Goal: Task Accomplishment & Management: Manage account settings

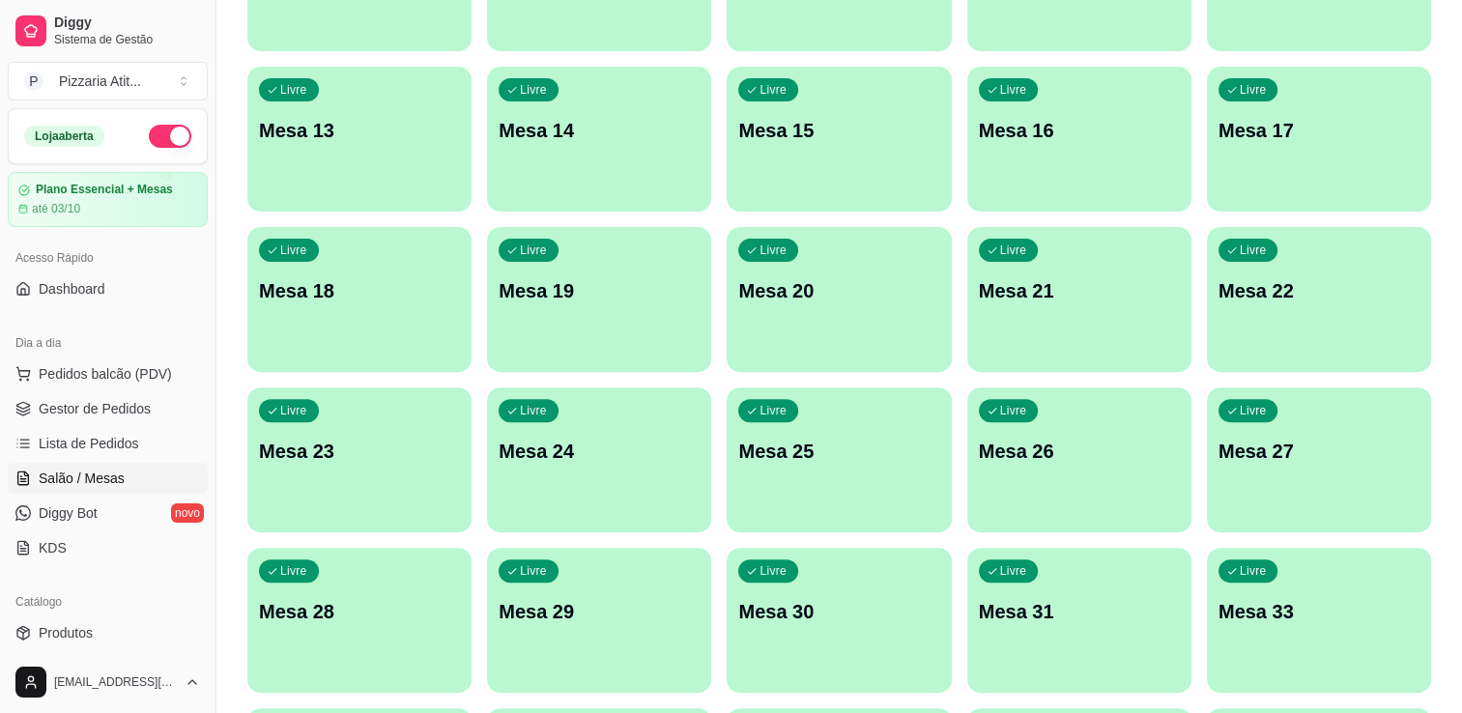
scroll to position [1247, 0]
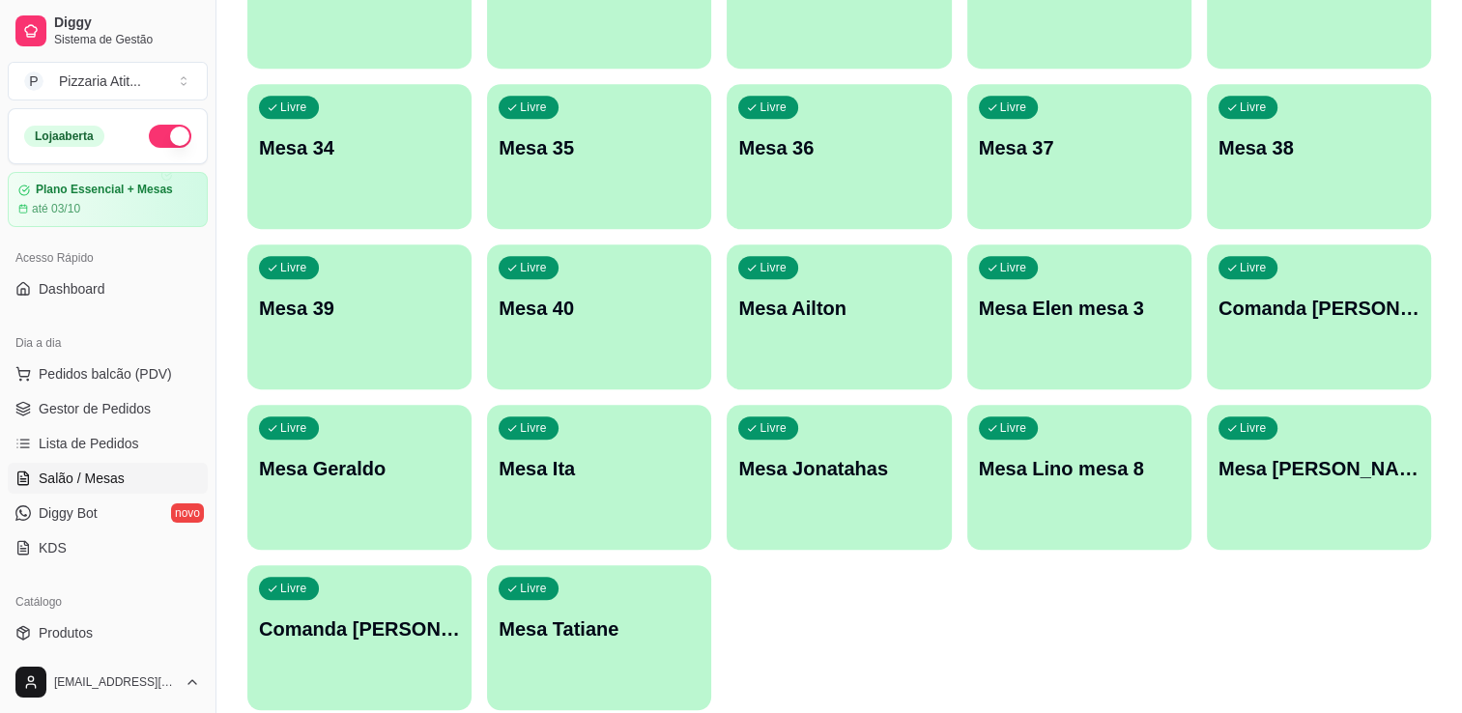
click at [156, 126] on button "button" at bounding box center [170, 136] width 43 height 23
click at [148, 412] on link "Gestor de Pedidos" at bounding box center [108, 408] width 200 height 31
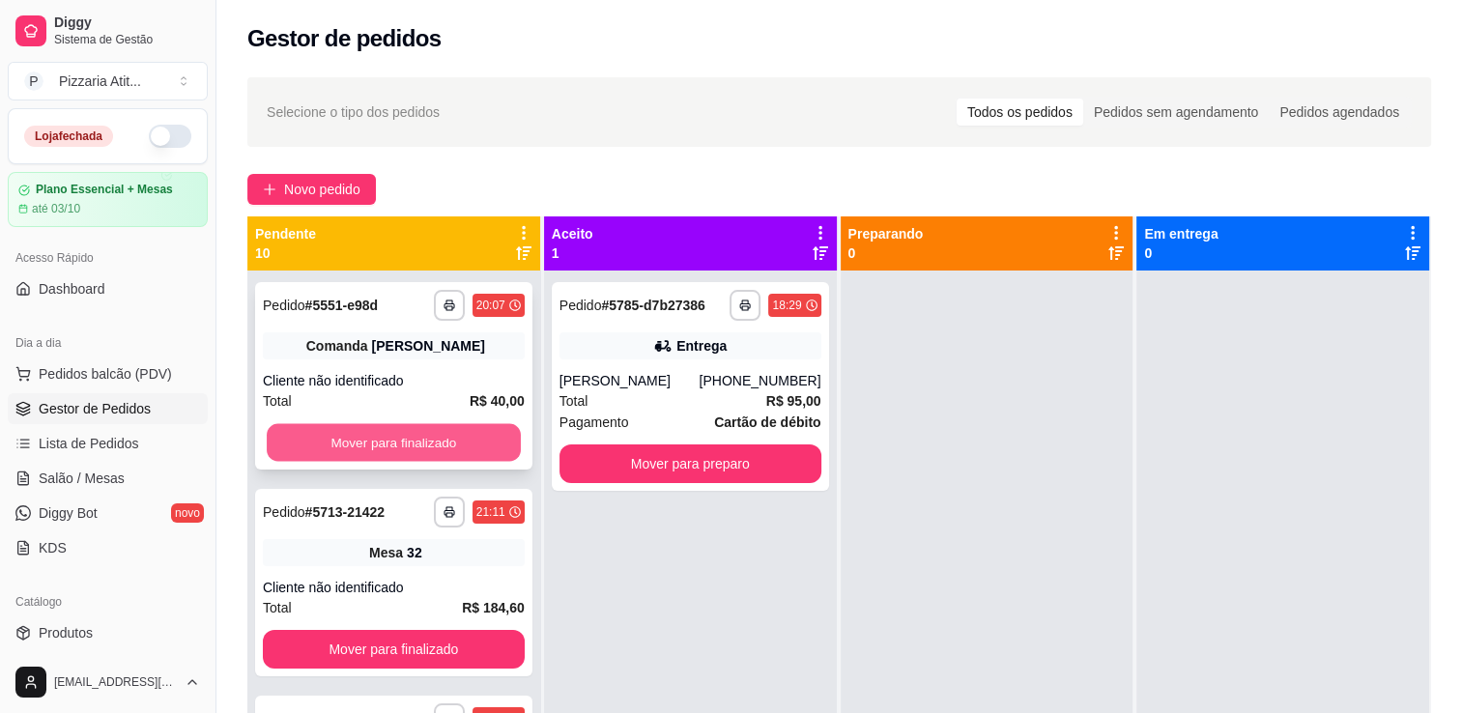
click at [341, 450] on button "Mover para finalizado" at bounding box center [394, 443] width 254 height 38
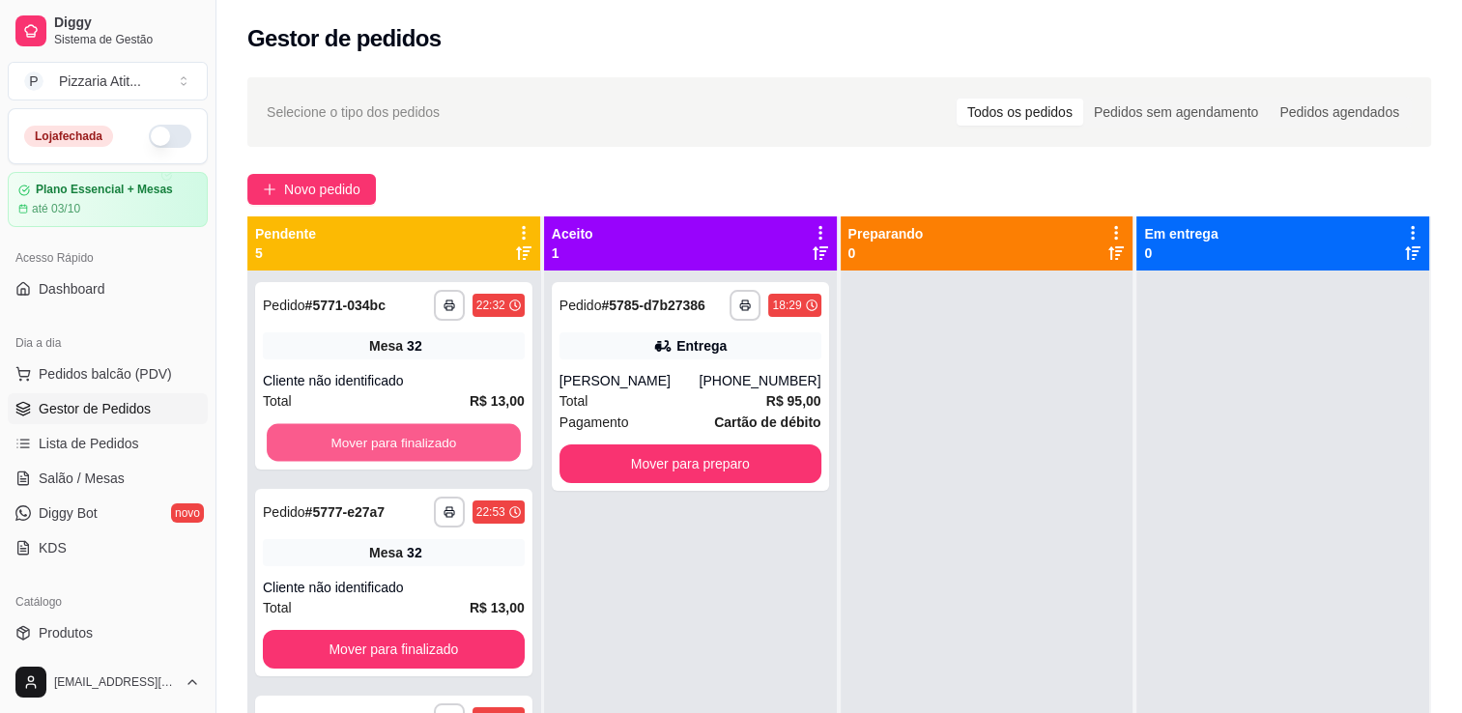
click at [341, 450] on button "Mover para finalizado" at bounding box center [394, 443] width 254 height 38
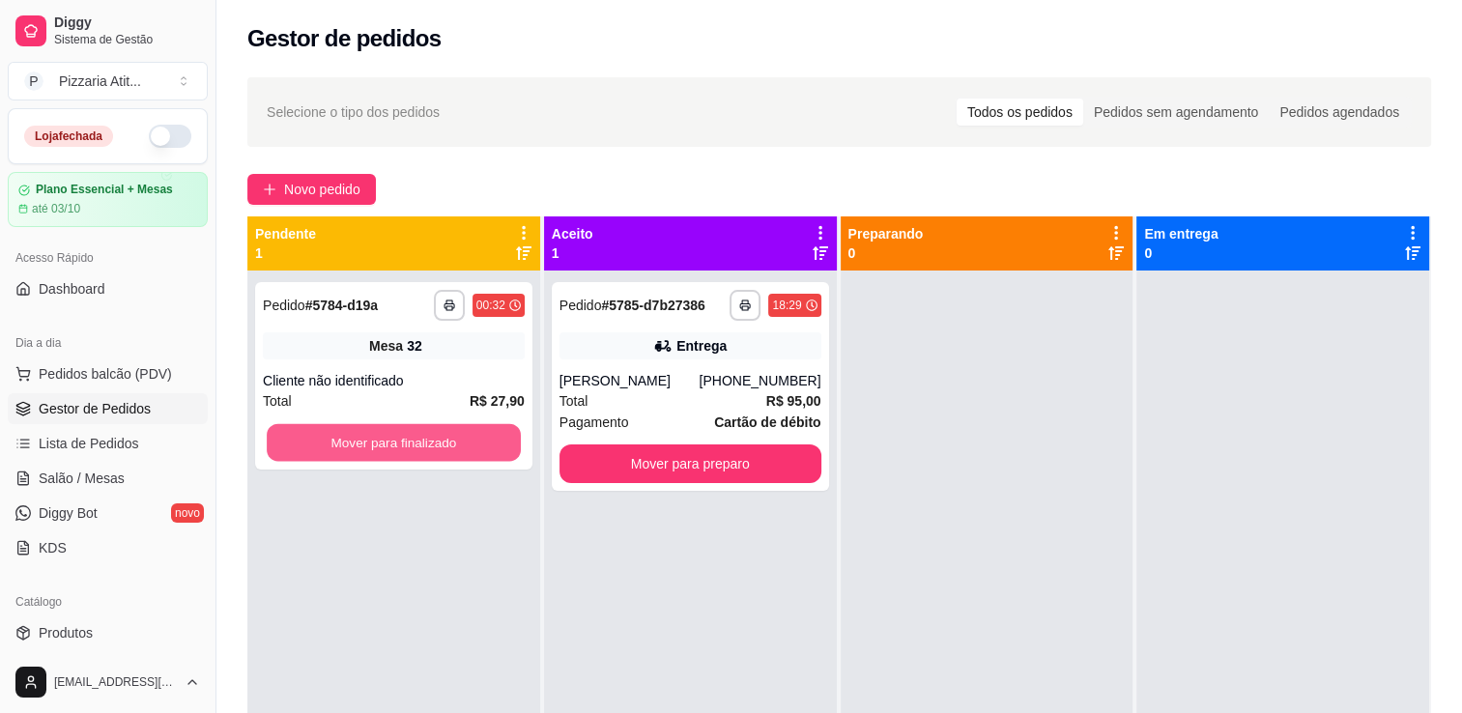
click at [341, 450] on button "Mover para finalizado" at bounding box center [394, 443] width 254 height 38
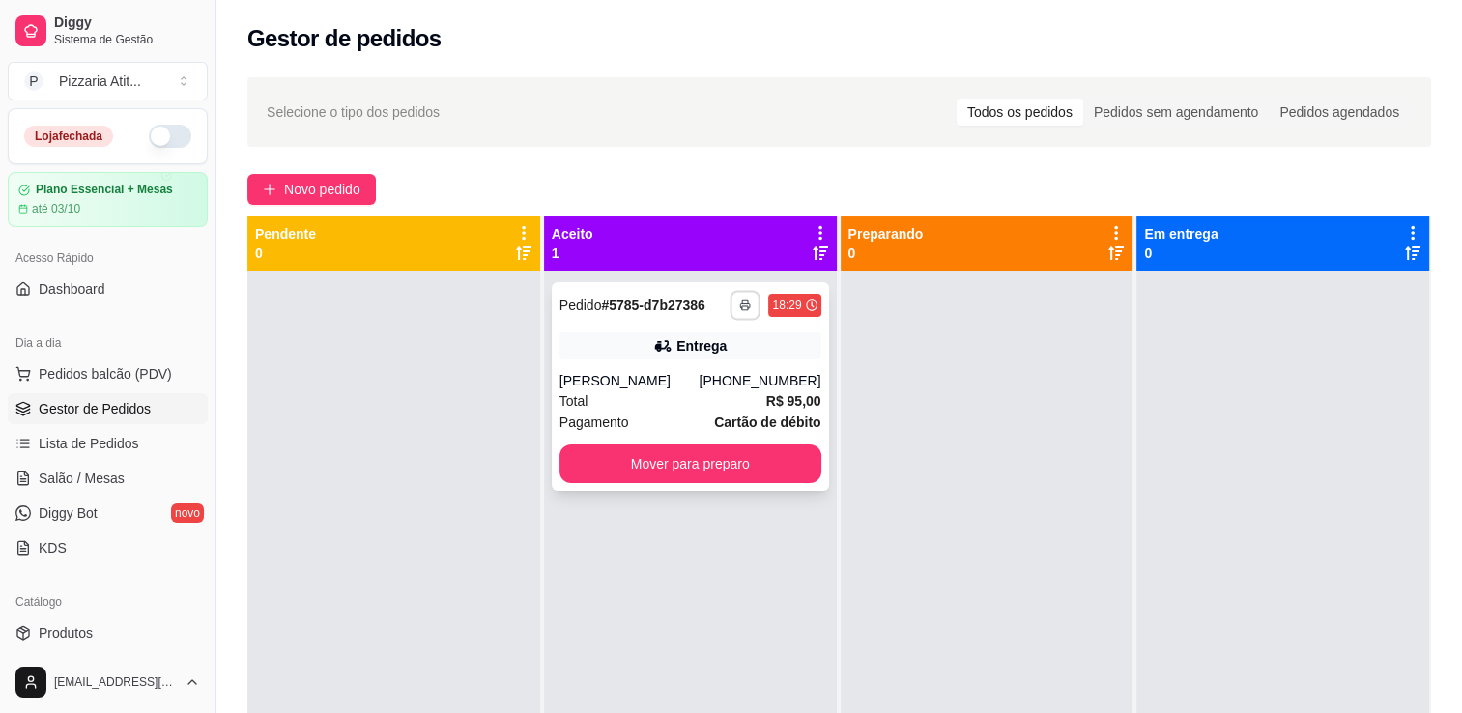
click at [746, 301] on button "button" at bounding box center [745, 305] width 30 height 30
click at [684, 363] on button "IMPRESSORA" at bounding box center [686, 373] width 135 height 30
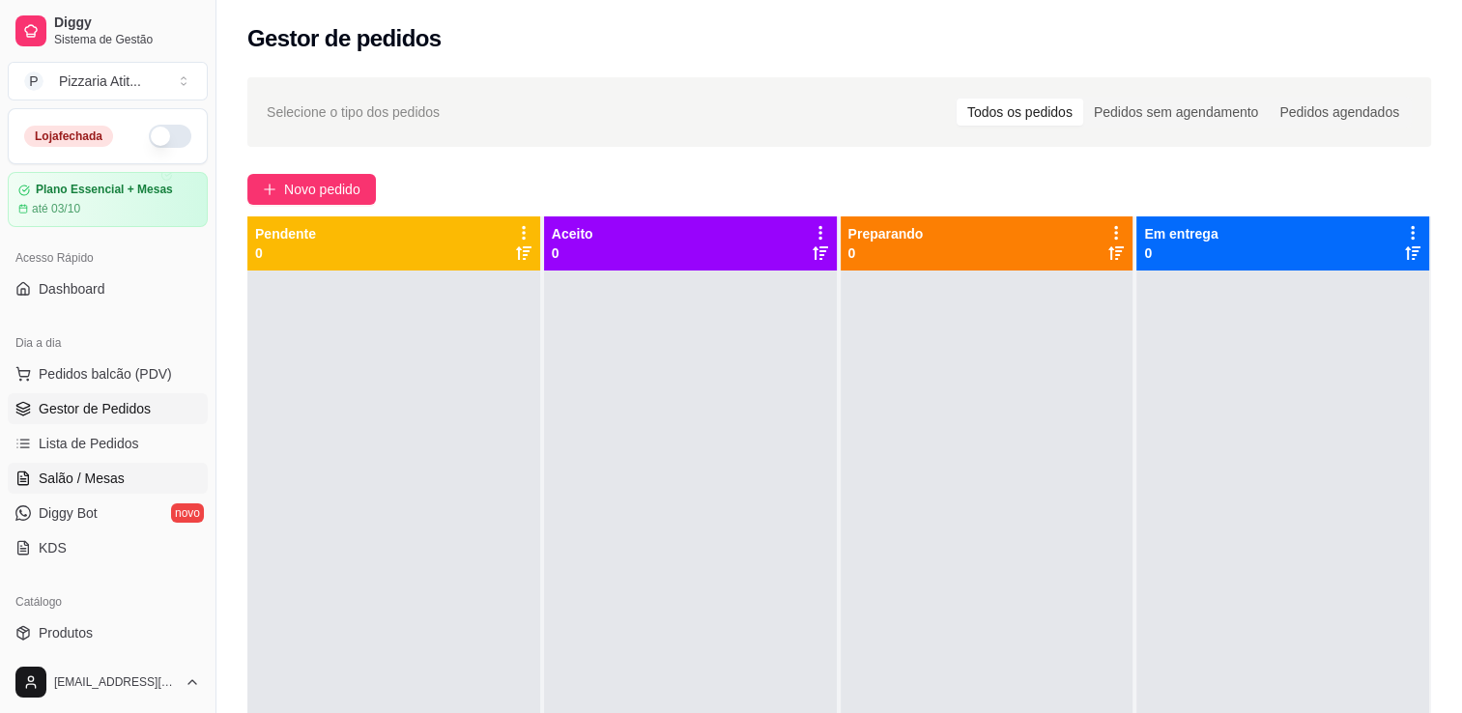
click at [90, 480] on span "Salão / Mesas" at bounding box center [82, 478] width 86 height 19
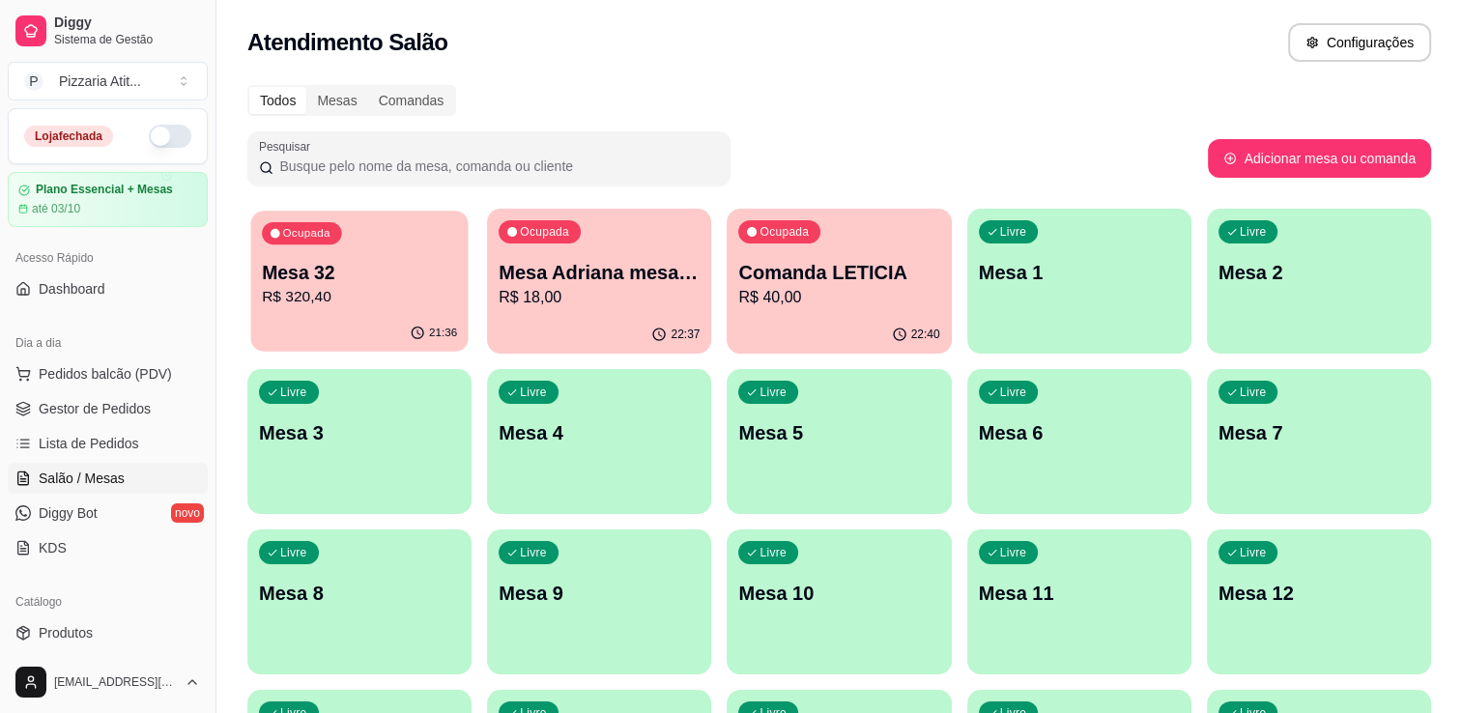
click at [336, 295] on p "R$ 320,40" at bounding box center [359, 297] width 195 height 22
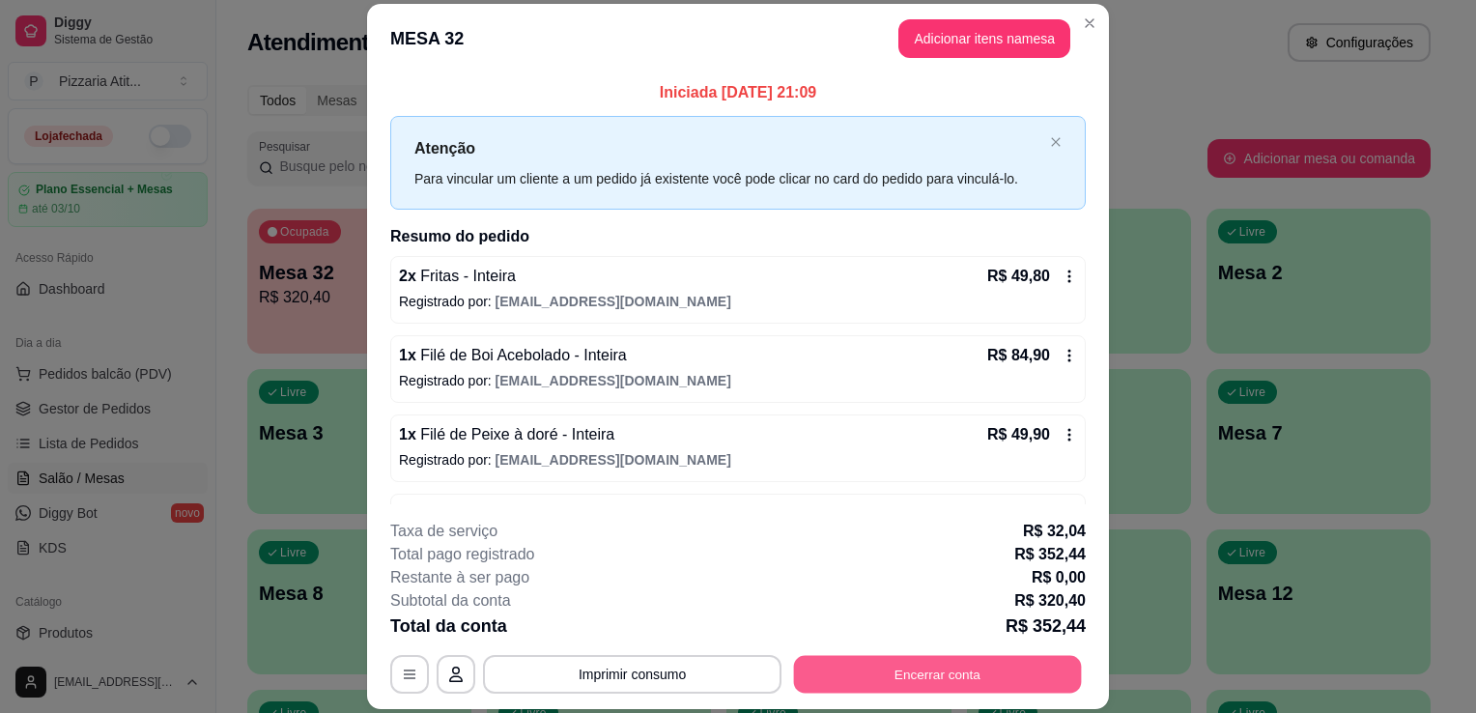
click at [903, 671] on button "Encerrar conta" at bounding box center [938, 675] width 288 height 38
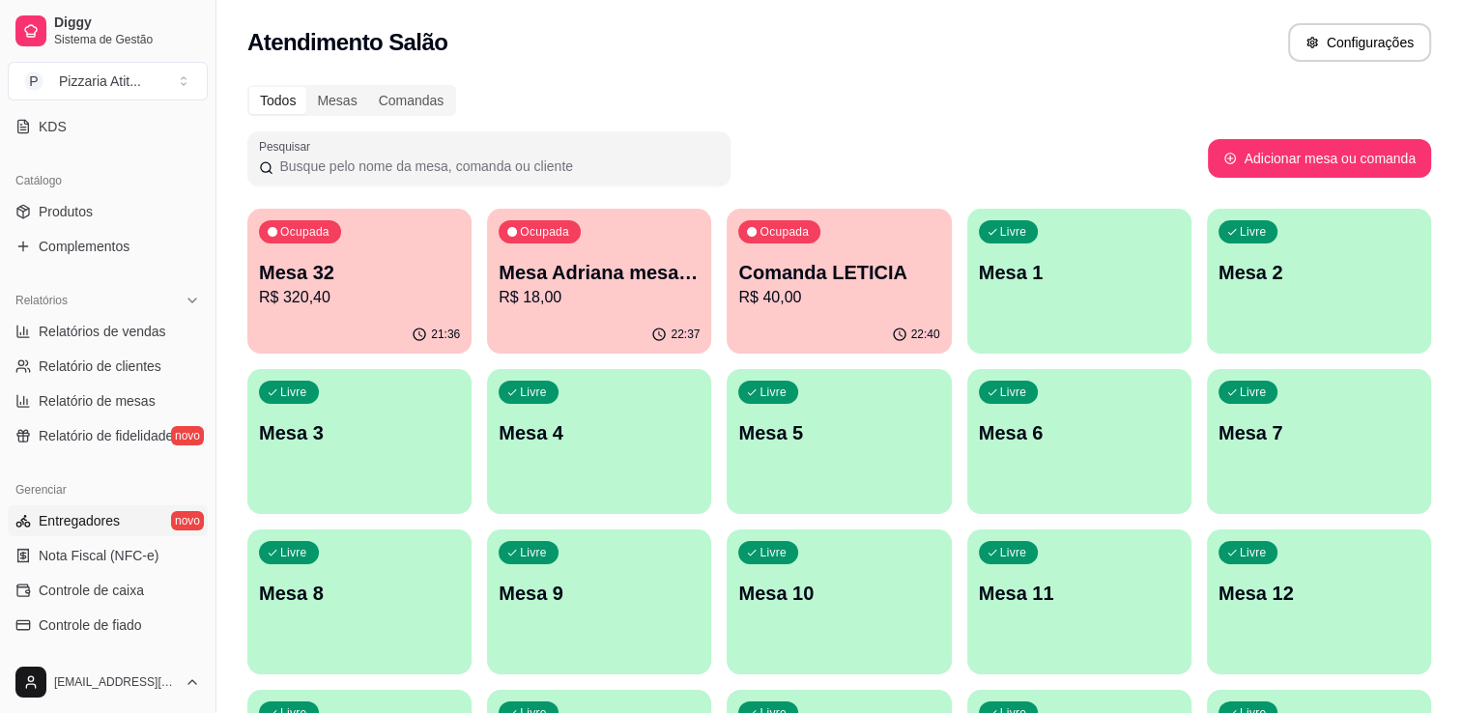
scroll to position [425, 0]
click at [120, 590] on span "Controle de caixa" at bounding box center [91, 586] width 105 height 19
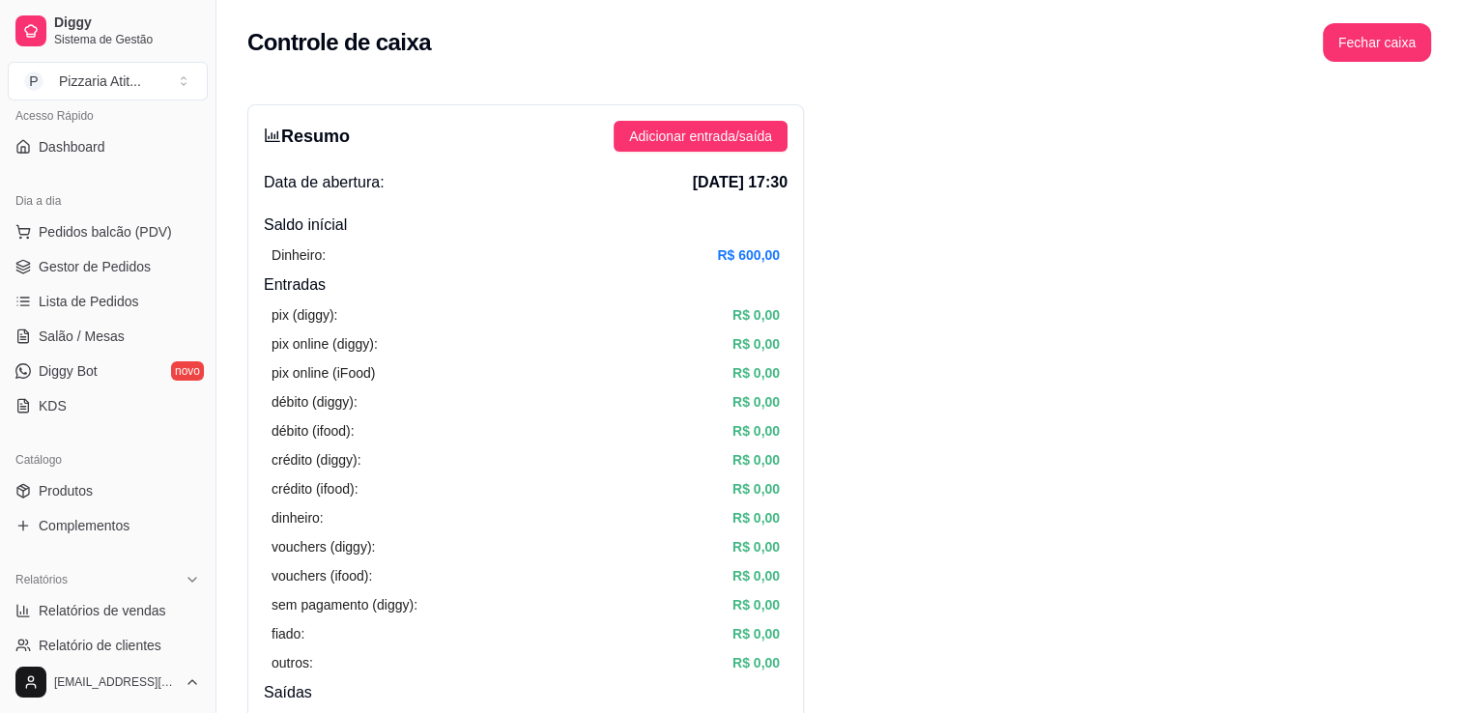
scroll to position [116, 0]
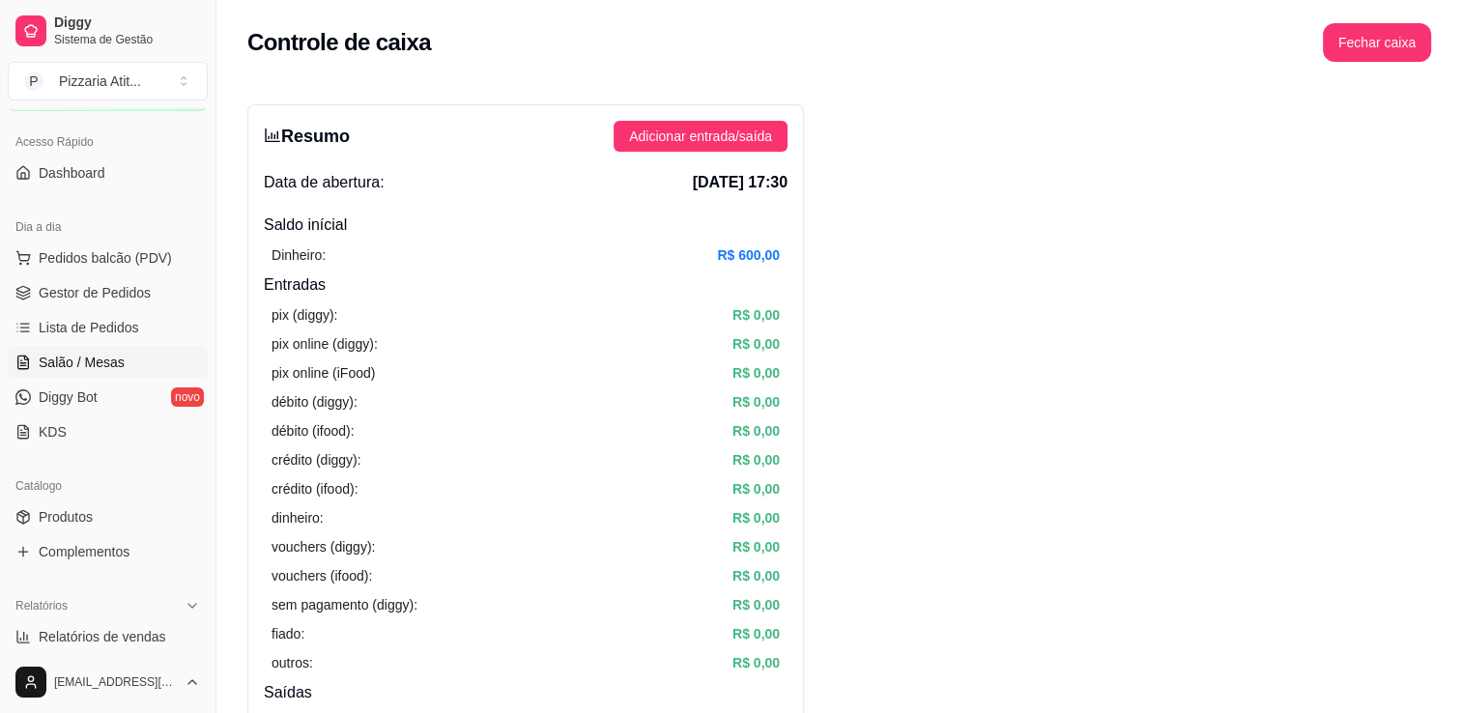
click at [85, 360] on span "Salão / Mesas" at bounding box center [82, 362] width 86 height 19
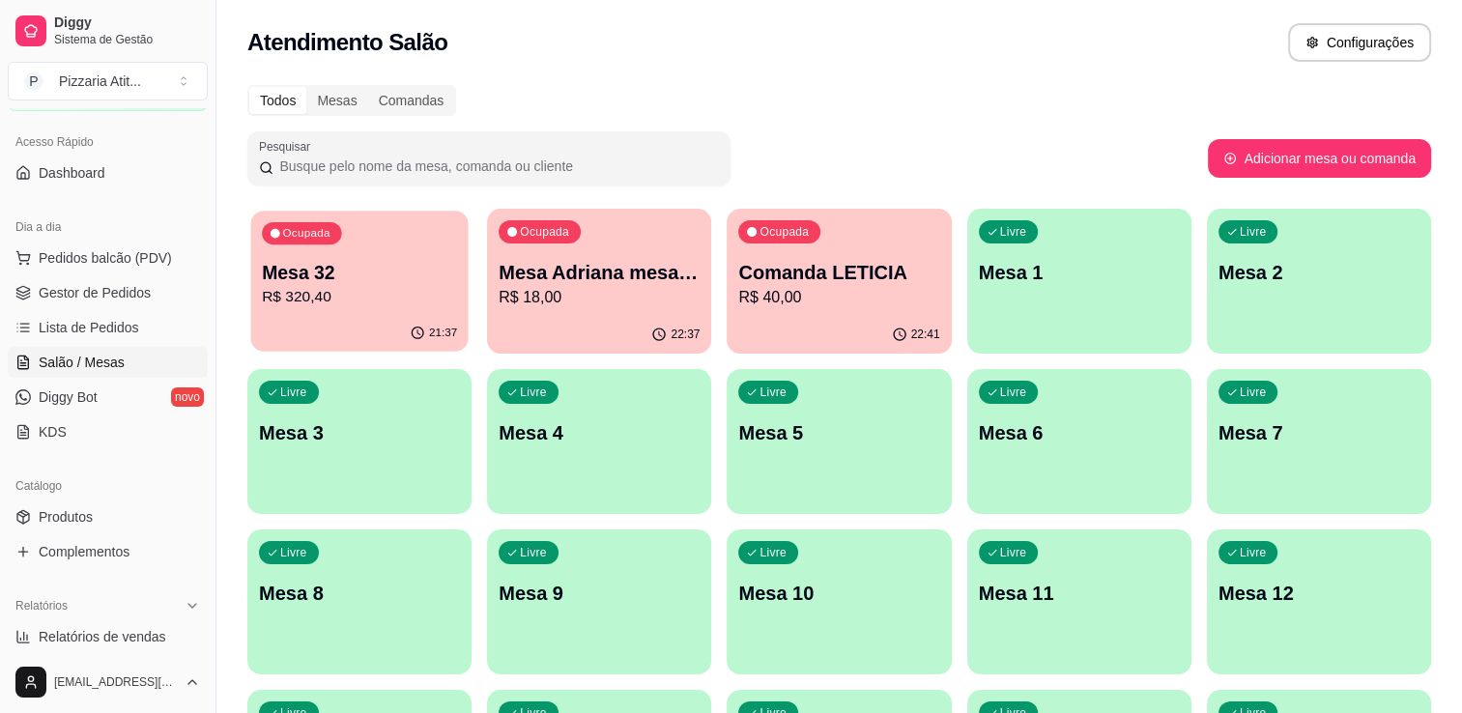
click at [401, 303] on p "R$ 320,40" at bounding box center [359, 297] width 195 height 22
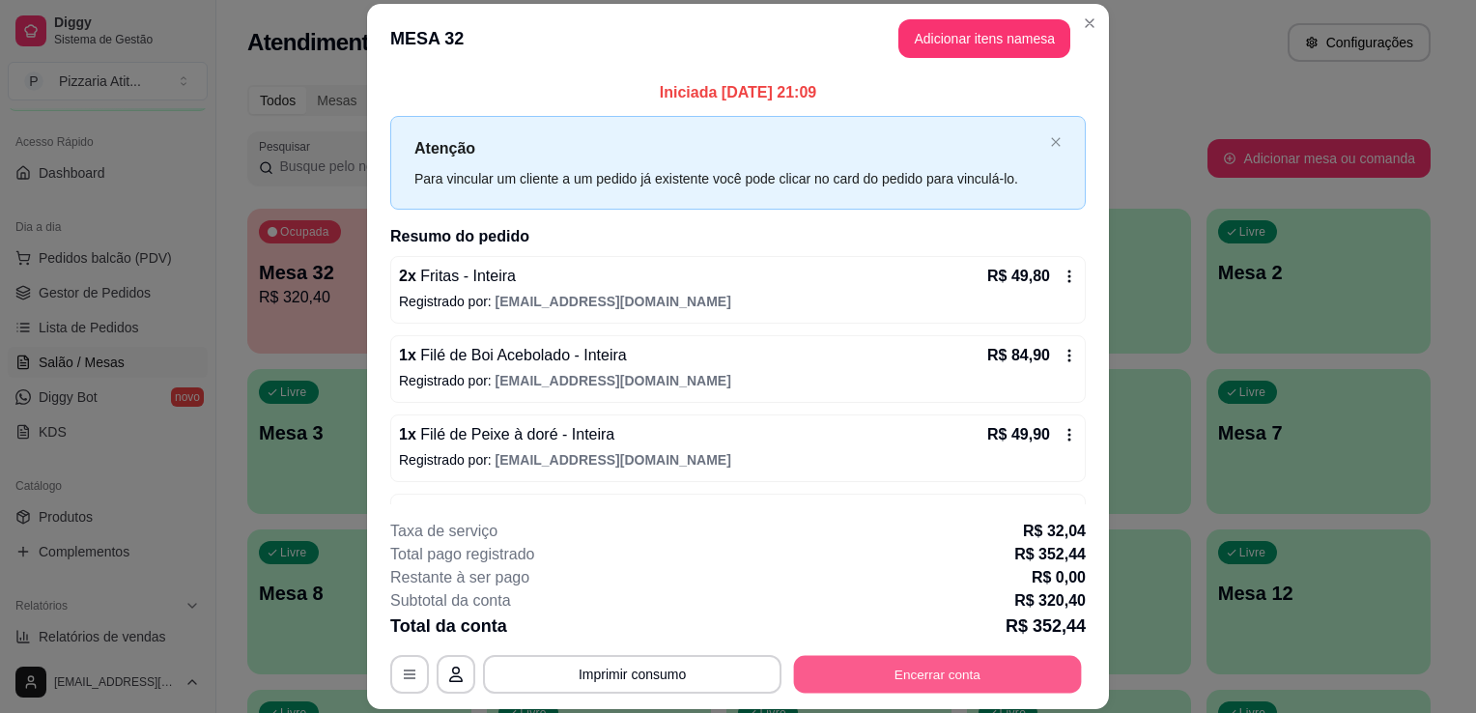
click at [943, 674] on button "Encerrar conta" at bounding box center [938, 675] width 288 height 38
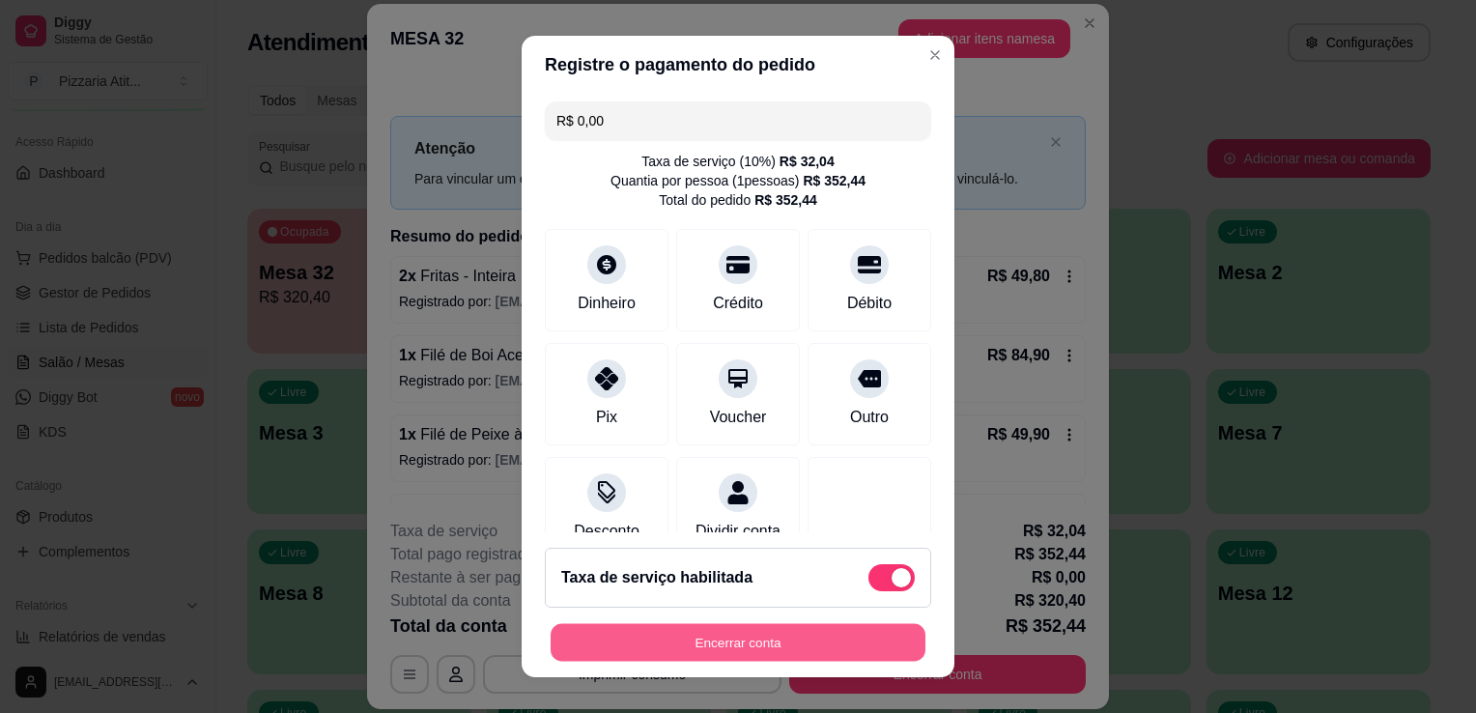
click at [744, 639] on button "Encerrar conta" at bounding box center [738, 643] width 375 height 38
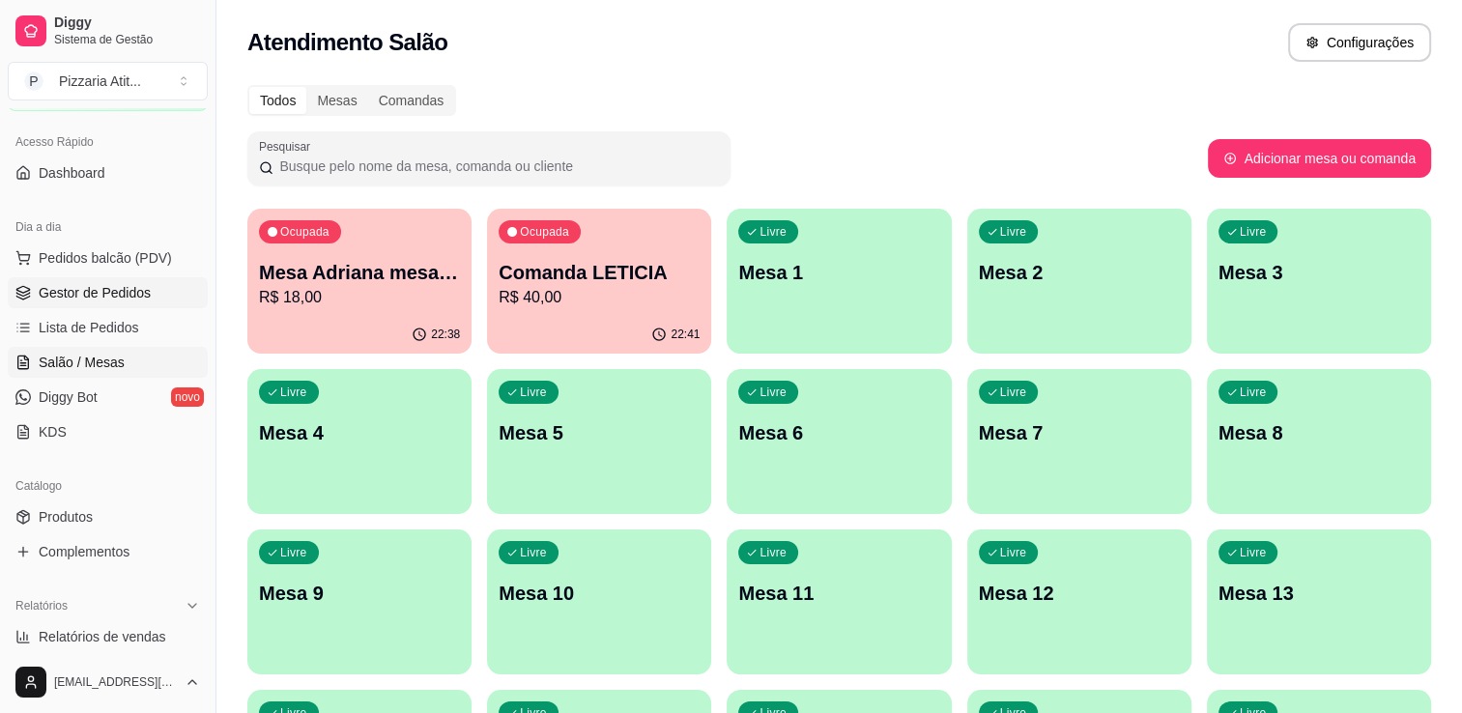
click at [109, 284] on span "Gestor de Pedidos" at bounding box center [95, 292] width 112 height 19
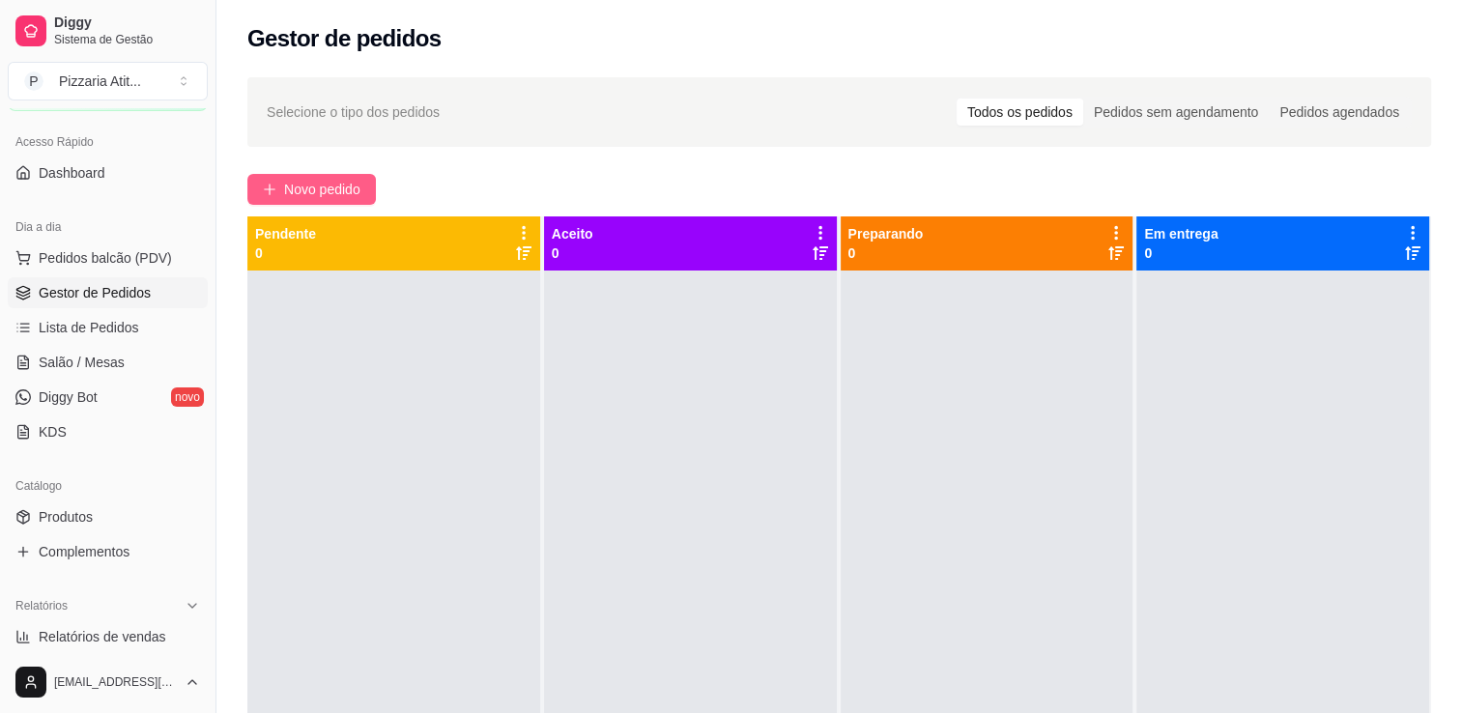
click at [301, 187] on span "Novo pedido" at bounding box center [322, 189] width 76 height 21
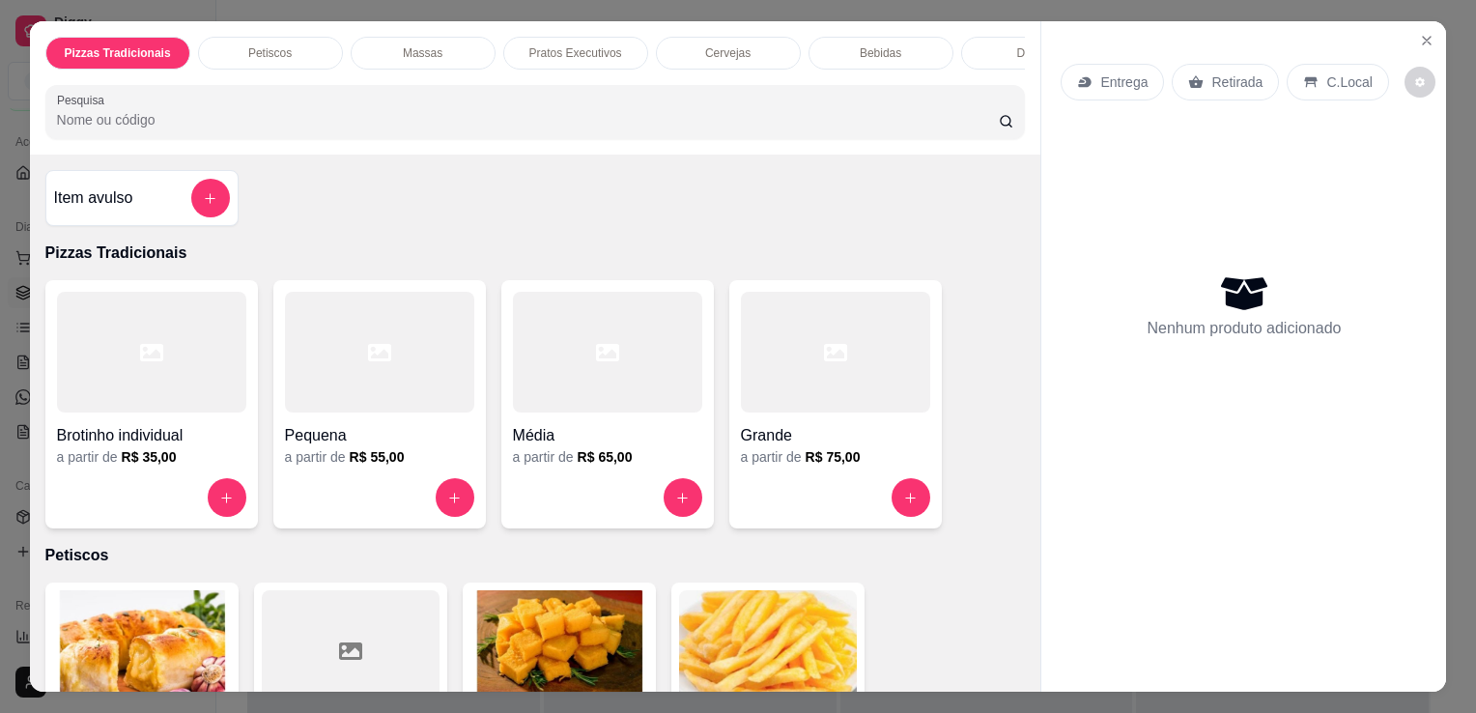
click at [364, 121] on input "Pesquisa" at bounding box center [528, 119] width 942 height 19
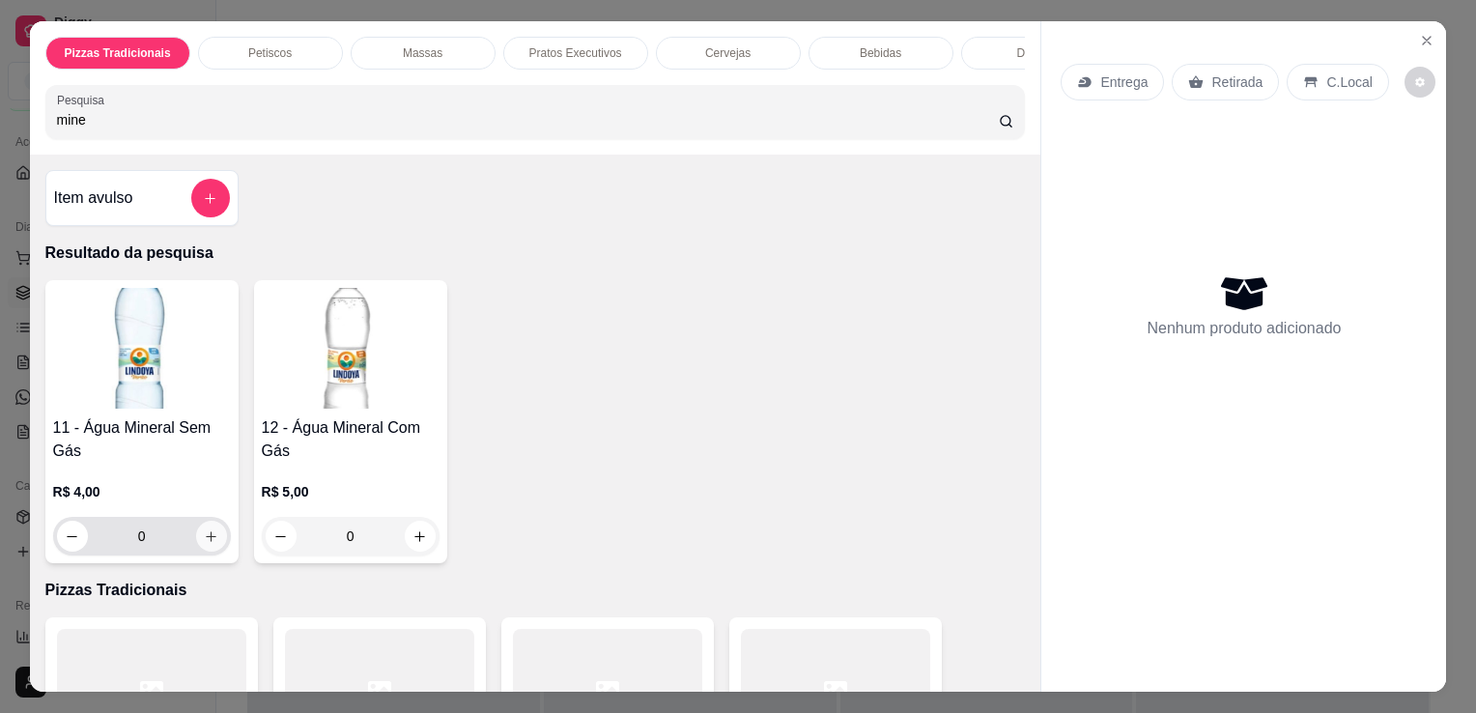
type input "mine"
click at [204, 535] on icon "increase-product-quantity" at bounding box center [211, 537] width 14 height 14
type input "1"
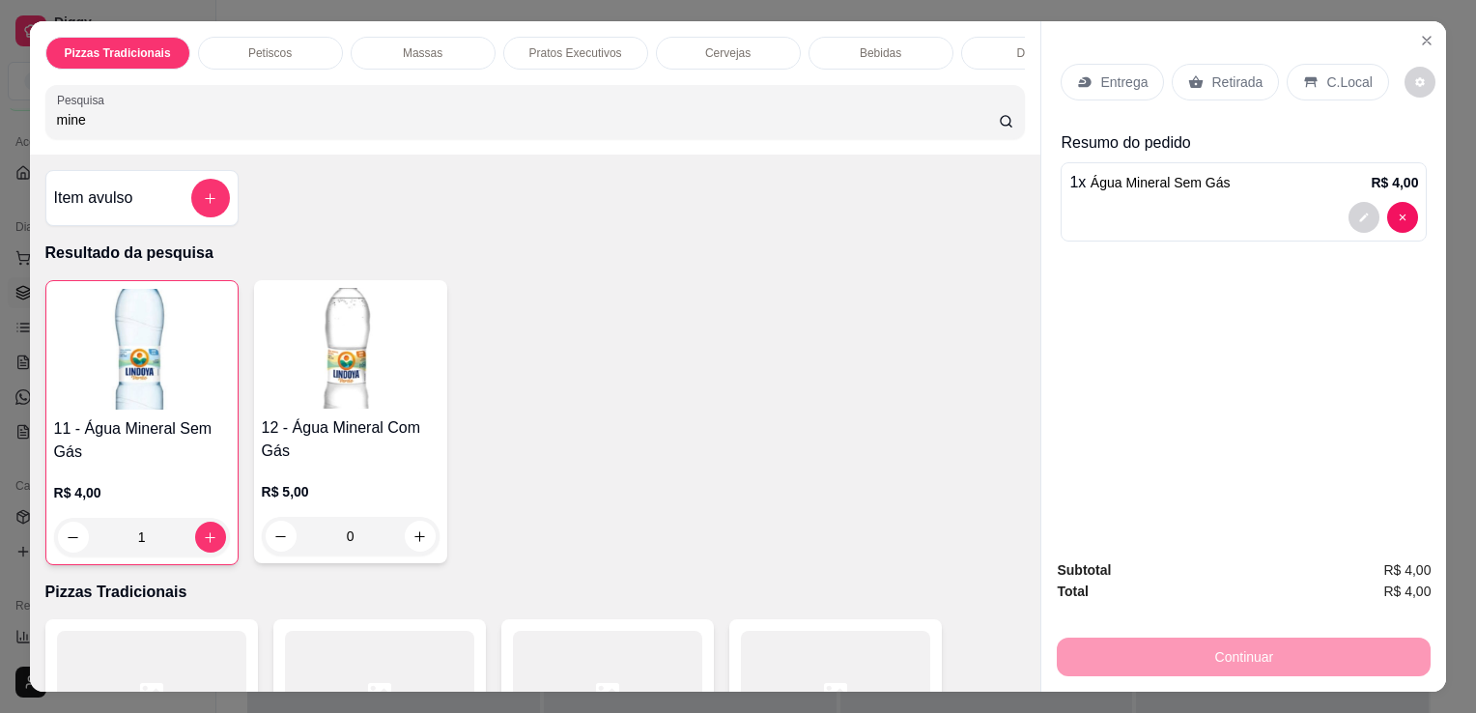
click at [1313, 64] on div "C.Local" at bounding box center [1337, 82] width 101 height 37
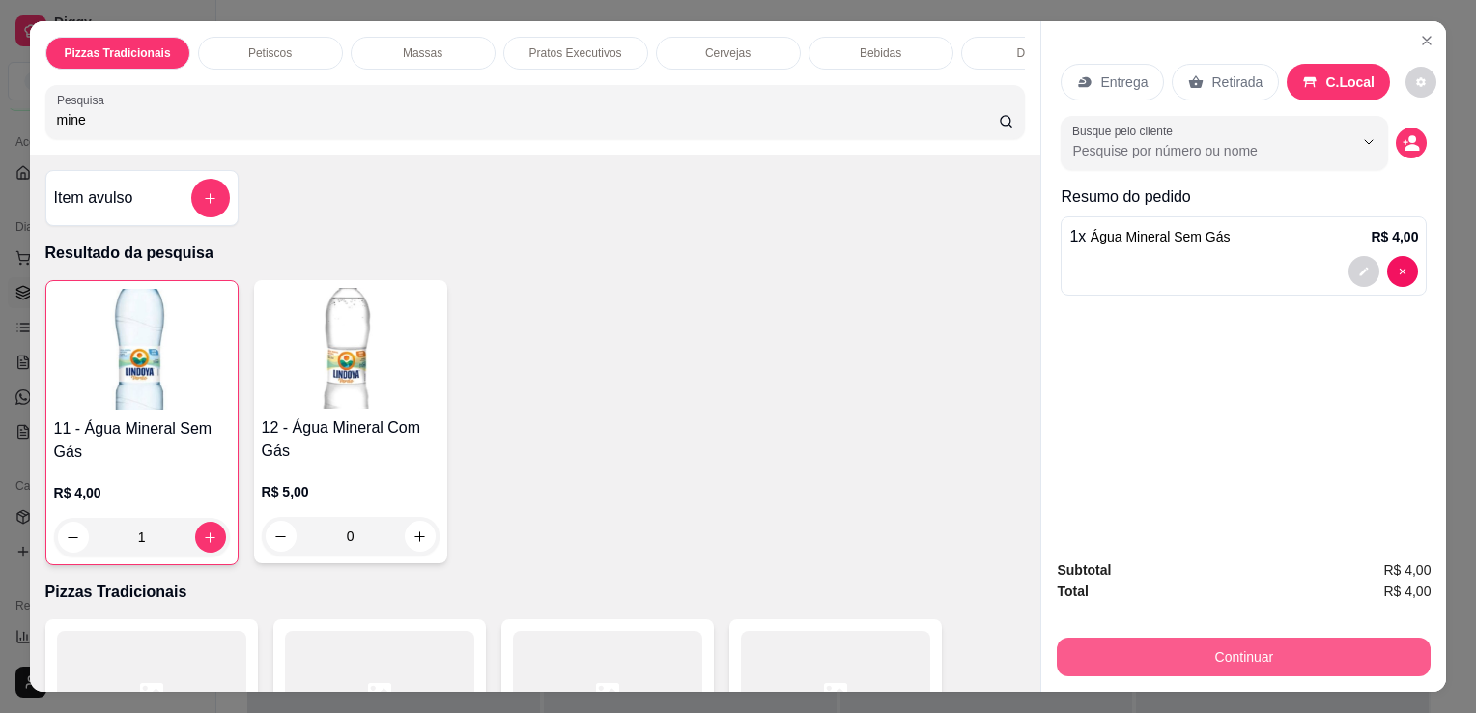
click at [1303, 644] on button "Continuar" at bounding box center [1244, 657] width 374 height 39
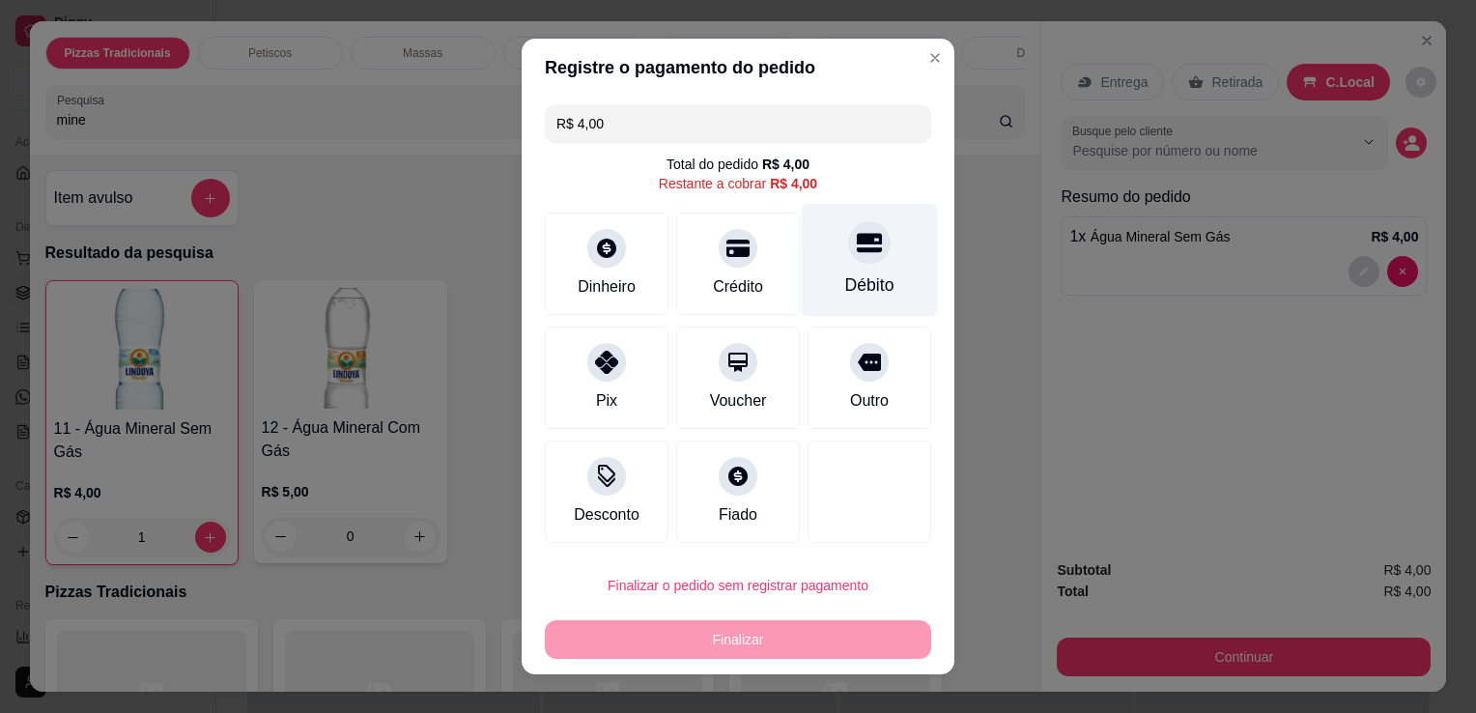
click at [875, 296] on div "Débito" at bounding box center [869, 284] width 49 height 25
type input "R$ 0,00"
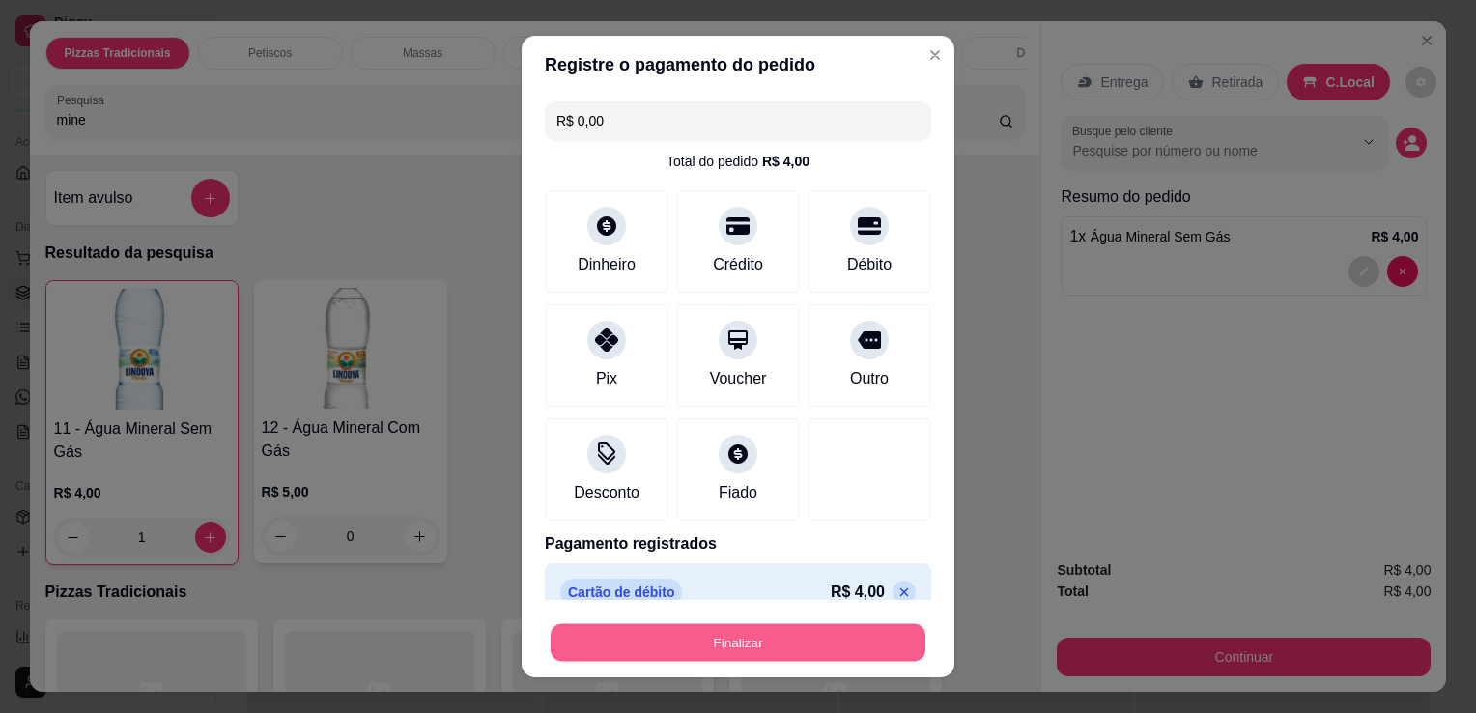
click at [744, 634] on button "Finalizar" at bounding box center [738, 643] width 375 height 38
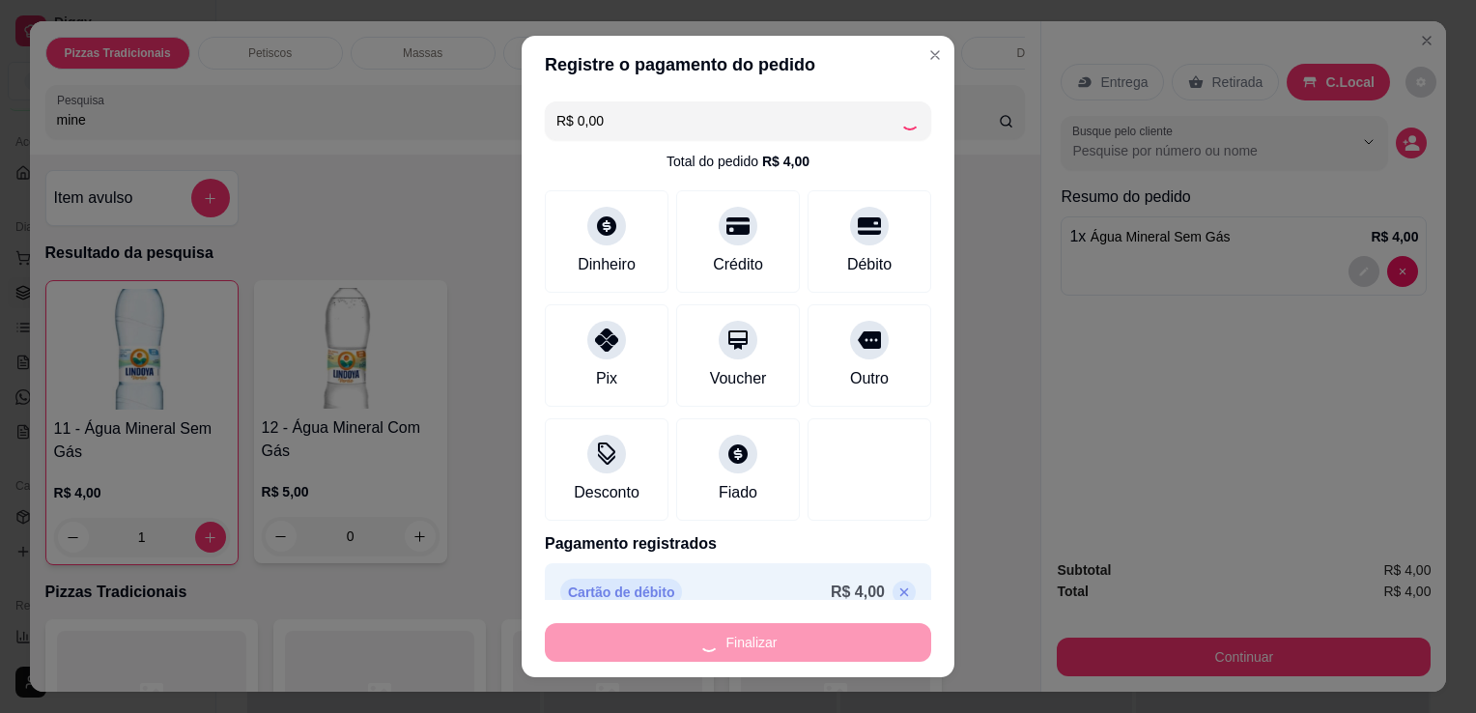
click at [744, 634] on div "Finalizar" at bounding box center [738, 642] width 387 height 39
type input "0"
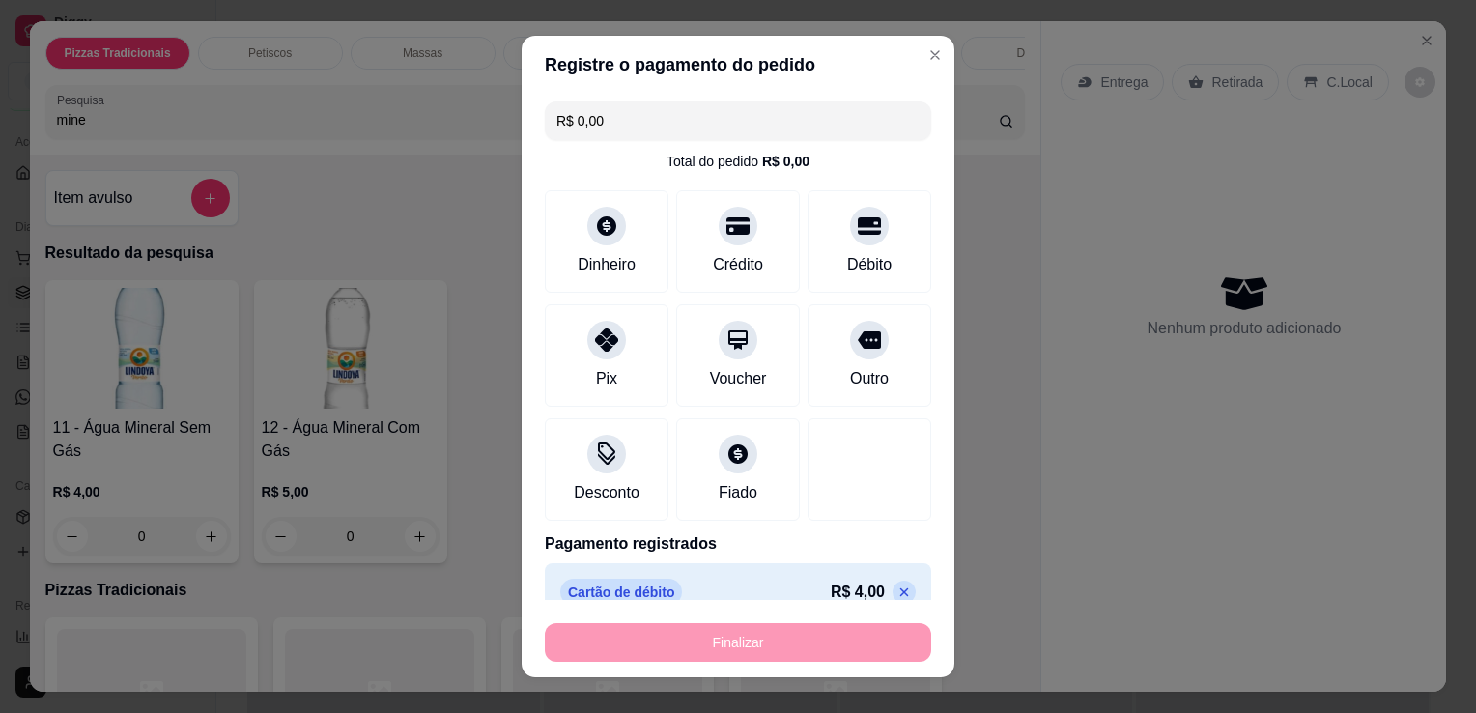
type input "-R$ 4,00"
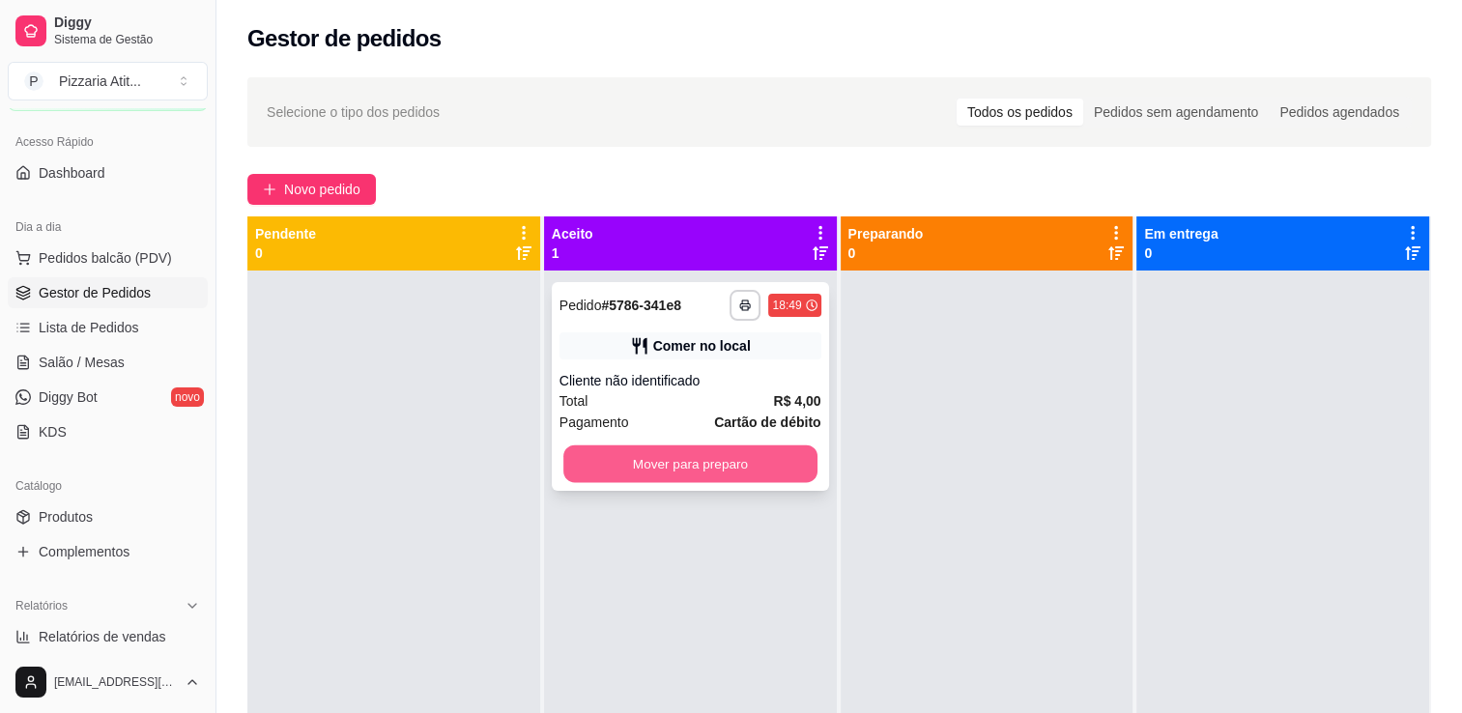
click at [660, 471] on button "Mover para preparo" at bounding box center [690, 464] width 254 height 38
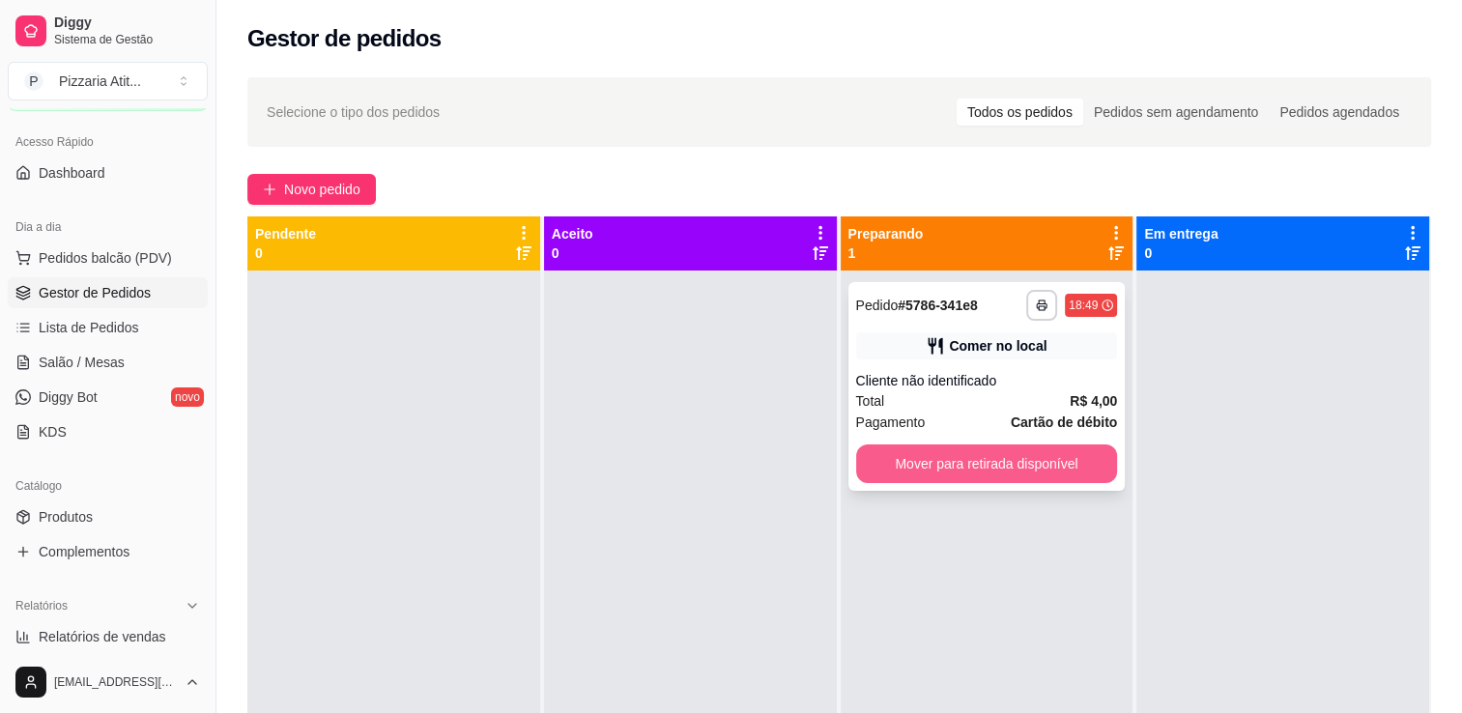
click at [1060, 446] on button "Mover para retirada disponível" at bounding box center [987, 463] width 262 height 39
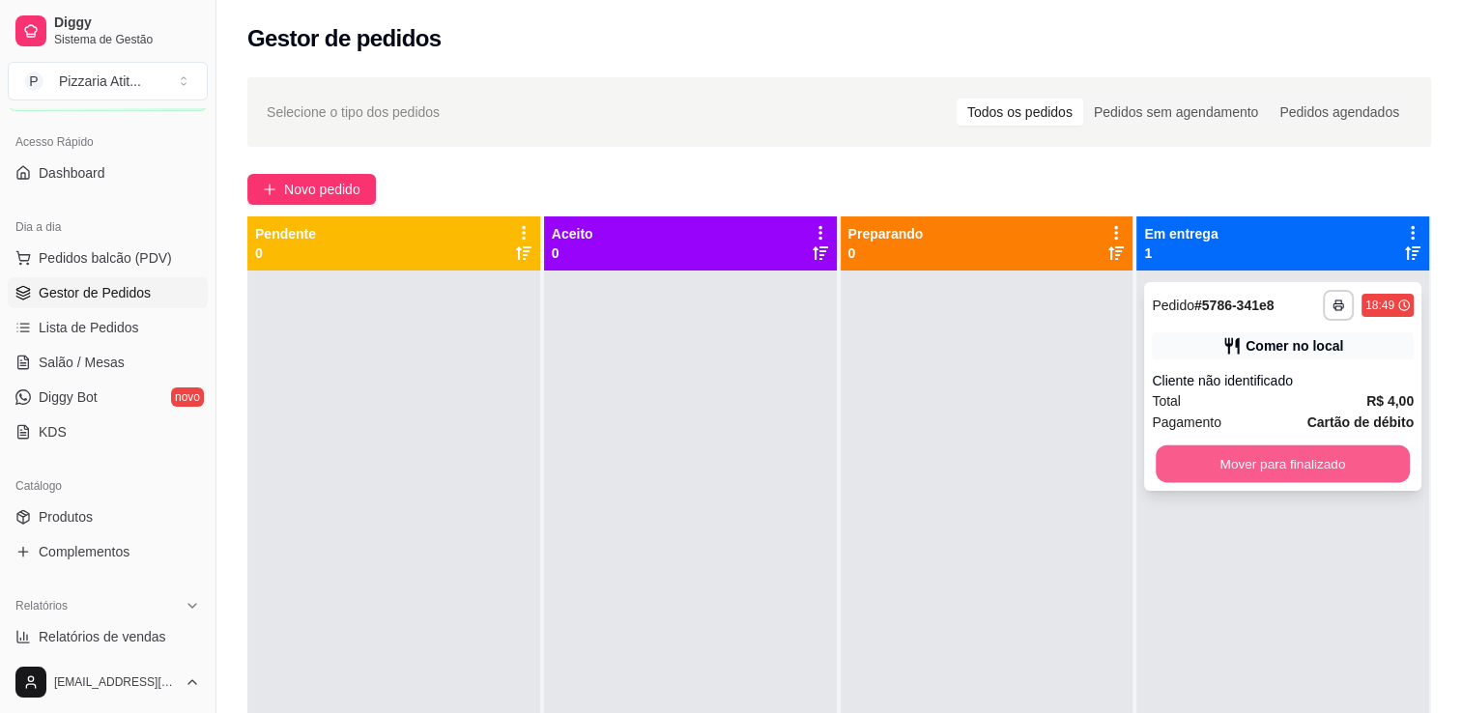
click at [1320, 449] on button "Mover para finalizado" at bounding box center [1283, 464] width 254 height 38
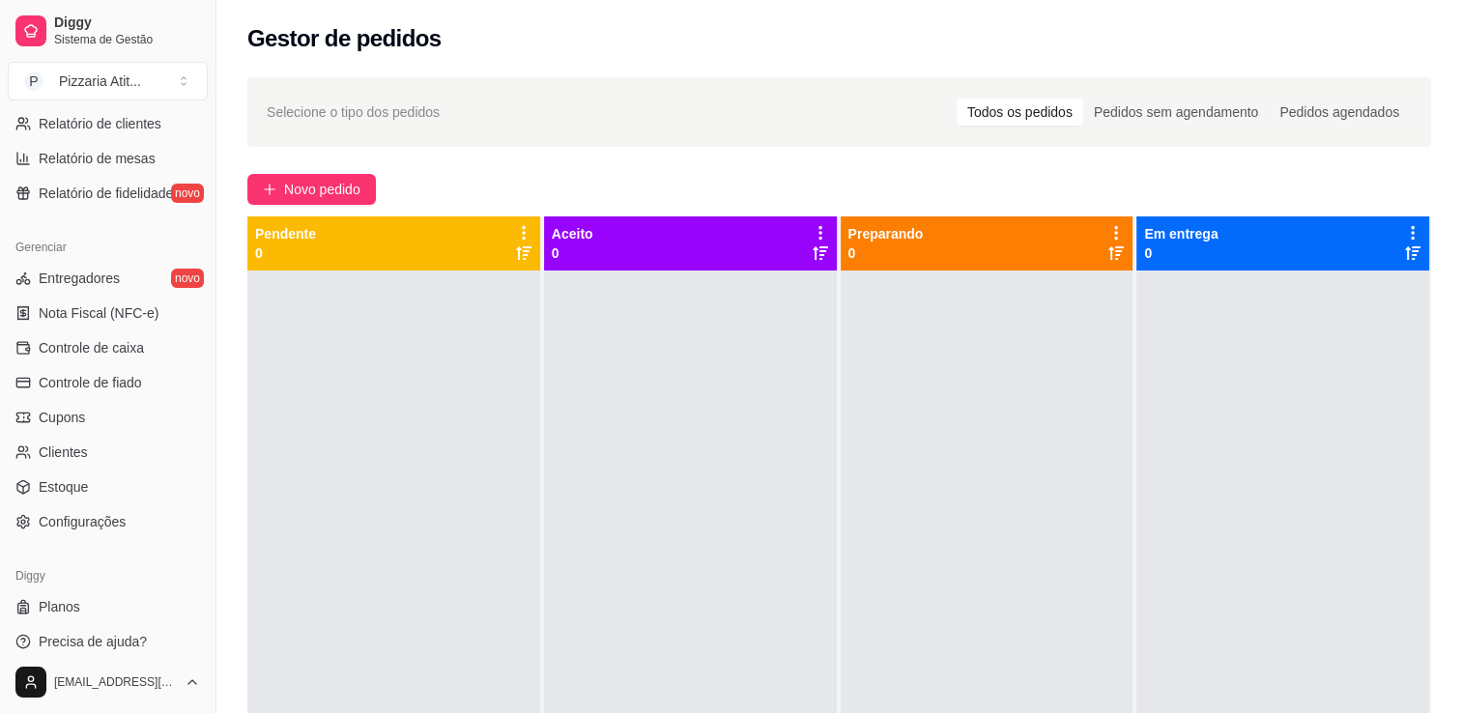
scroll to position [676, 0]
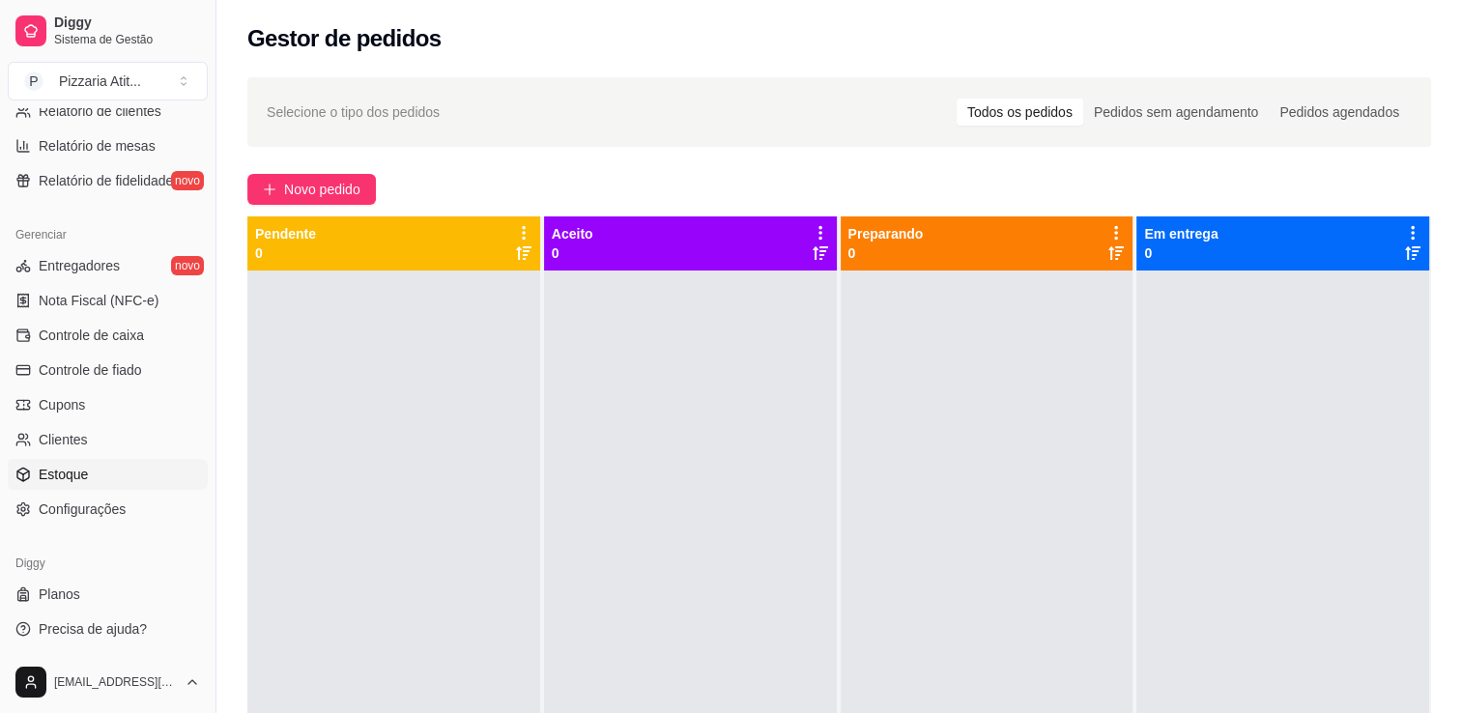
click at [88, 485] on link "Estoque" at bounding box center [108, 474] width 200 height 31
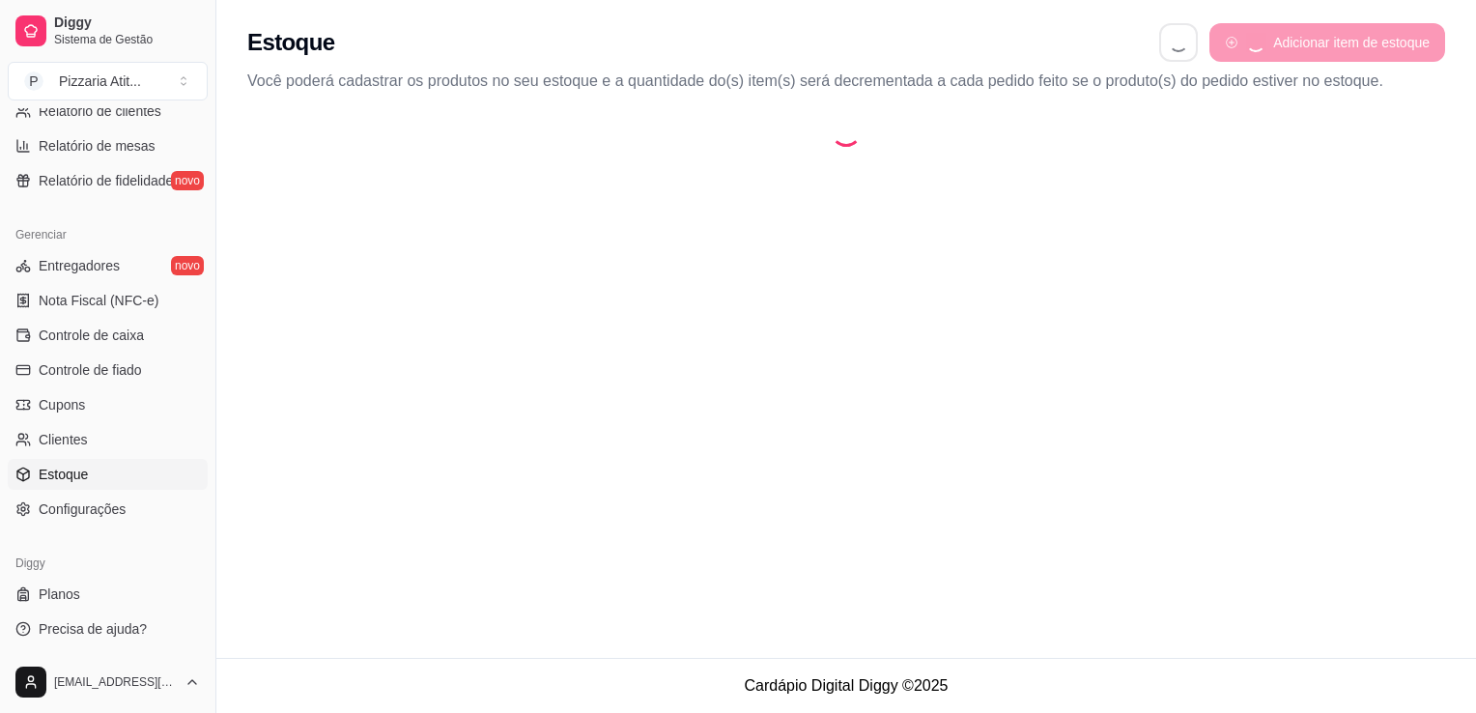
select select "QUANTITY_ORDER"
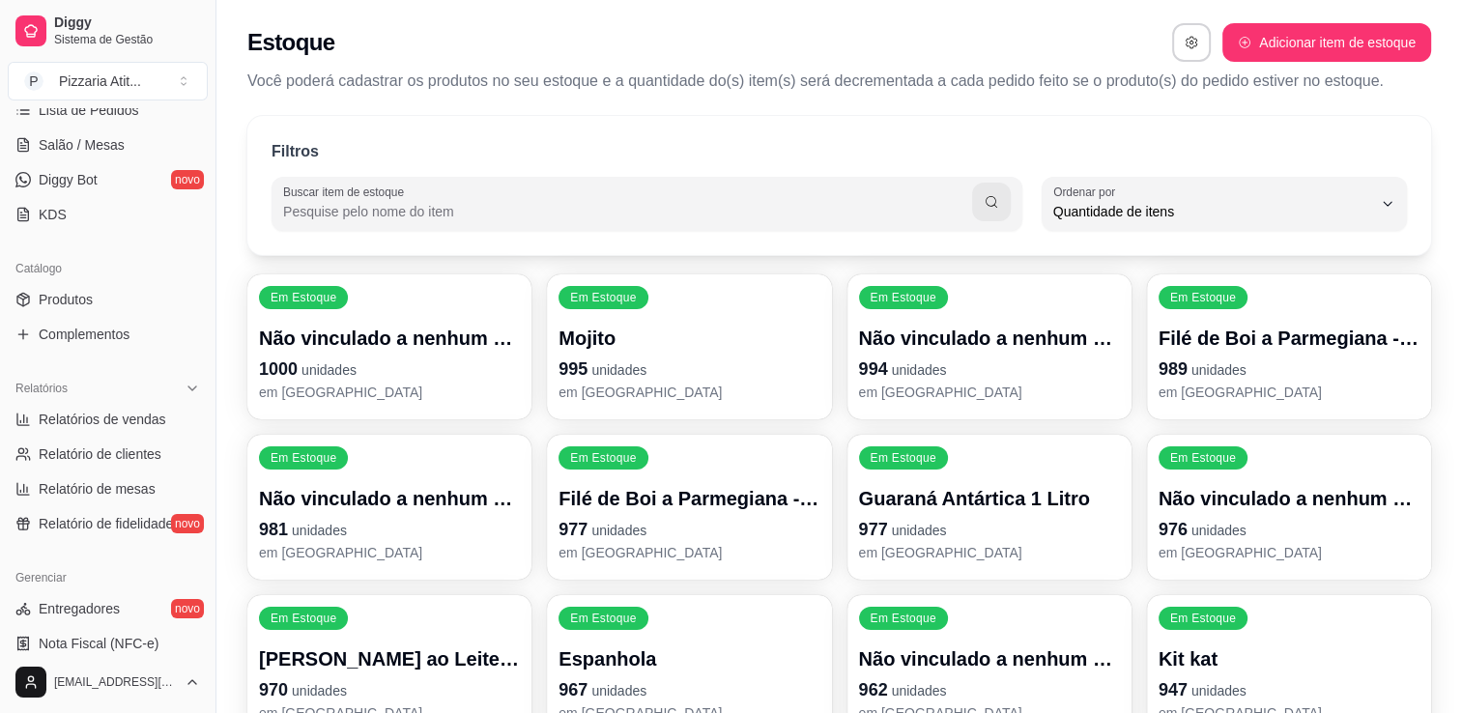
scroll to position [329, 0]
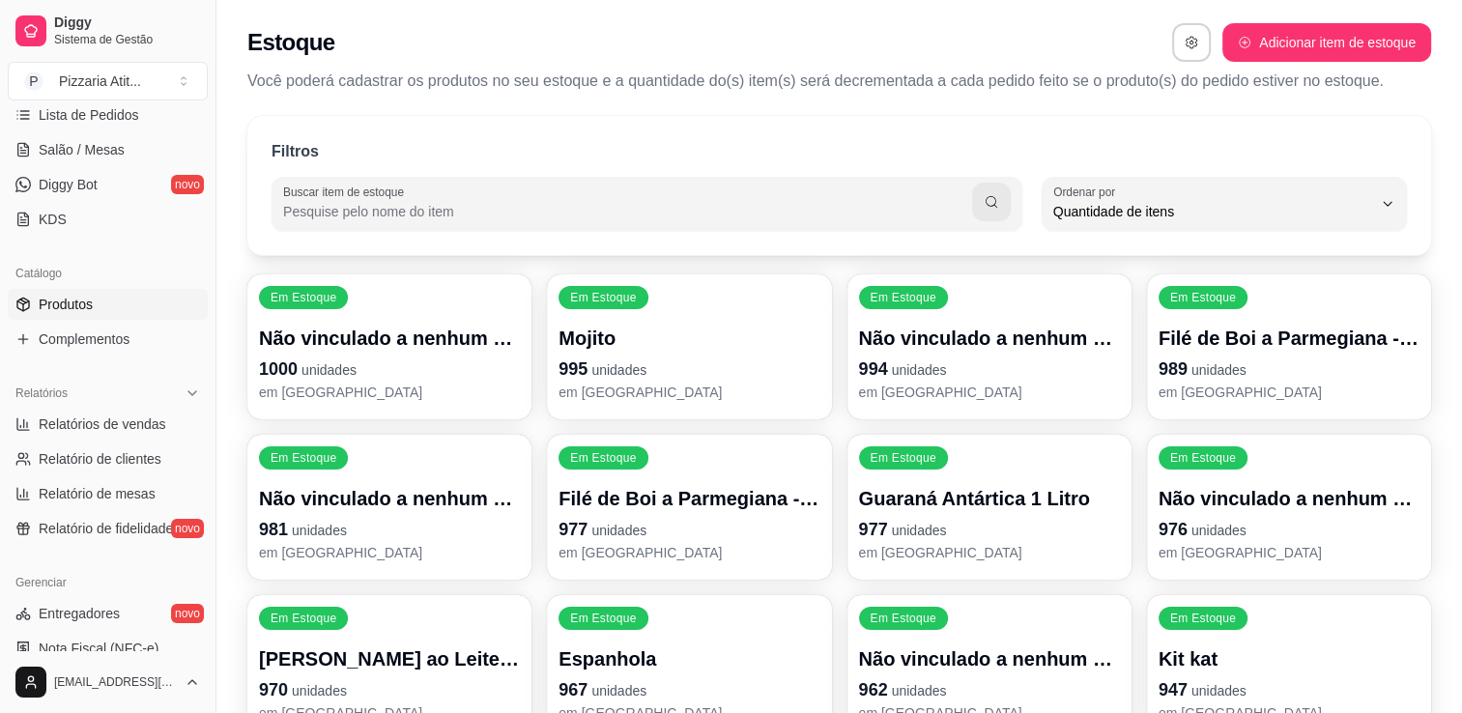
click at [85, 307] on span "Produtos" at bounding box center [66, 304] width 54 height 19
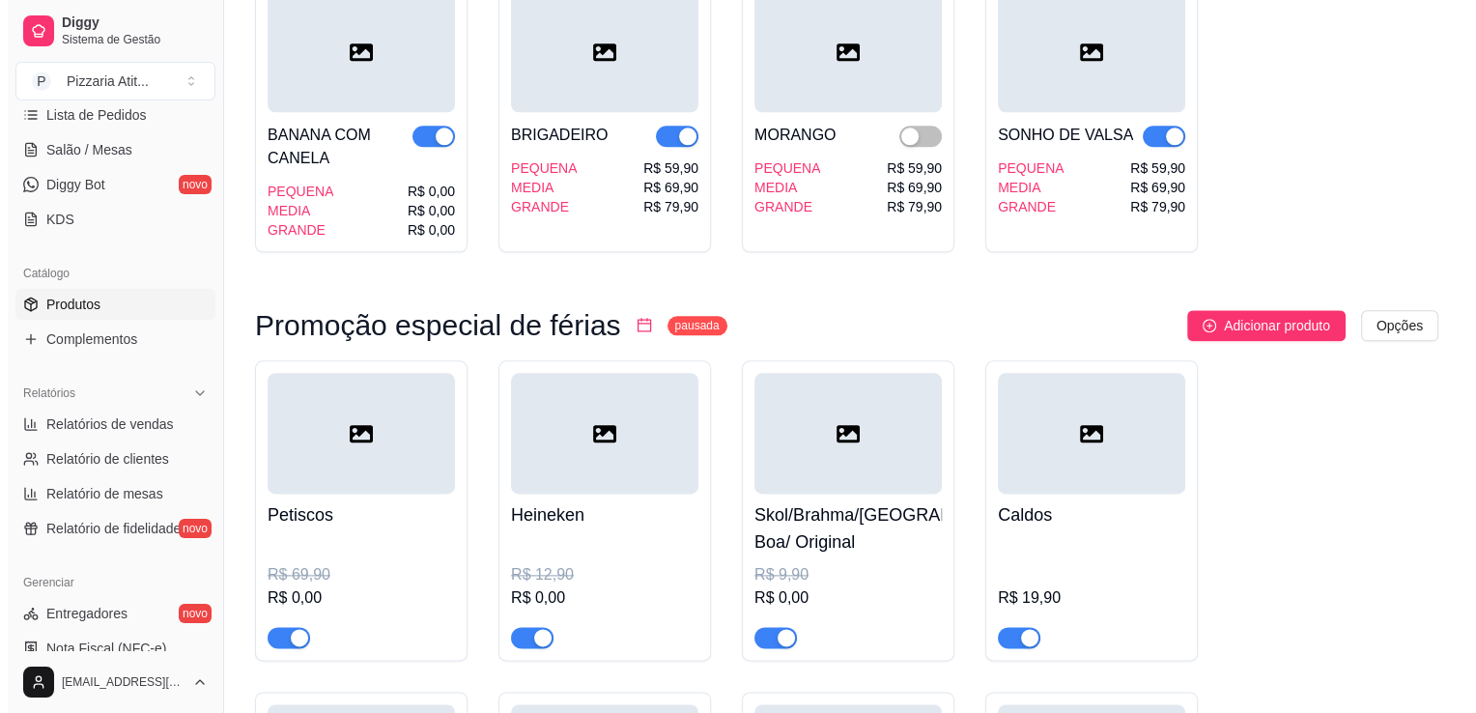
scroll to position [24226, 0]
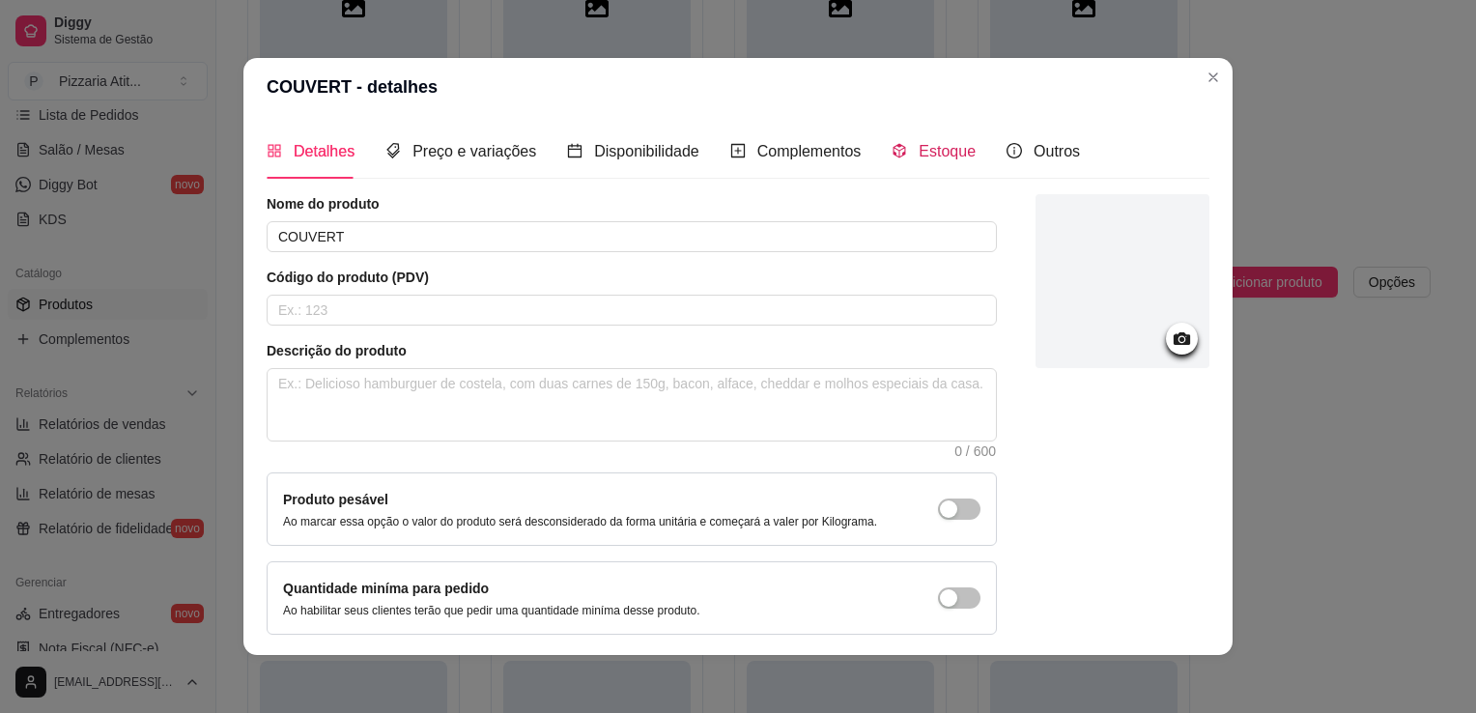
click at [892, 149] on icon "code-sandbox" at bounding box center [899, 150] width 15 height 15
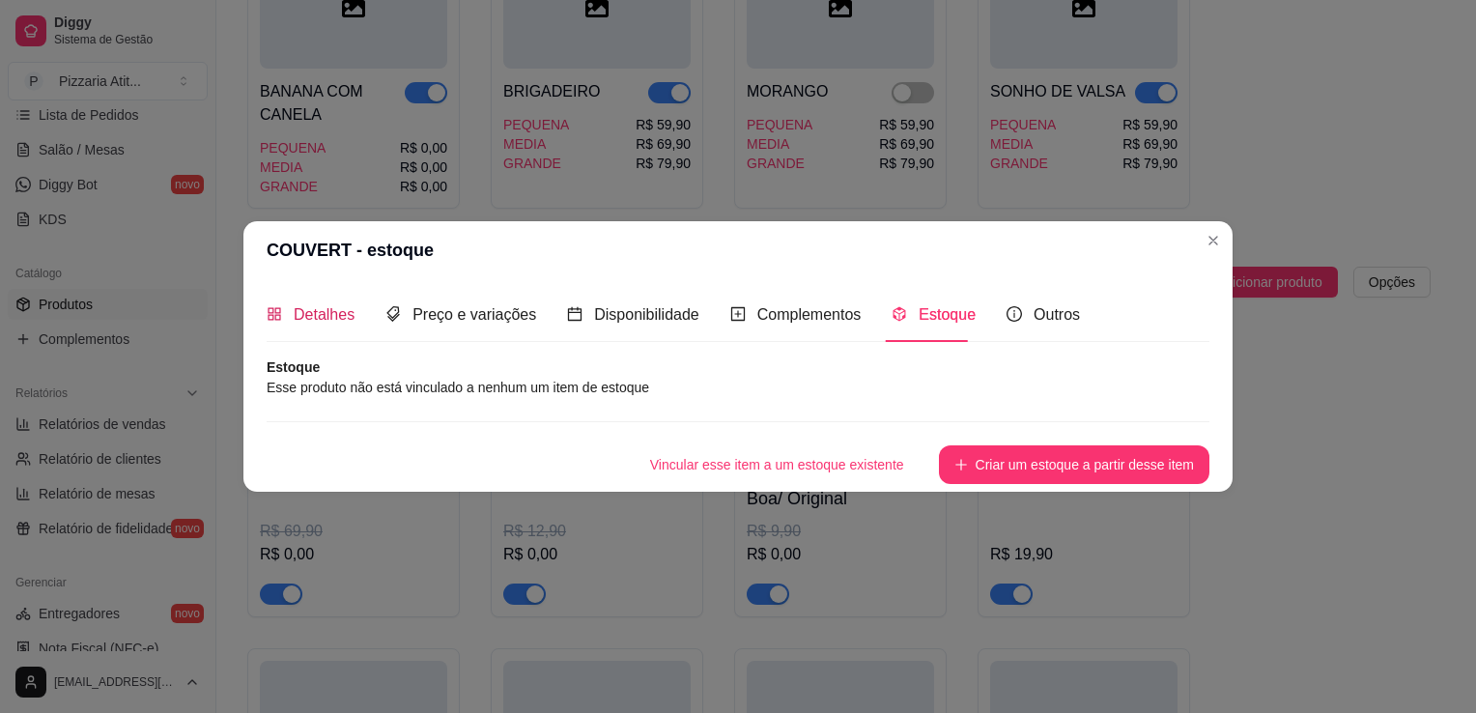
click at [340, 313] on span "Detalhes" at bounding box center [324, 314] width 61 height 16
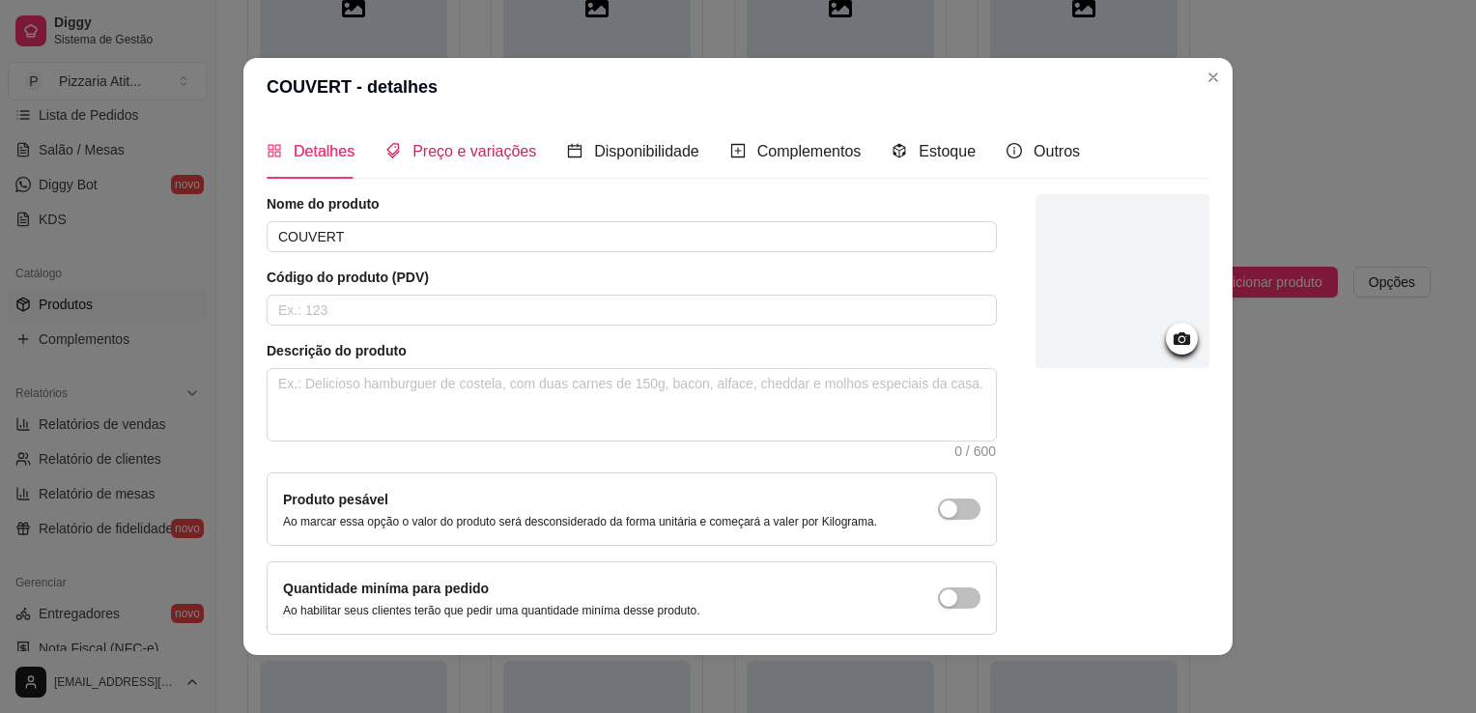
click at [488, 143] on span "Preço e variações" at bounding box center [475, 151] width 124 height 16
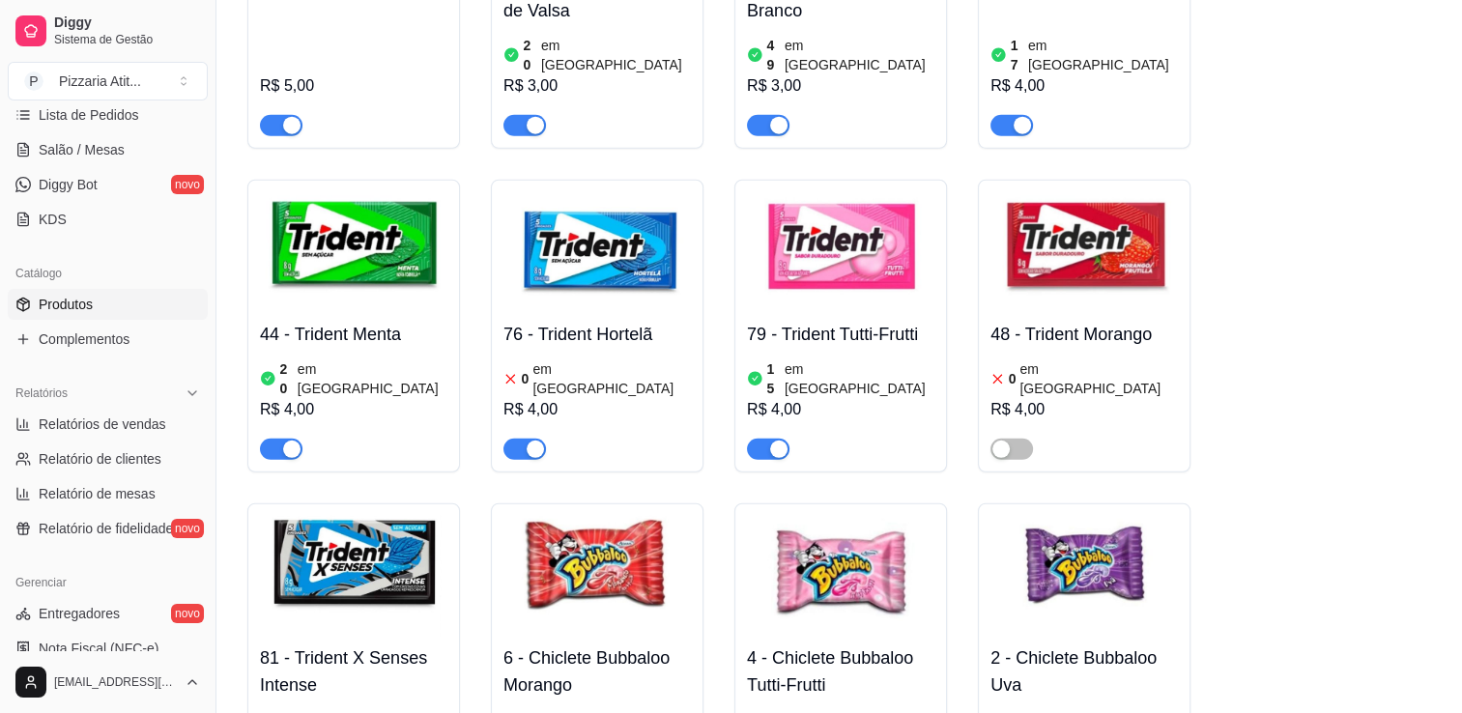
scroll to position [19743, 0]
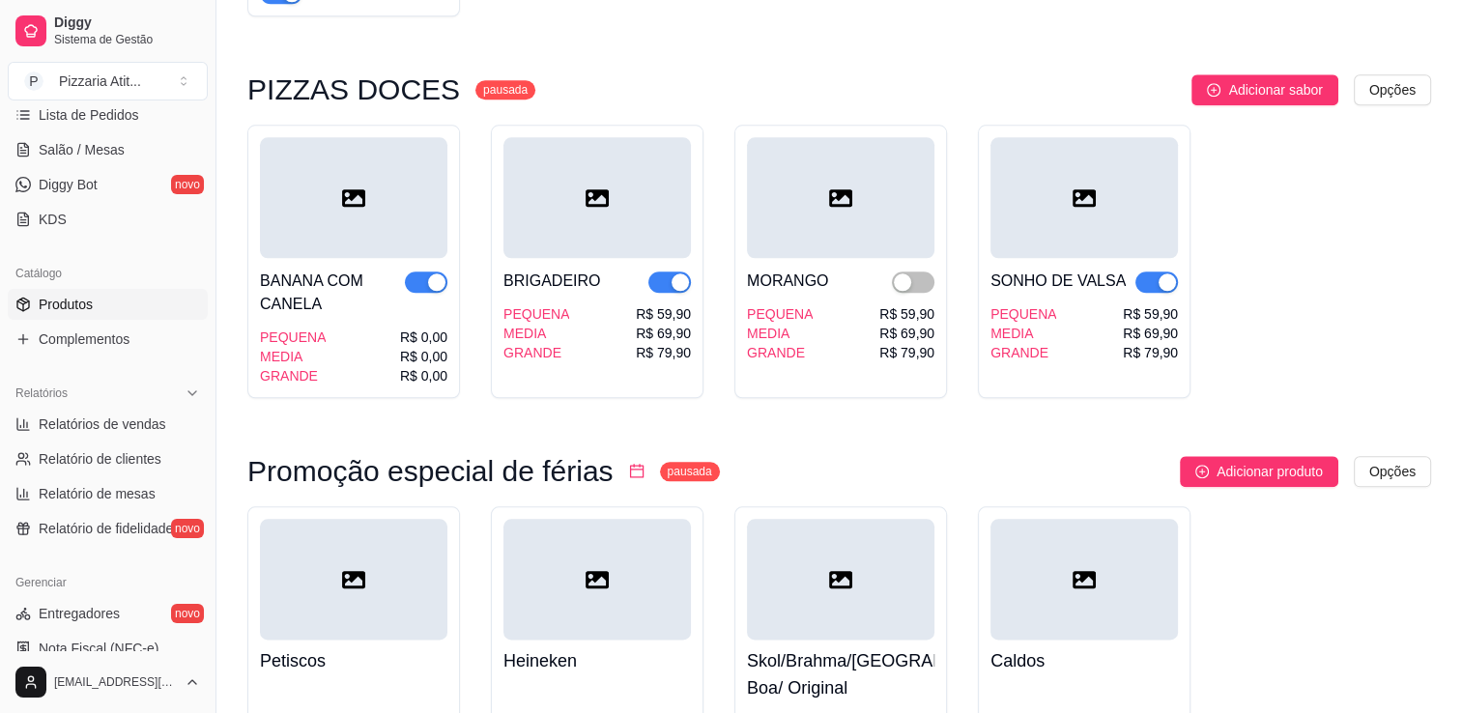
scroll to position [24071, 0]
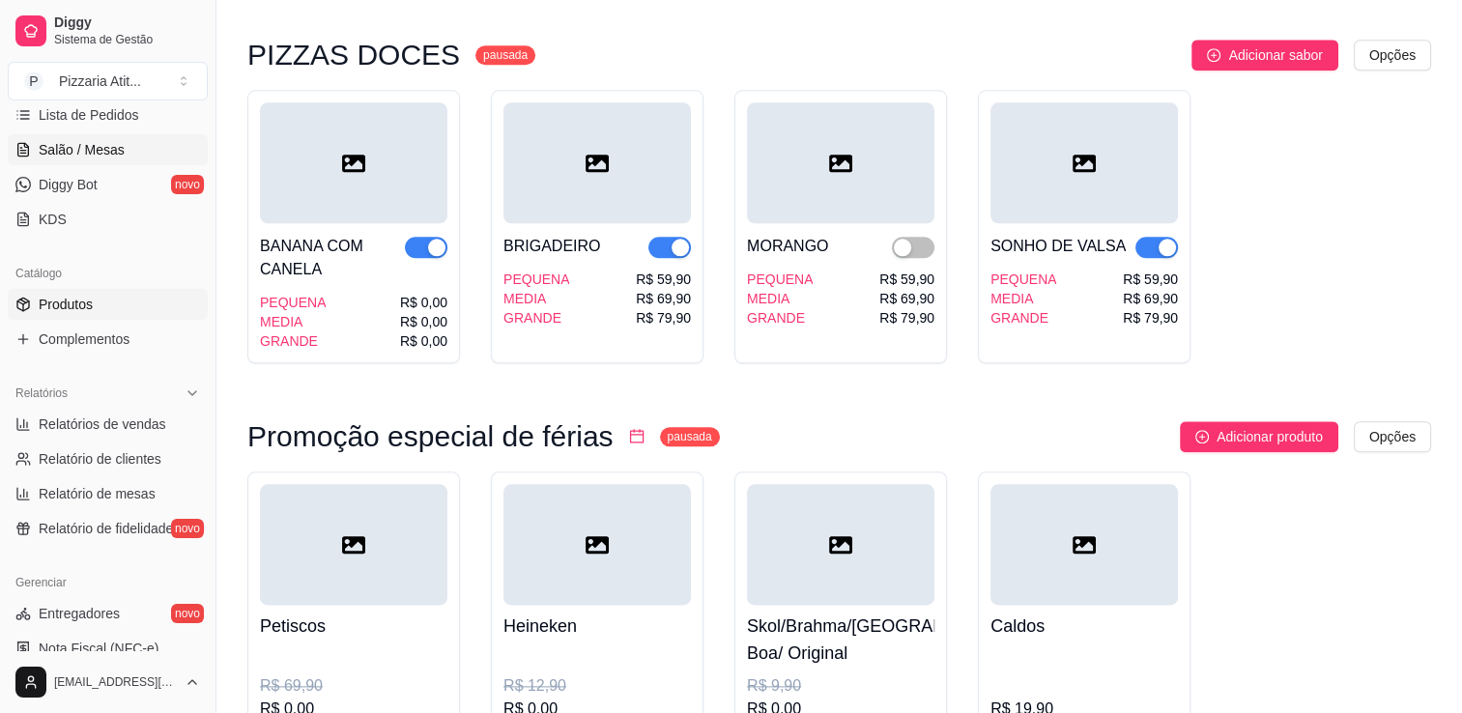
click at [123, 157] on link "Salão / Mesas" at bounding box center [108, 149] width 200 height 31
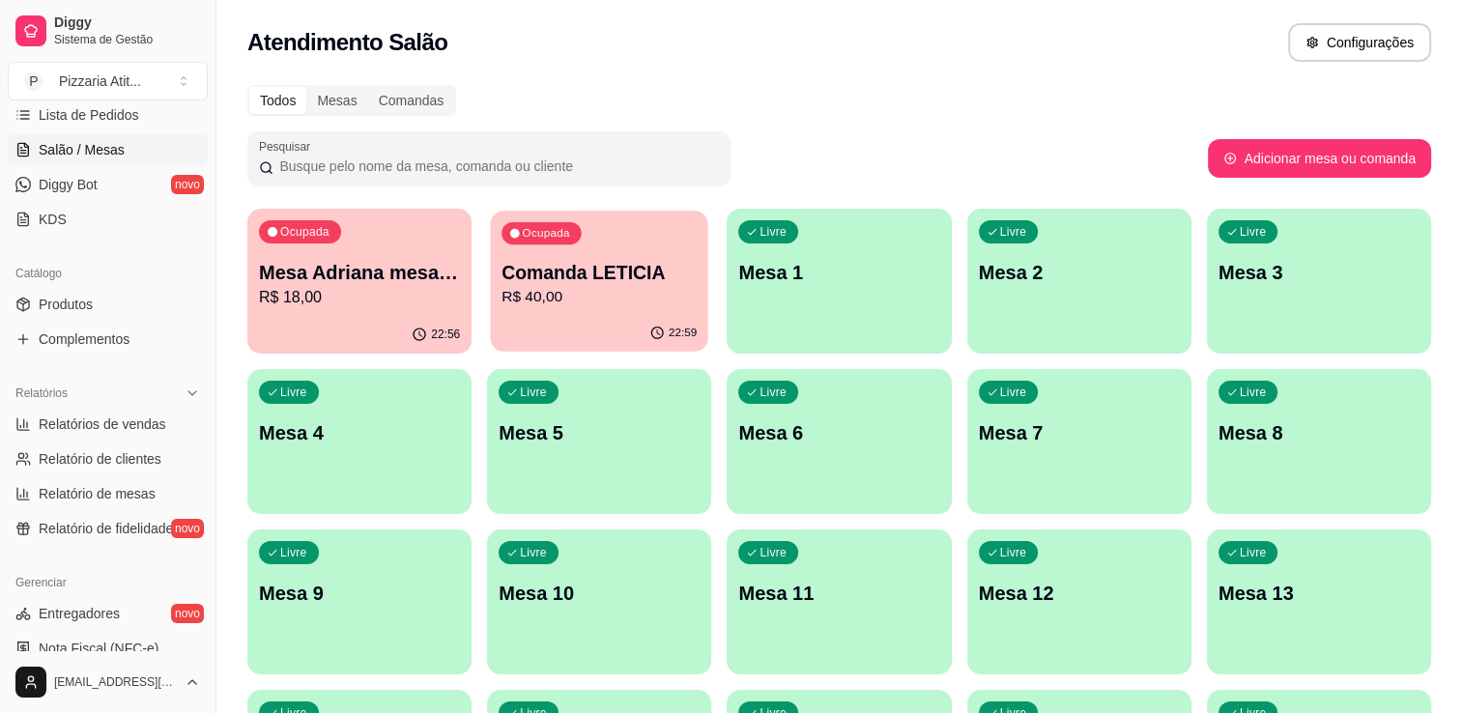
click at [656, 263] on p "Comanda LETICIA" at bounding box center [598, 273] width 195 height 26
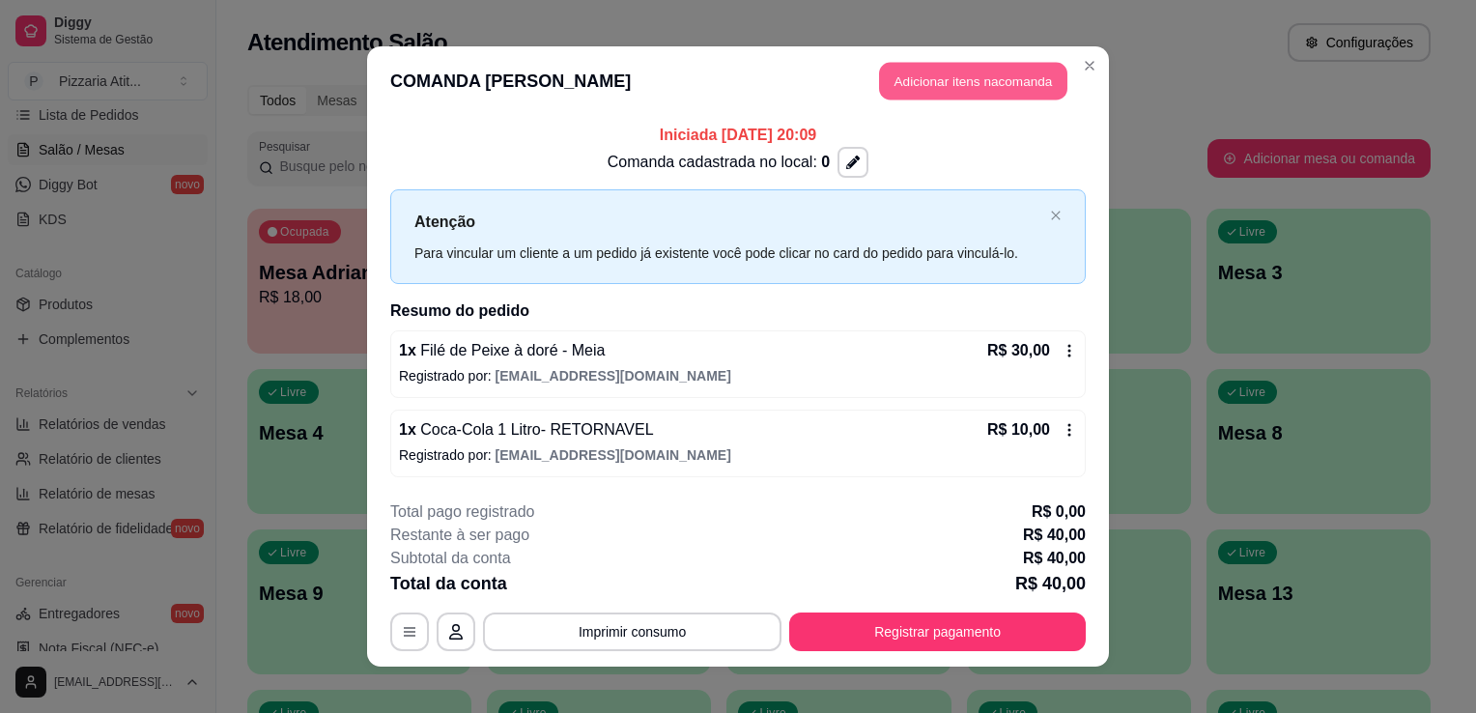
click at [890, 83] on button "Adicionar itens na comanda" at bounding box center [973, 82] width 188 height 38
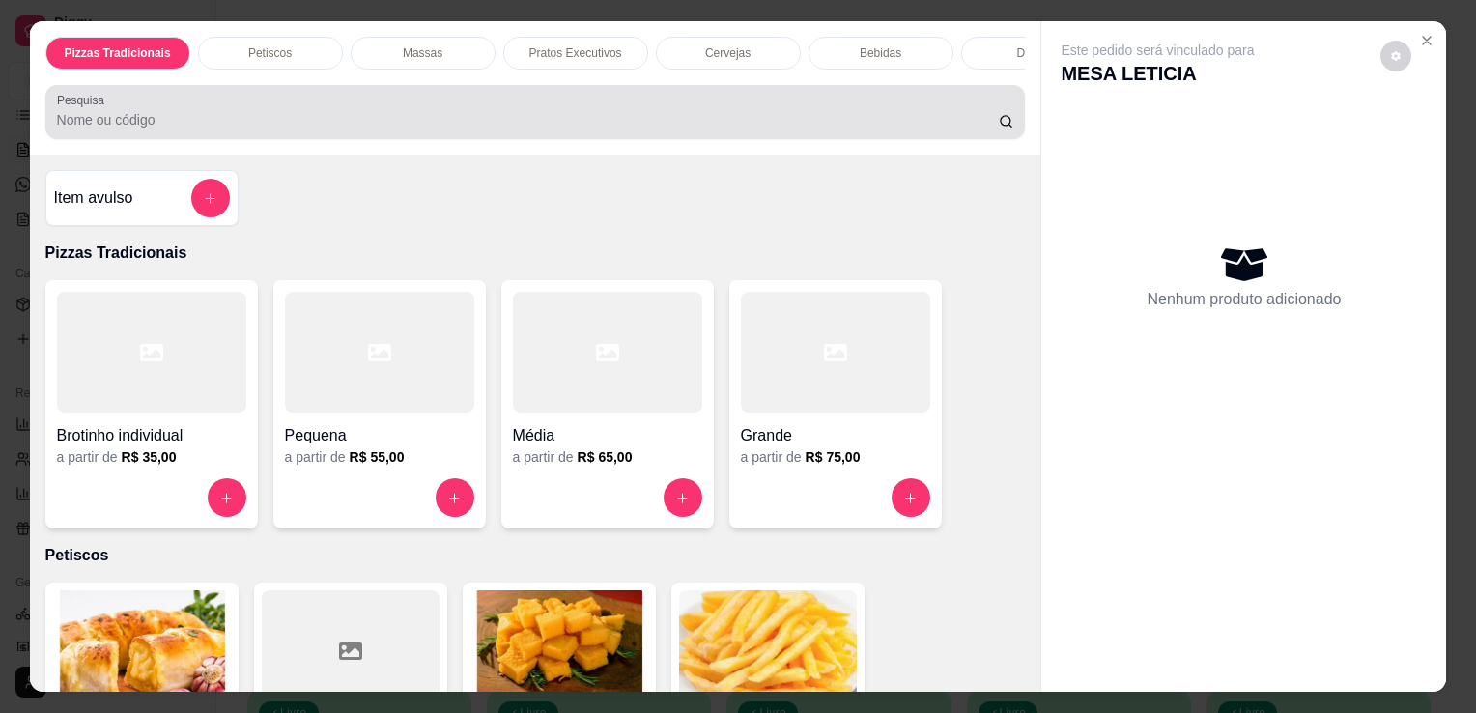
click at [620, 107] on div at bounding box center [536, 112] width 958 height 39
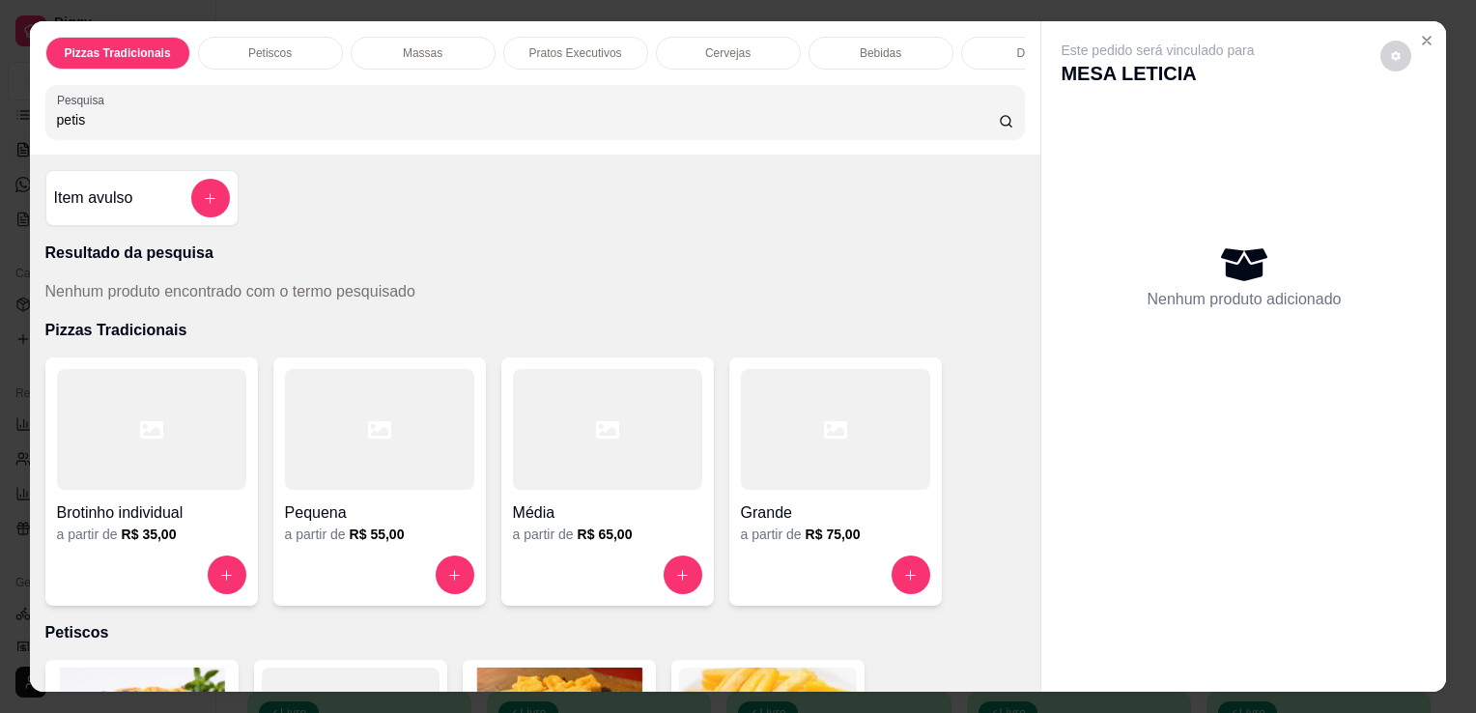
type input "petis"
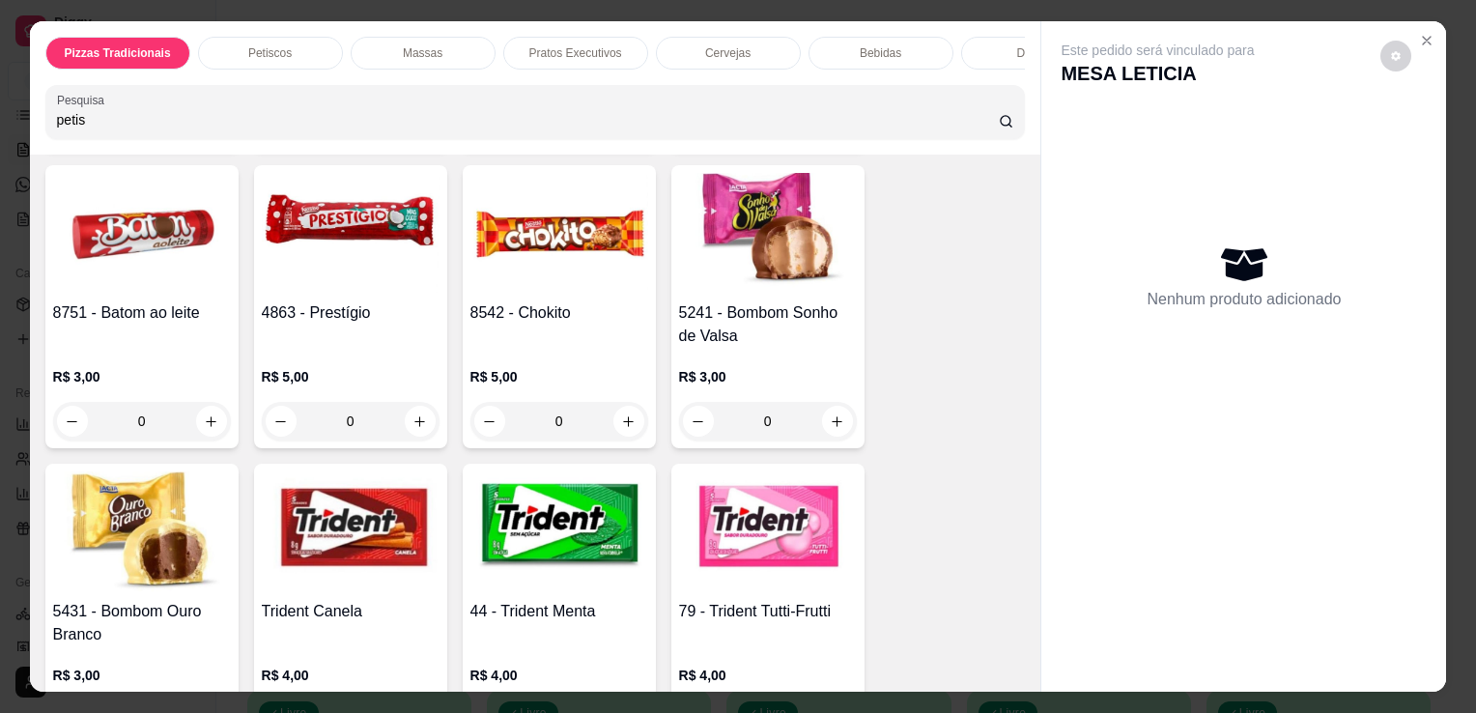
scroll to position [11015, 0]
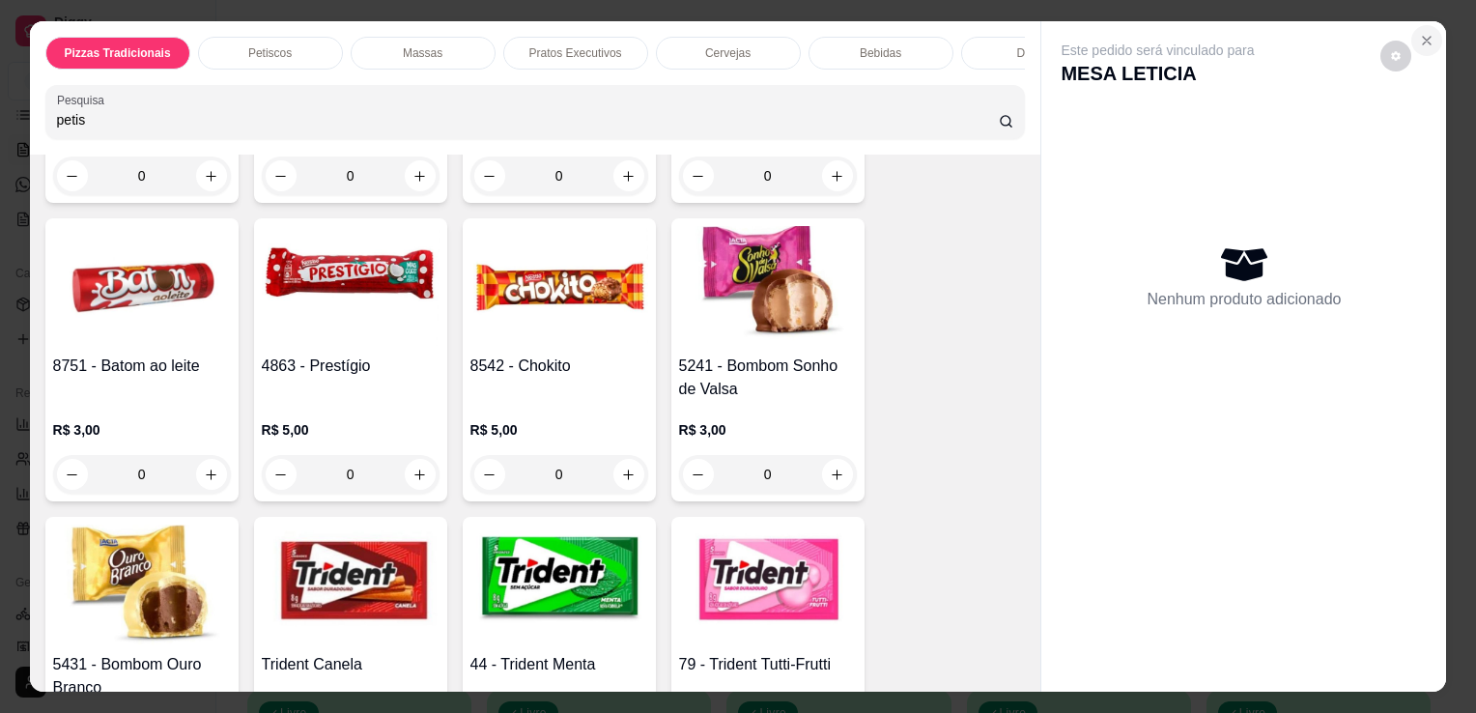
click at [1422, 33] on icon "Close" at bounding box center [1426, 40] width 15 height 15
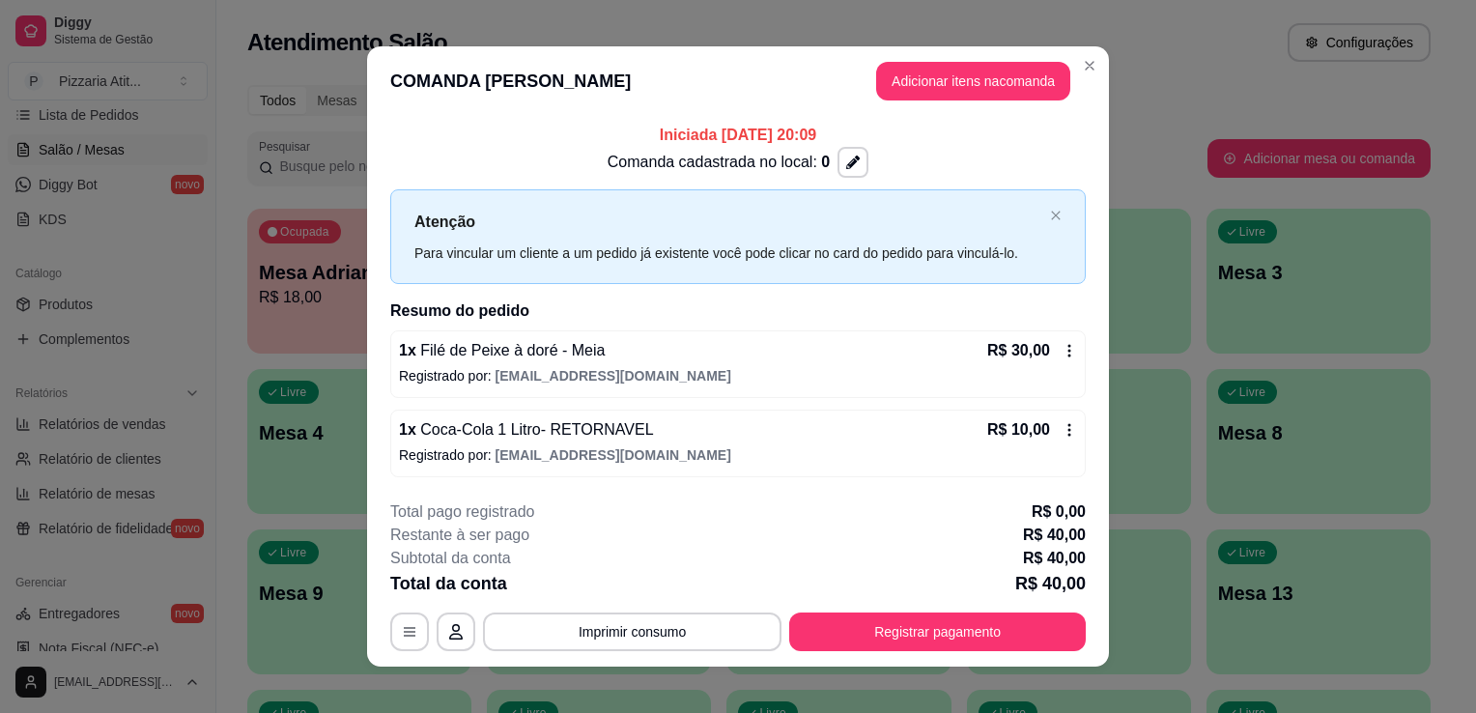
click at [1074, 50] on header "COMANDA LETICIA Adicionar itens na comanda" at bounding box center [738, 81] width 742 height 70
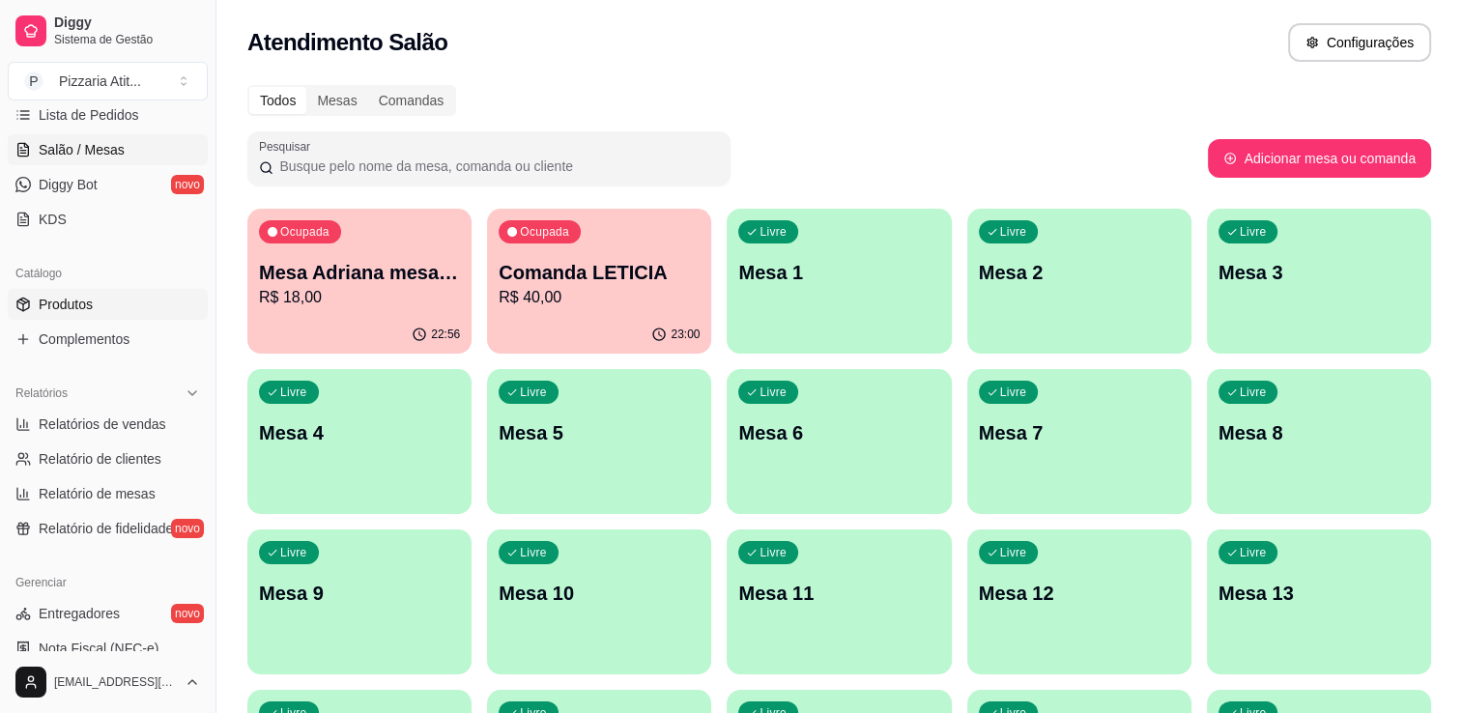
click at [90, 313] on link "Produtos" at bounding box center [108, 304] width 200 height 31
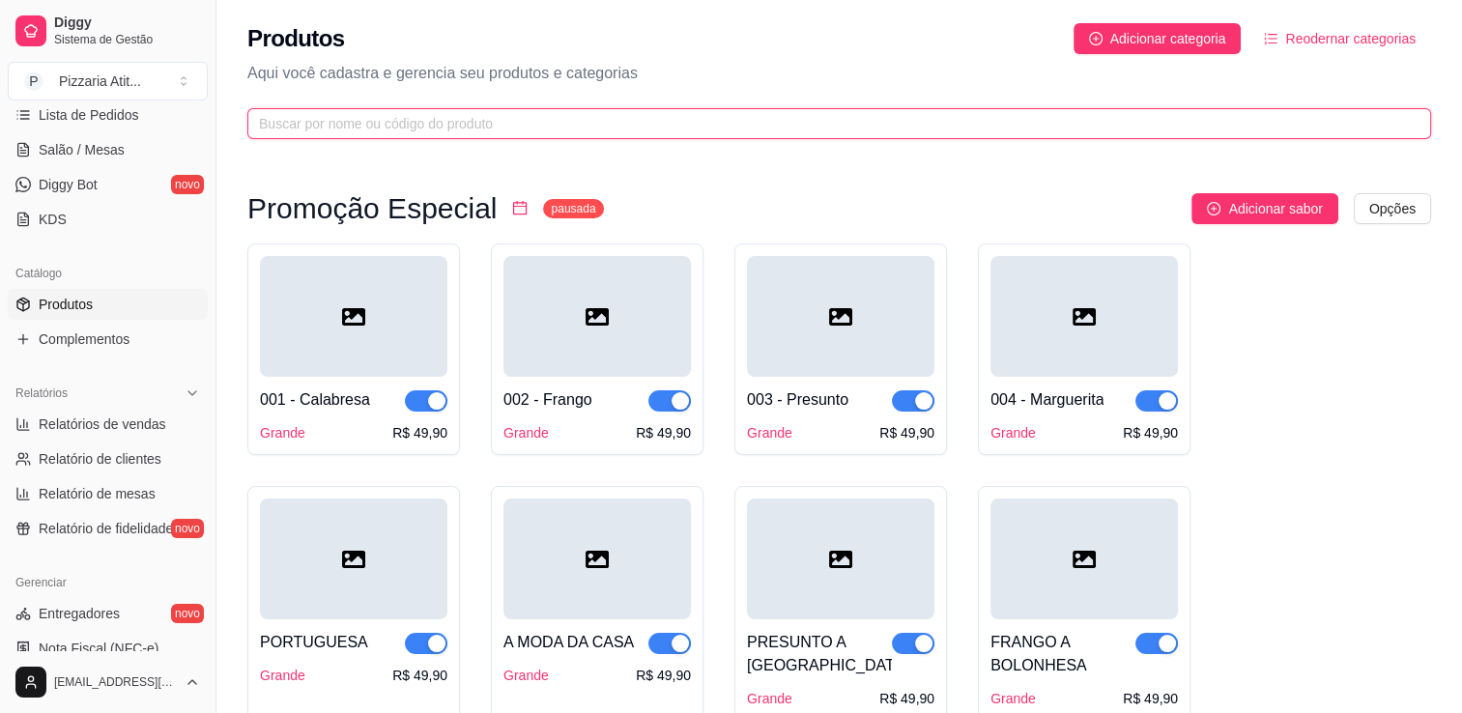
click at [387, 119] on input "text" at bounding box center [831, 123] width 1145 height 21
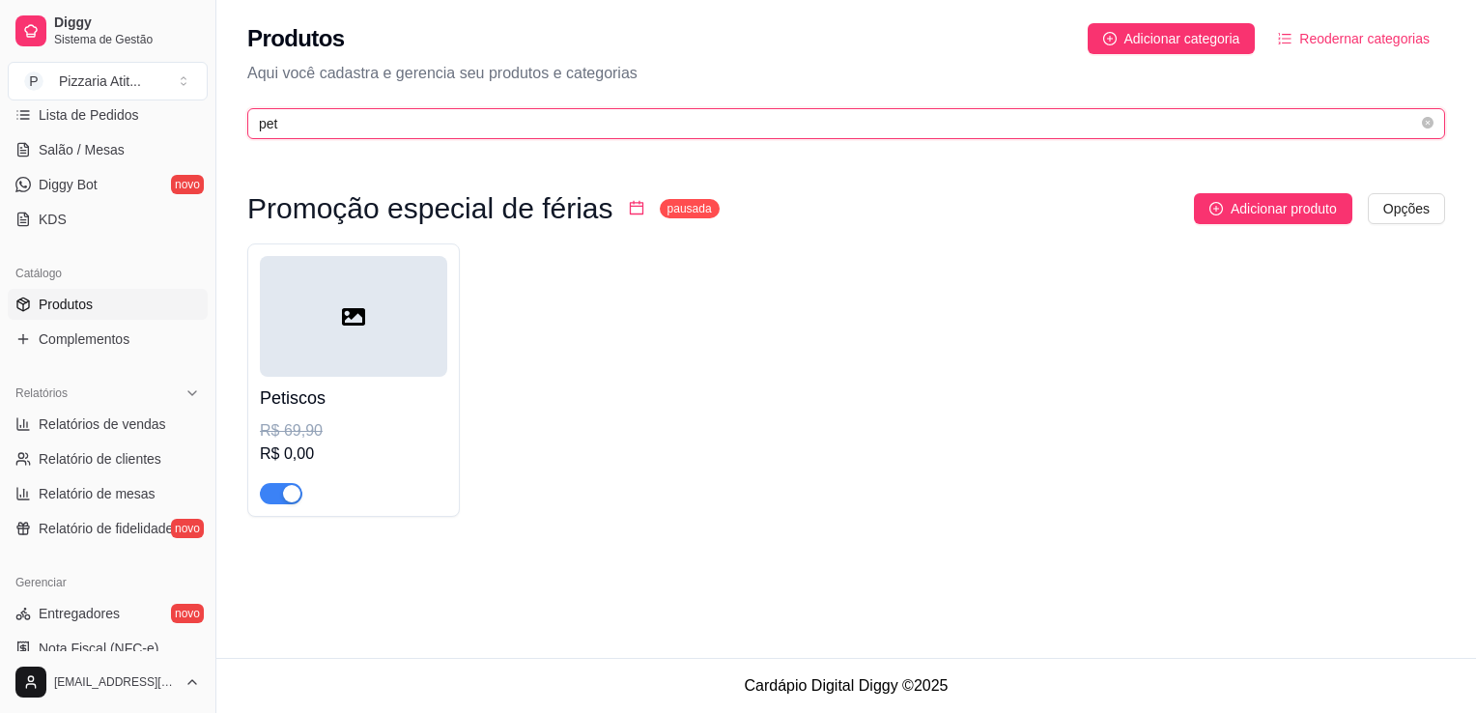
type input "pet"
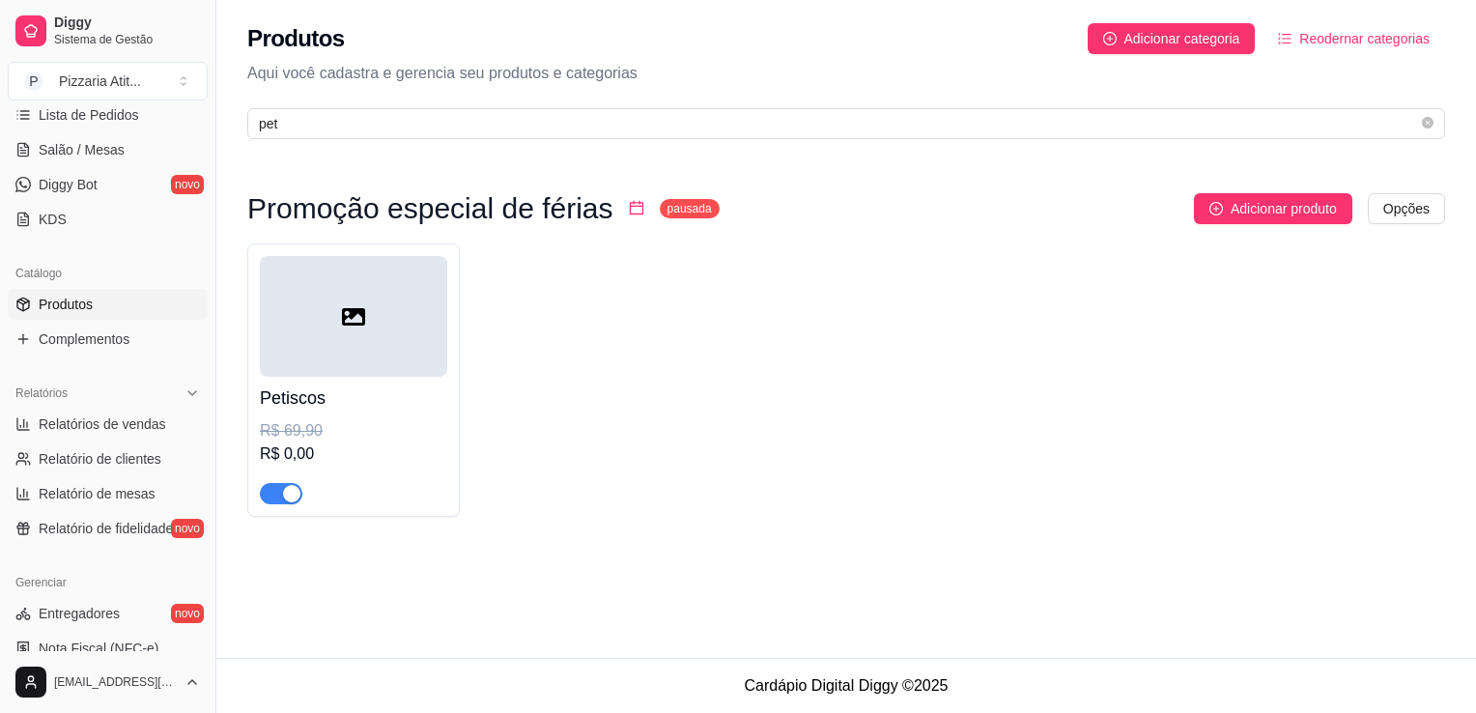
click at [348, 449] on div "R$ 0,00" at bounding box center [353, 454] width 187 height 23
click at [1392, 206] on html "Diggy Sistema de Gestão P Pizzaria Atit ... Loja fechada Plano Essencial + Mesa…" at bounding box center [738, 356] width 1476 height 713
click at [1357, 299] on div "Editar categoria" at bounding box center [1368, 287] width 207 height 31
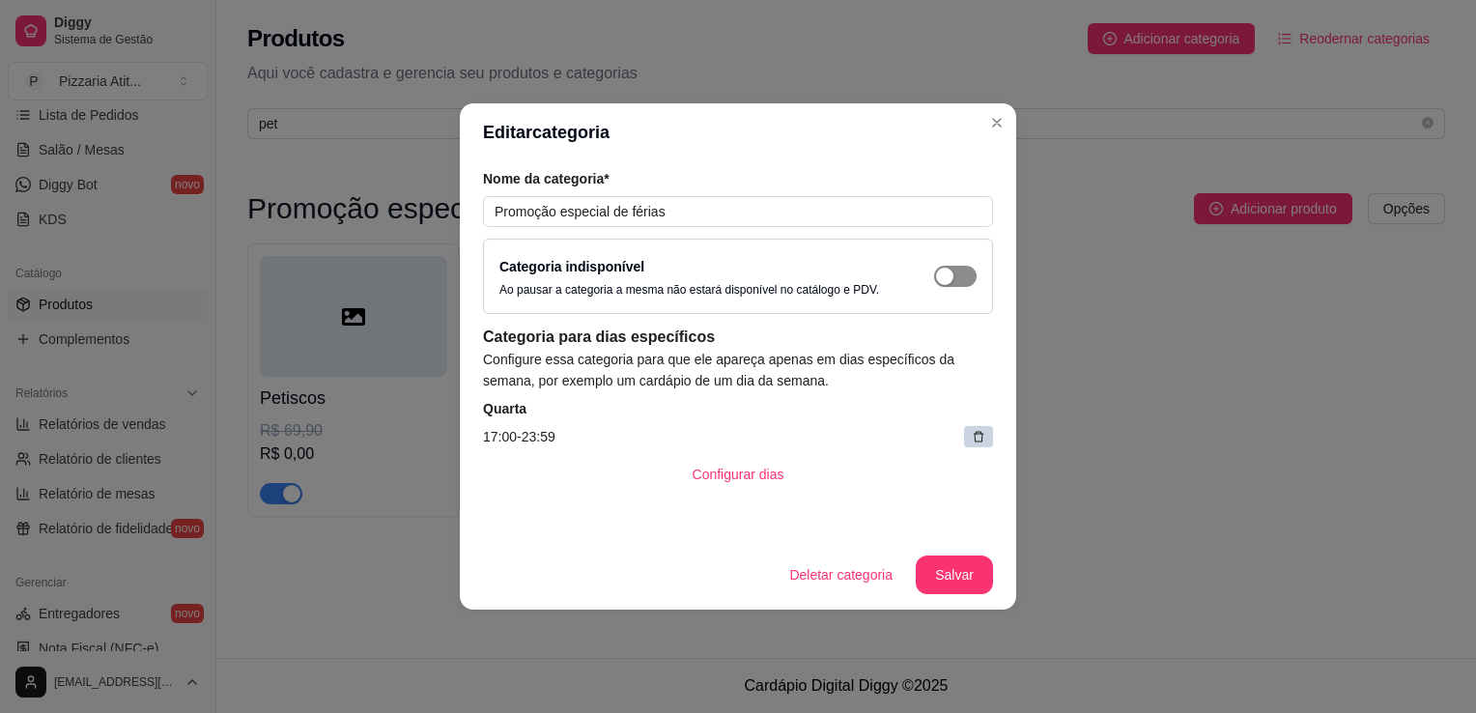
click at [966, 280] on span "button" at bounding box center [955, 276] width 43 height 21
click at [955, 558] on button "Salvar" at bounding box center [954, 576] width 75 height 38
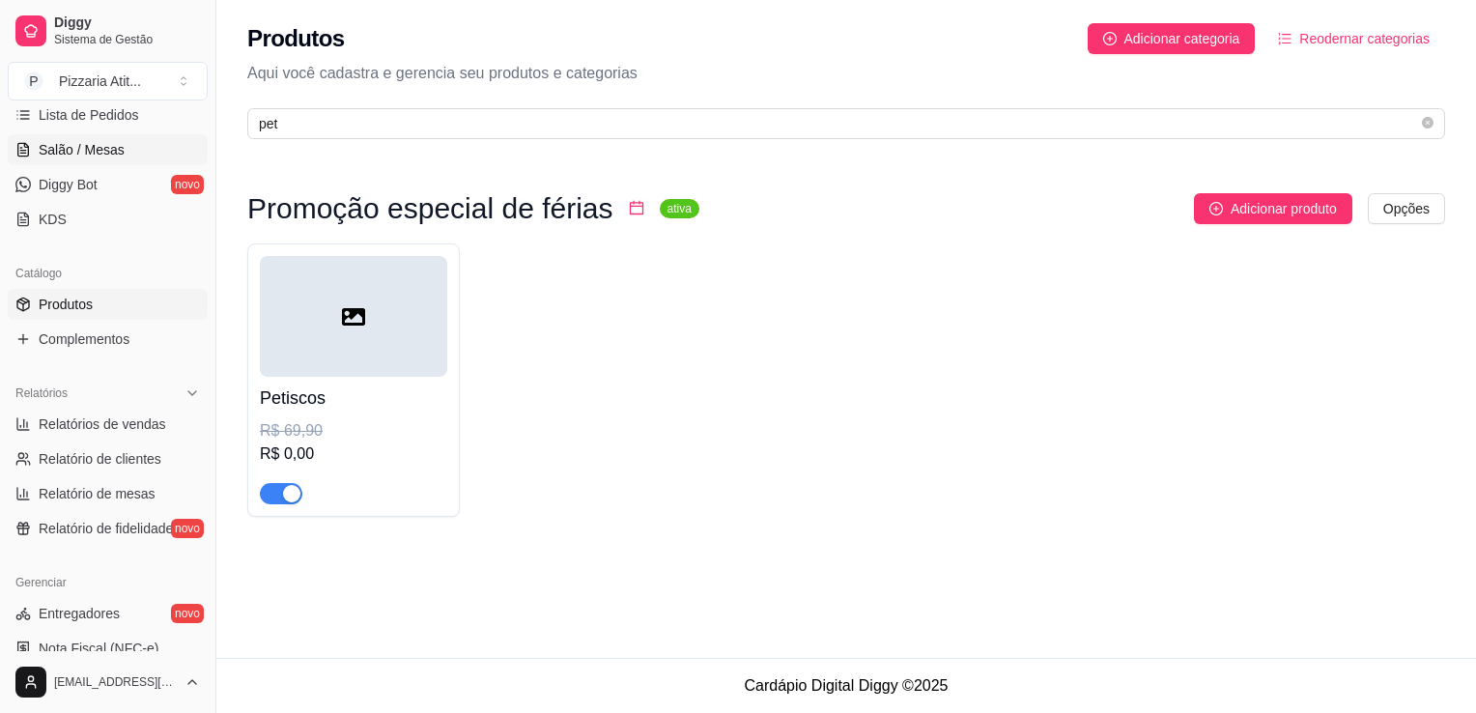
click at [93, 147] on span "Salão / Mesas" at bounding box center [82, 149] width 86 height 19
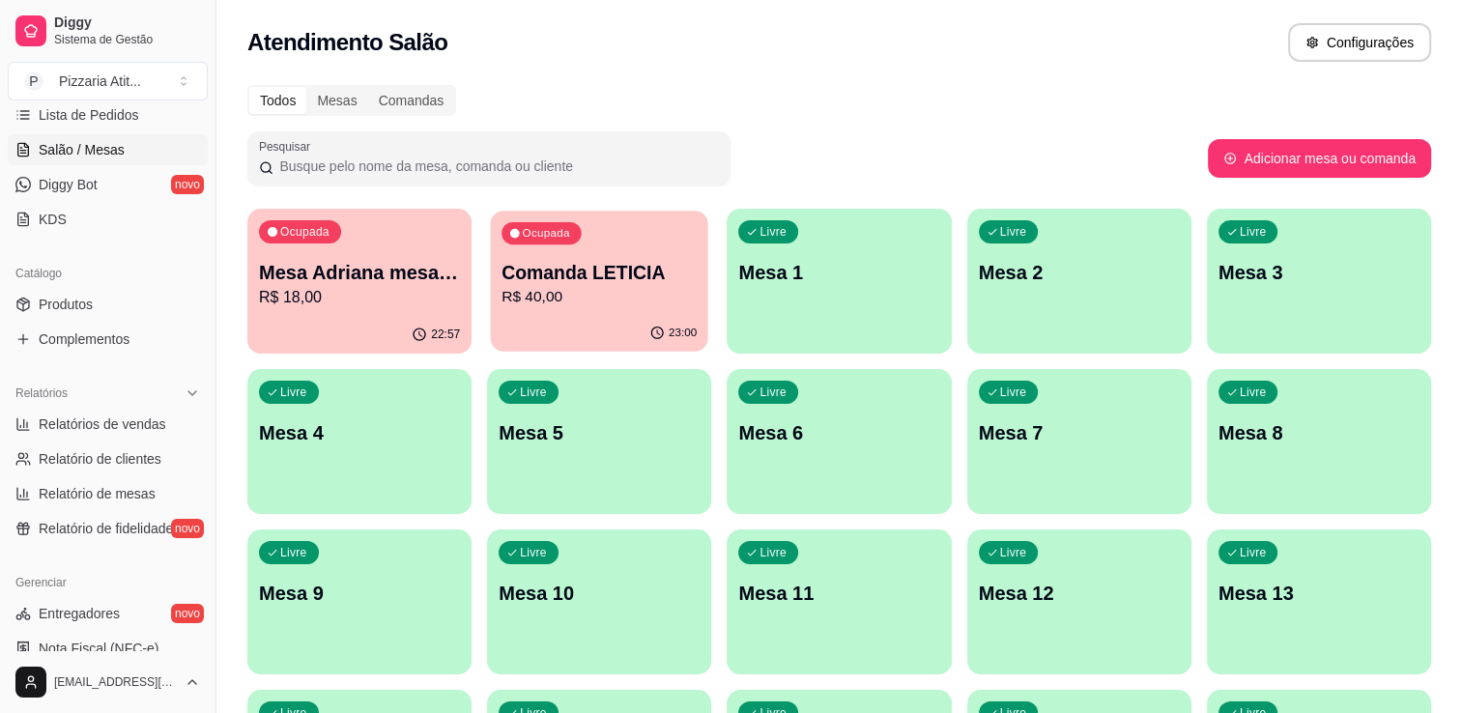
click at [541, 314] on div "Ocupada Comanda LETICIA R$ 40,00" at bounding box center [599, 263] width 217 height 104
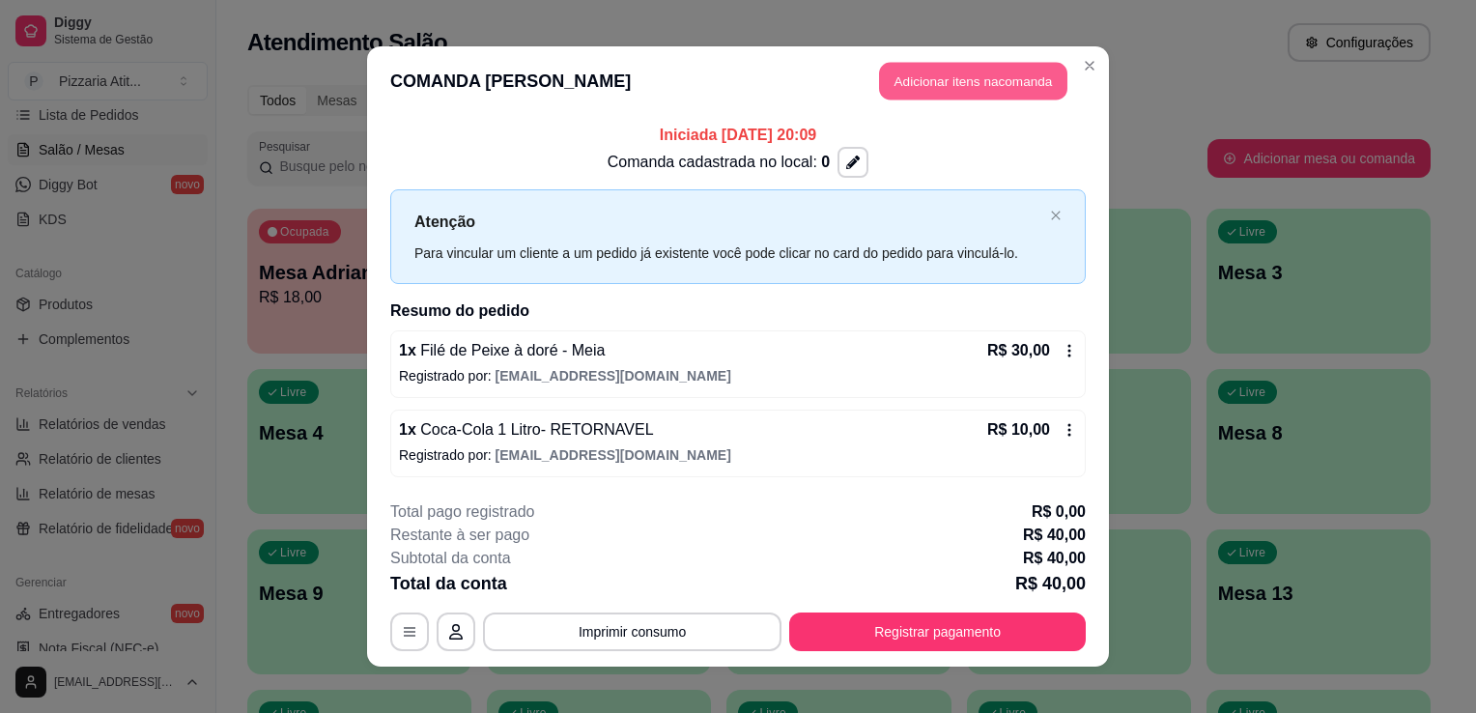
click at [926, 91] on button "Adicionar itens na comanda" at bounding box center [973, 82] width 188 height 38
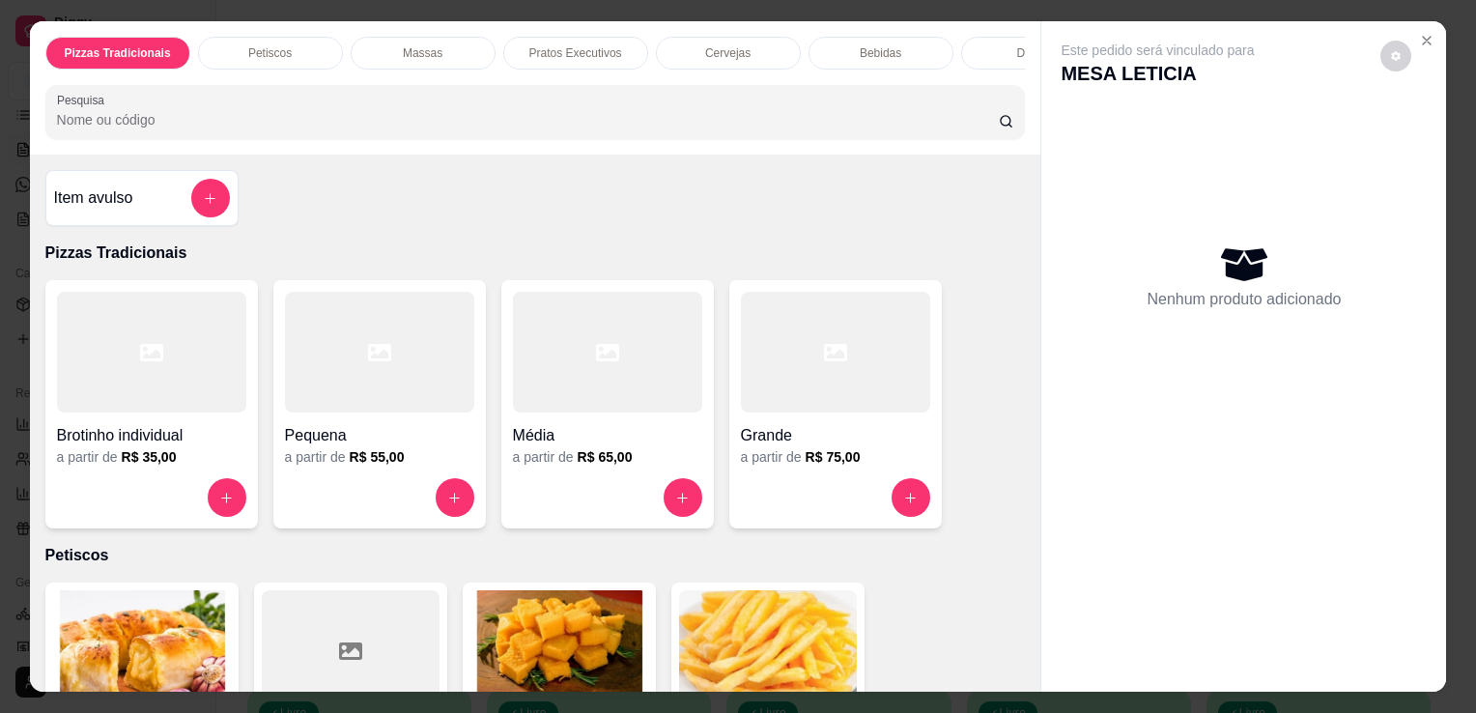
click at [394, 129] on input "Pesquisa" at bounding box center [528, 119] width 942 height 19
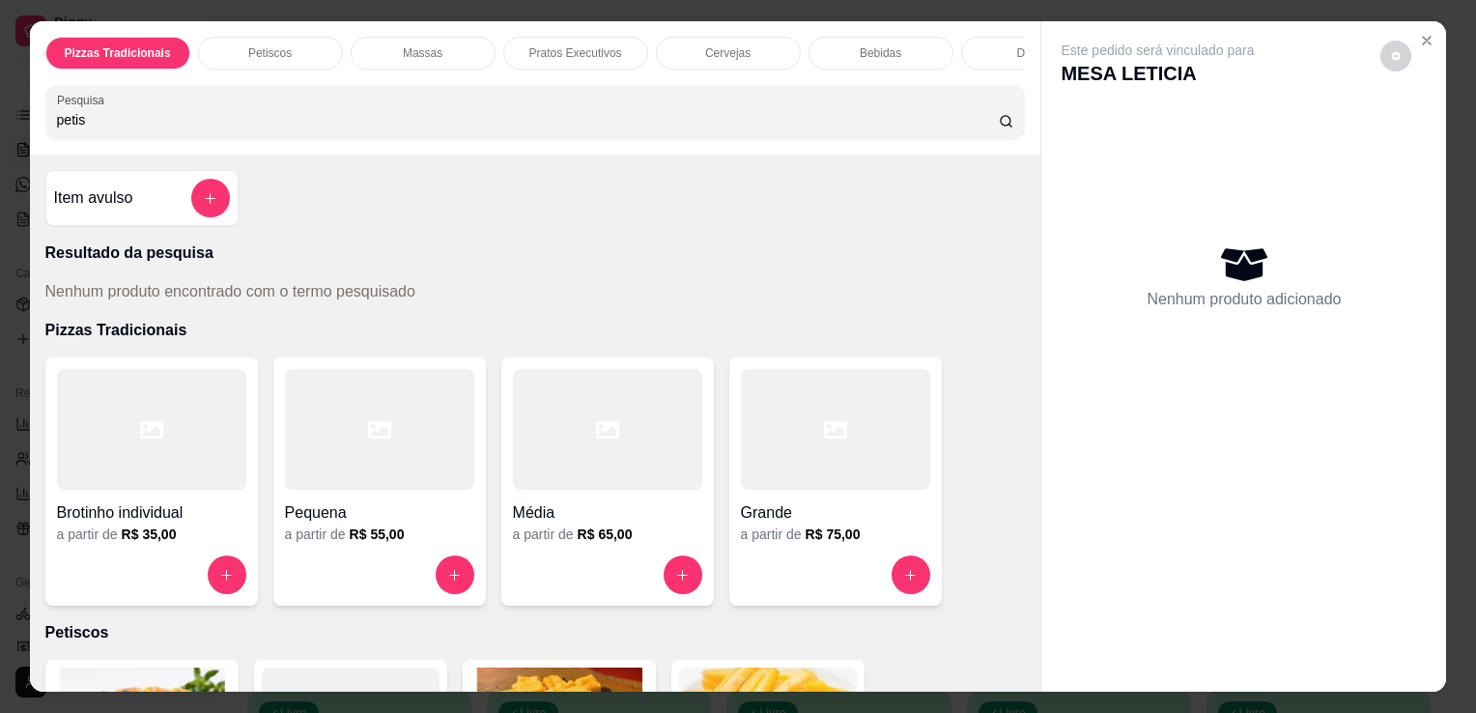
type input "petis"
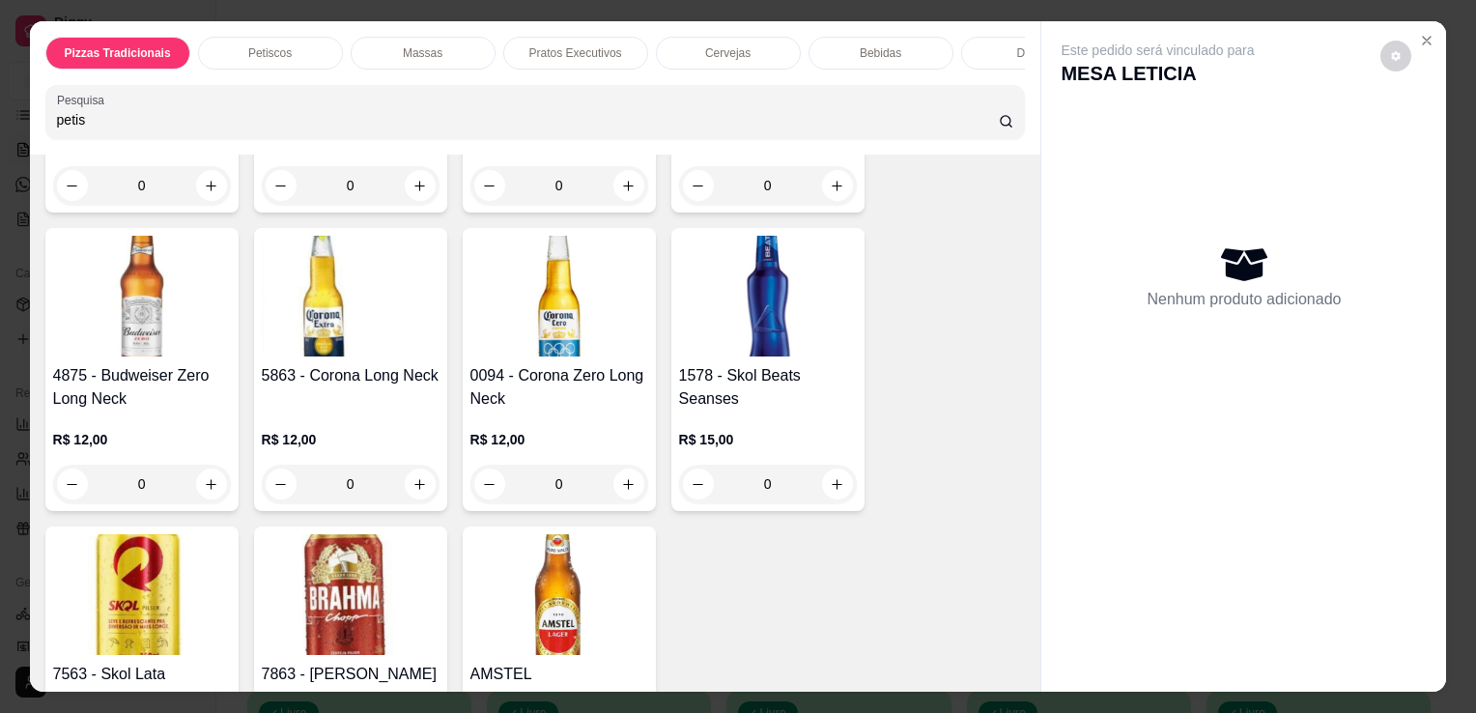
scroll to position [3788, 0]
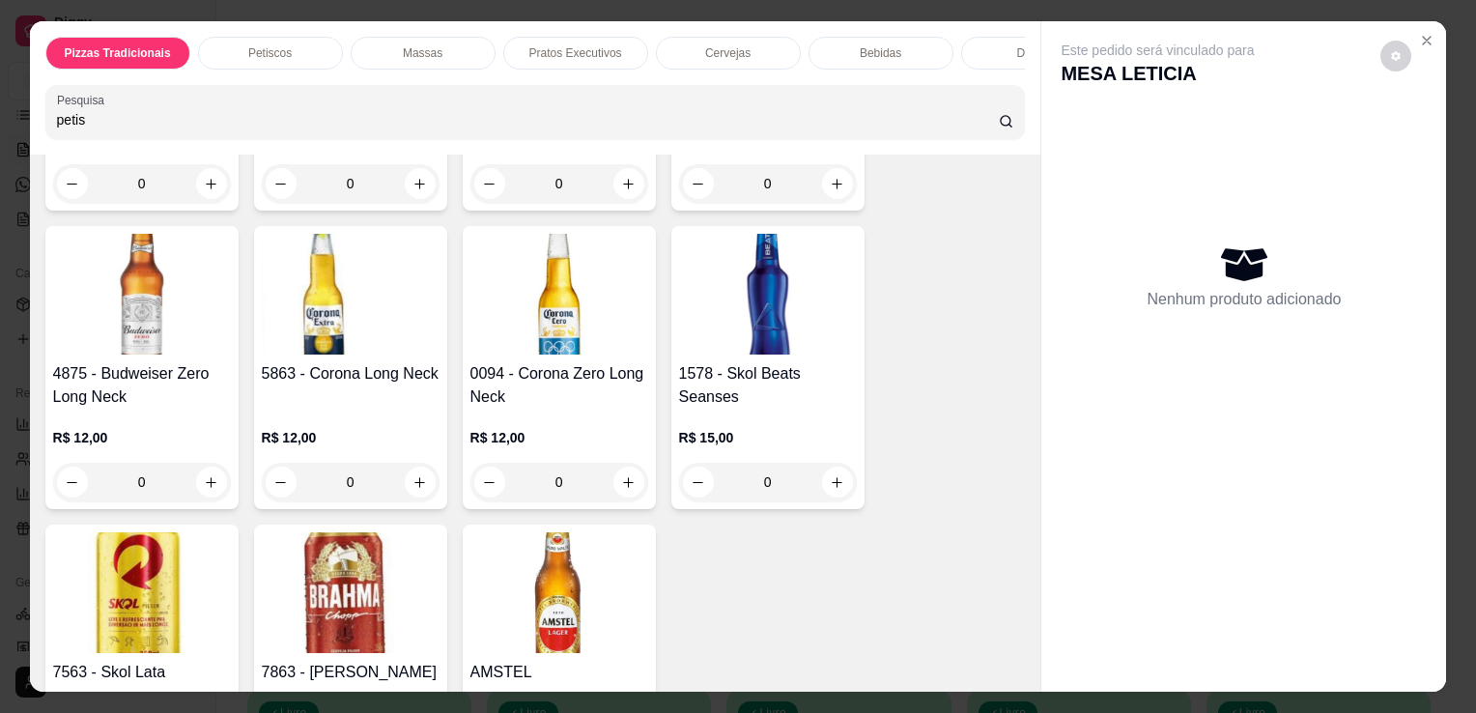
click at [1017, 663] on div "Item avulso Resultado da pesquisa Nenhum produto encontrado com o termo pesquis…" at bounding box center [536, 423] width 1012 height 537
drag, startPoint x: 1017, startPoint y: 663, endPoint x: 908, endPoint y: 589, distance: 130.8
click at [908, 589] on div "1036 - Heineken 600 ml R$ 15,90 0 3055 - Stella Artois 600 ml R$ 15,90 0 3086 -…" at bounding box center [535, 57] width 981 height 1454
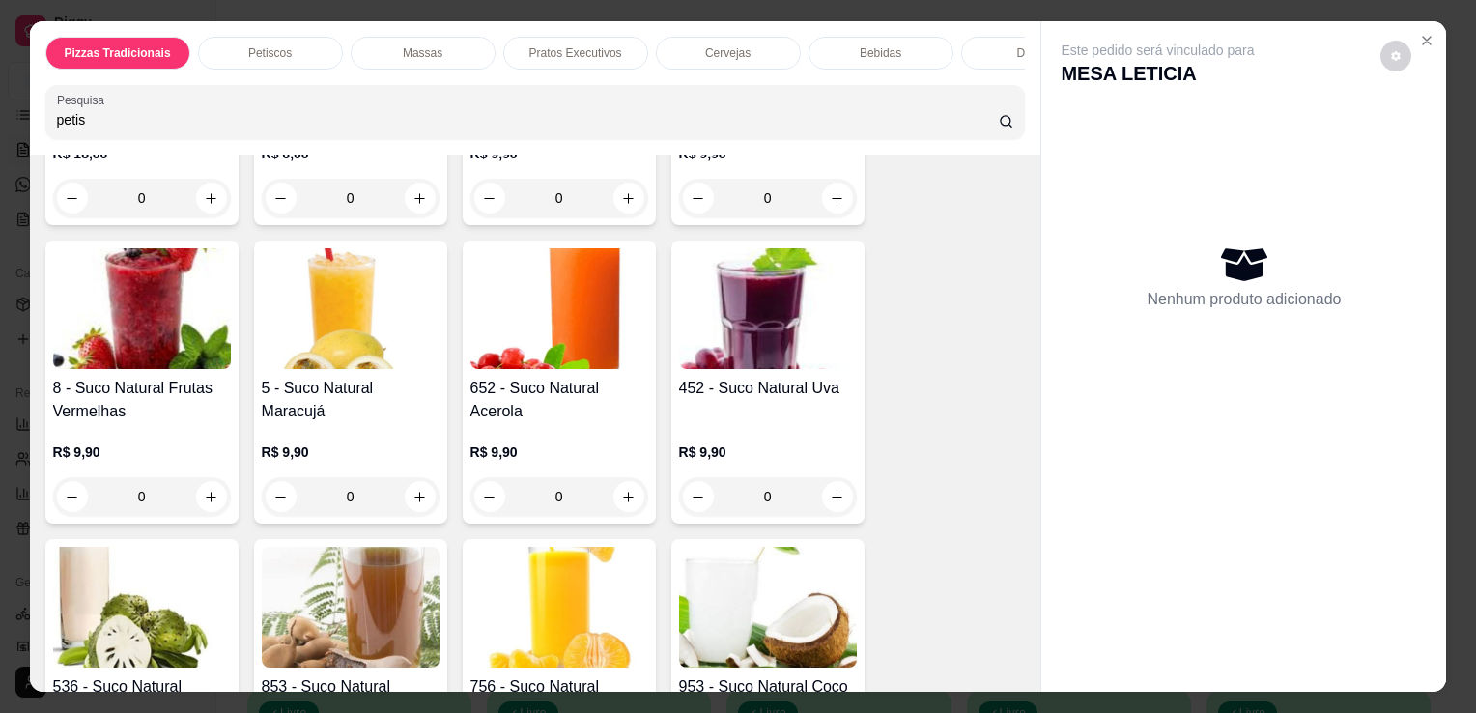
scroll to position [6532, 0]
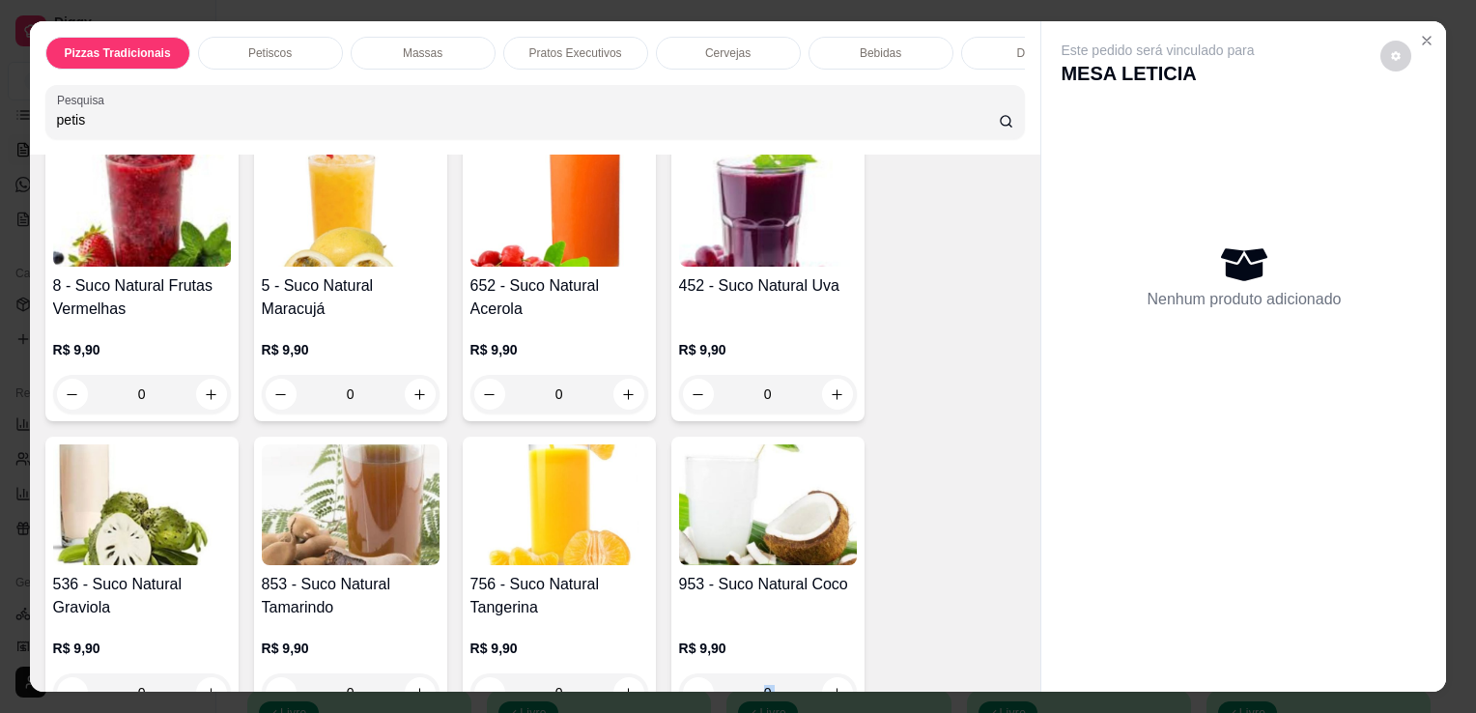
drag, startPoint x: 1006, startPoint y: 687, endPoint x: 1022, endPoint y: 613, distance: 76.2
click at [1022, 613] on div "Pizzas Tradicionais Petiscos Massas Pratos Executivos Cervejas Bebidas Doses Dr…" at bounding box center [738, 356] width 1476 height 713
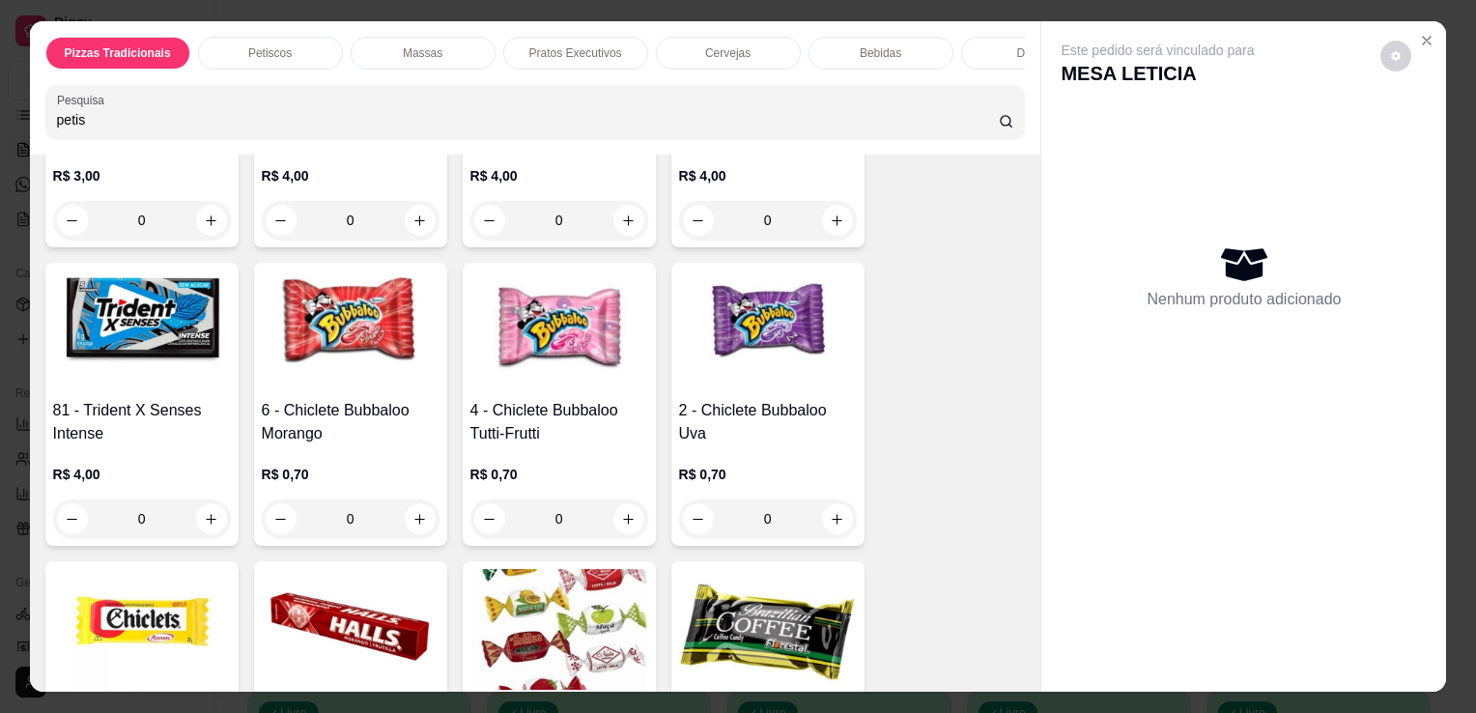
scroll to position [10652, 0]
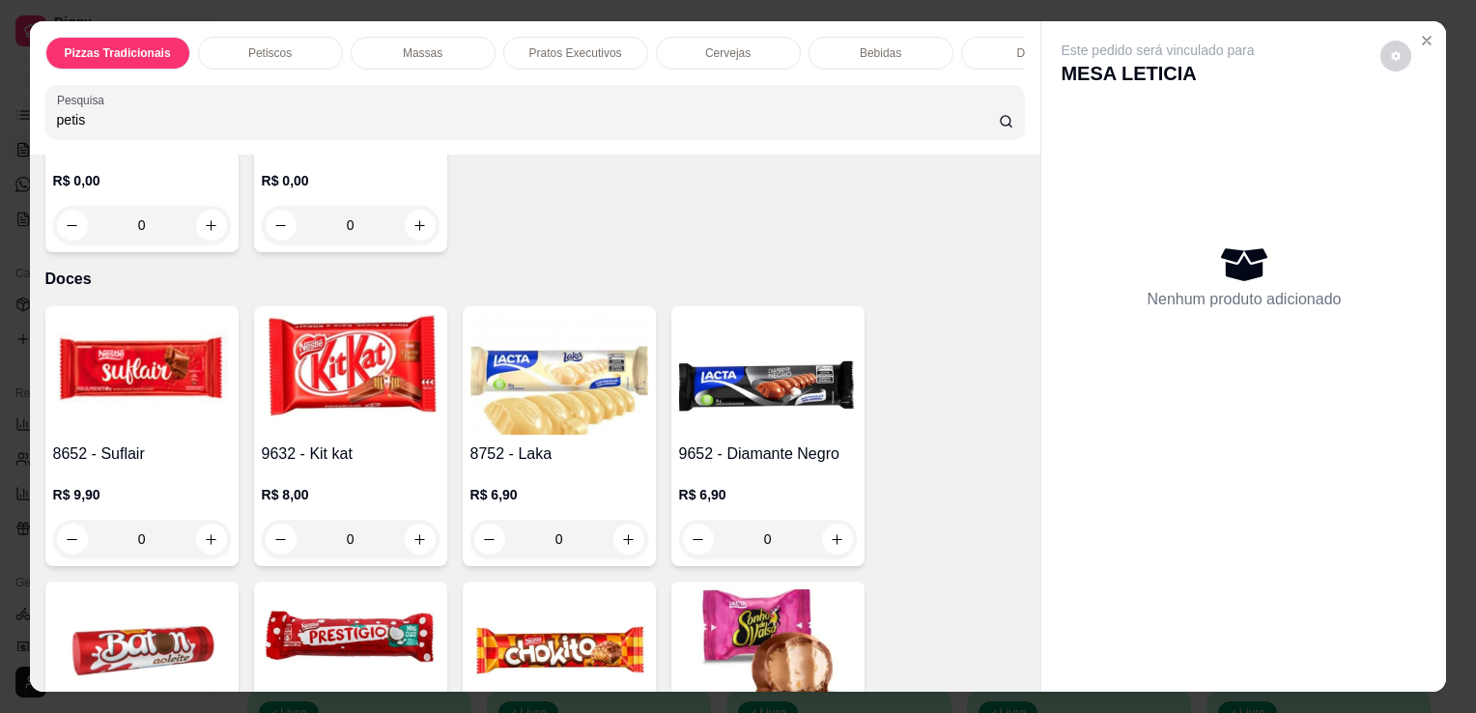
click at [255, 45] on p "Petiscos" at bounding box center [269, 52] width 43 height 15
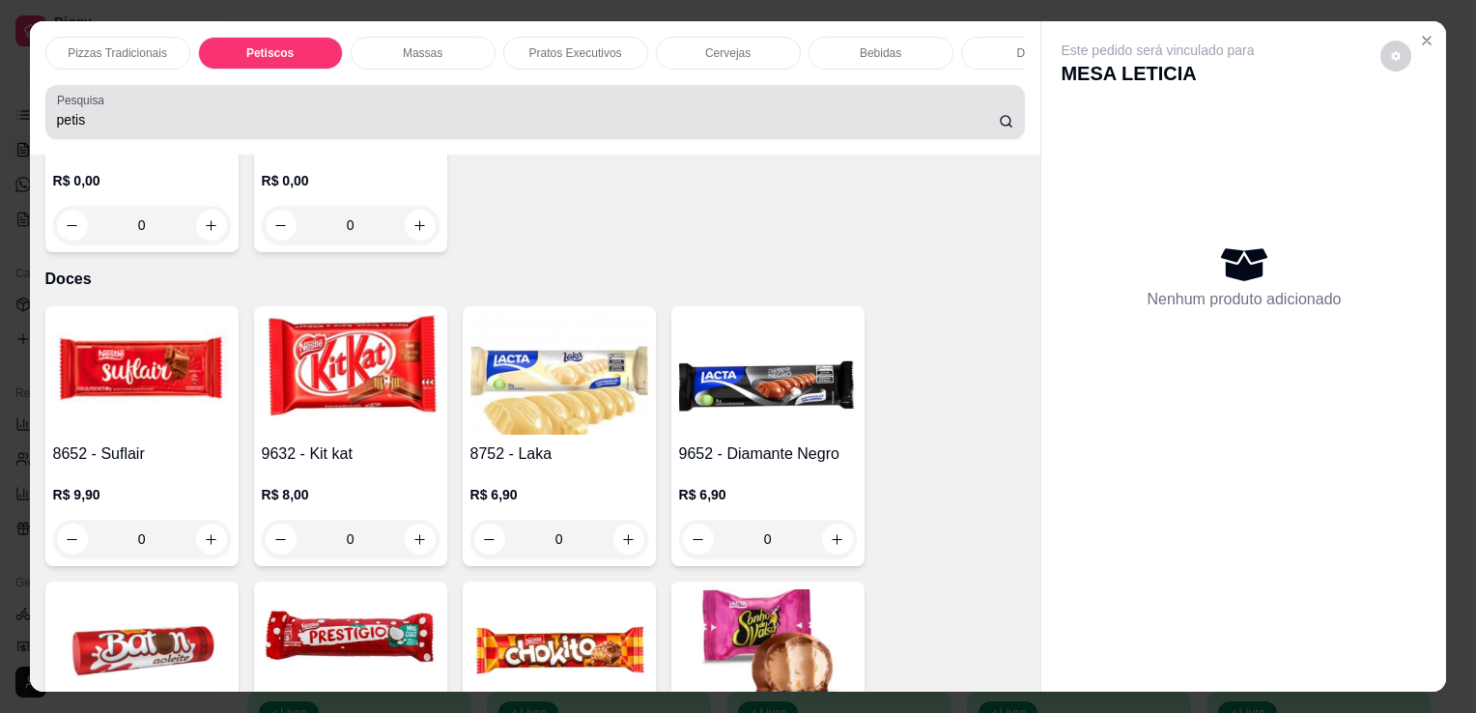
scroll to position [47, 0]
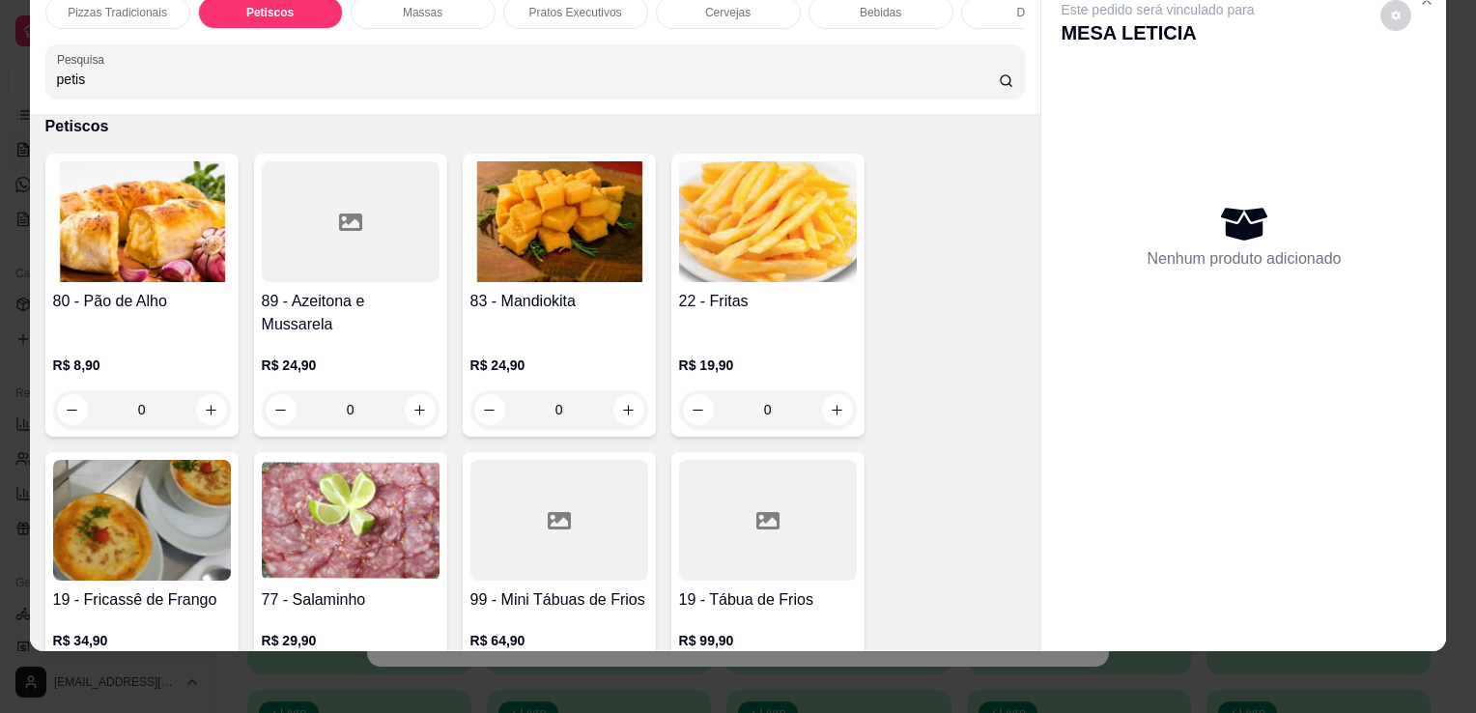
click at [1042, 624] on div at bounding box center [1244, 635] width 405 height 31
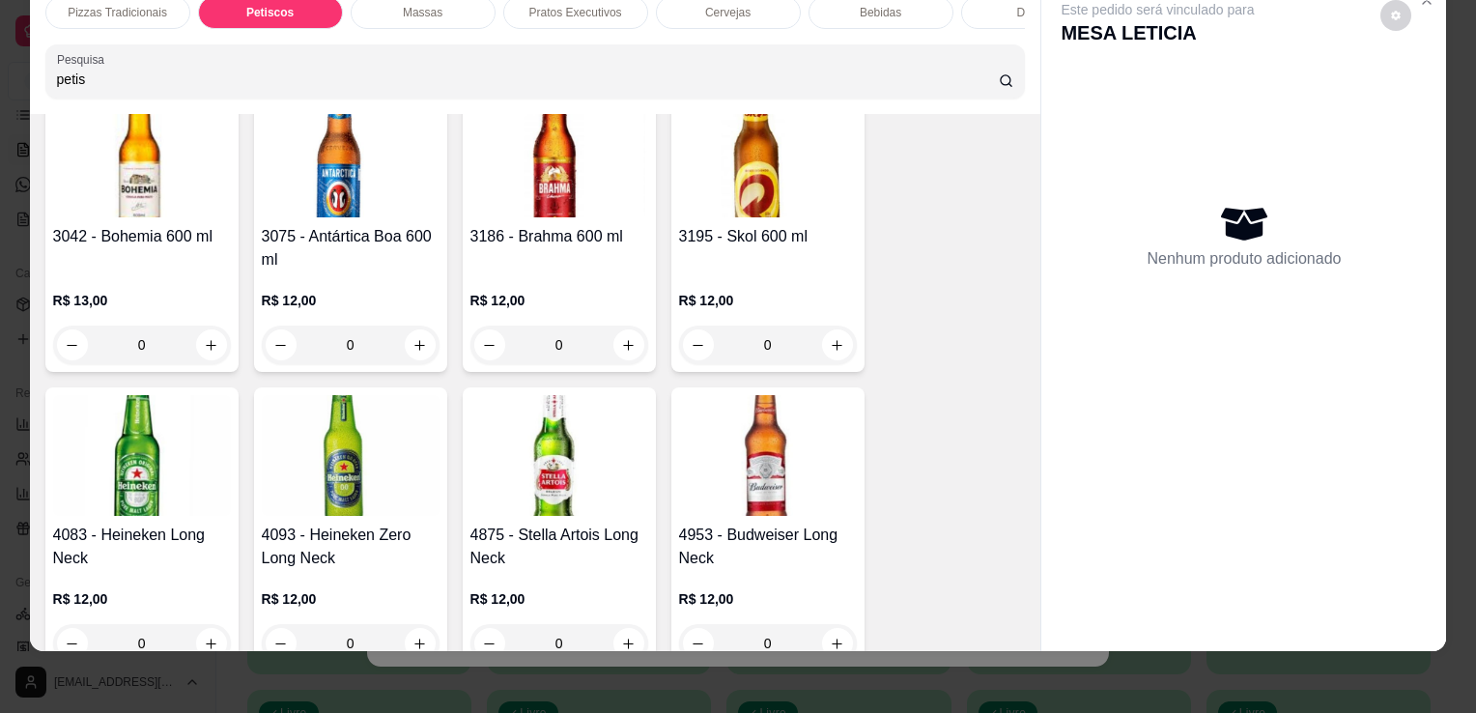
scroll to position [5, 0]
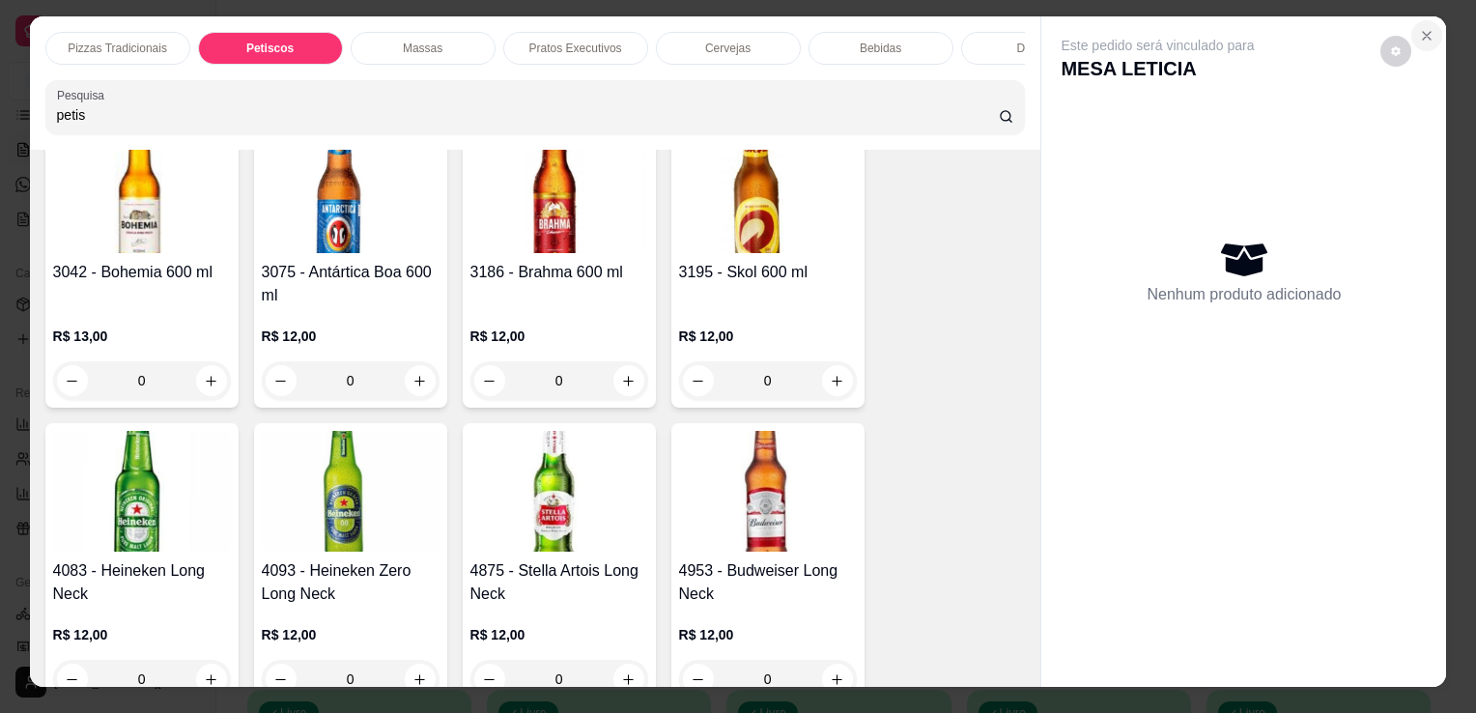
click at [1423, 32] on icon "Close" at bounding box center [1427, 36] width 8 height 8
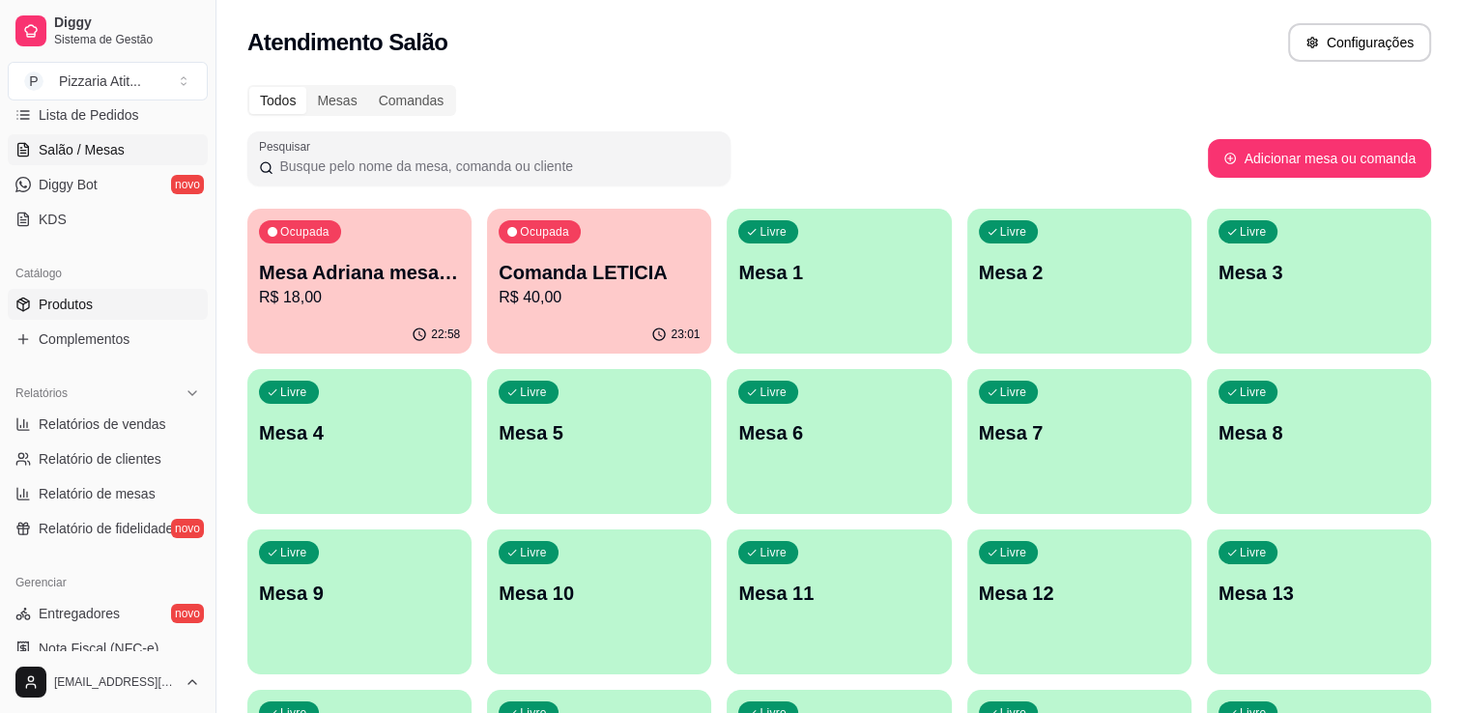
click at [75, 309] on span "Produtos" at bounding box center [66, 304] width 54 height 19
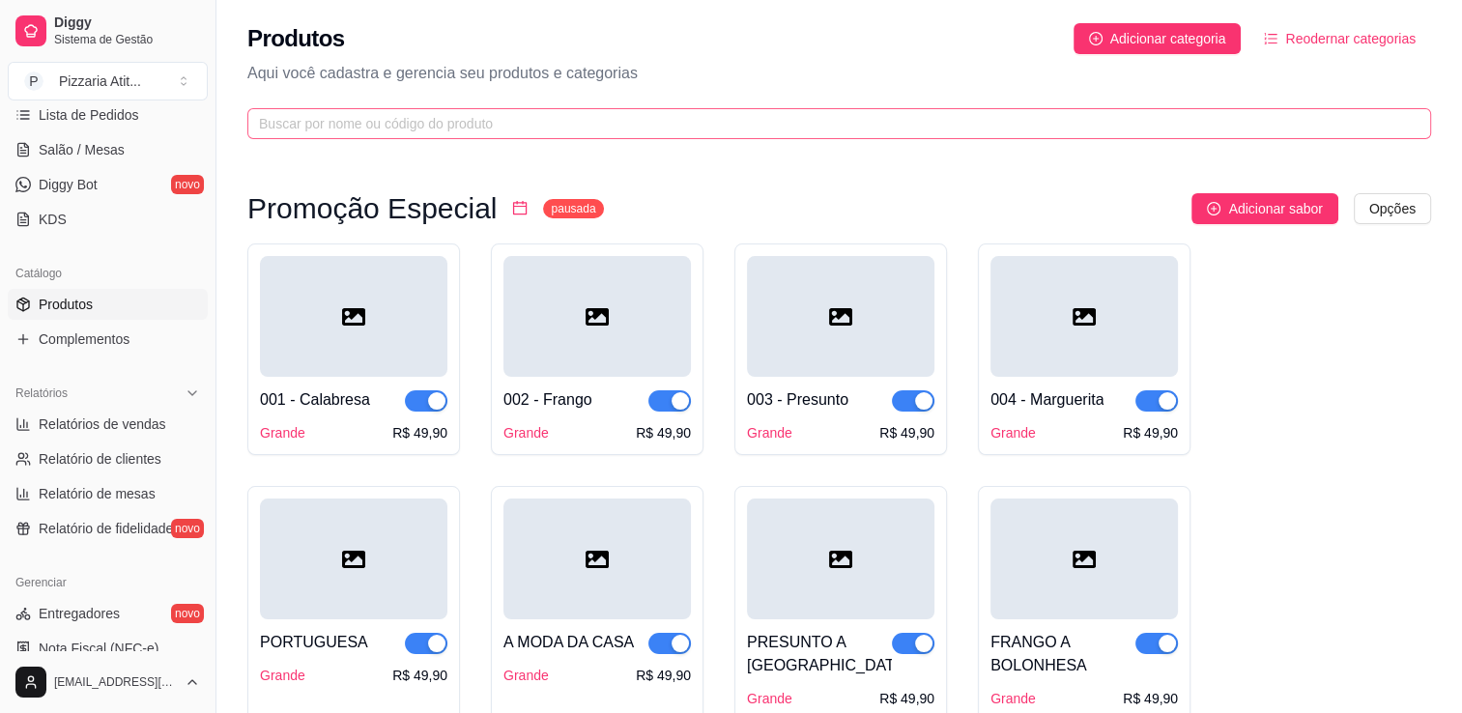
click at [362, 108] on span at bounding box center [839, 123] width 1184 height 31
click at [358, 123] on input "text" at bounding box center [831, 123] width 1145 height 21
type input "o"
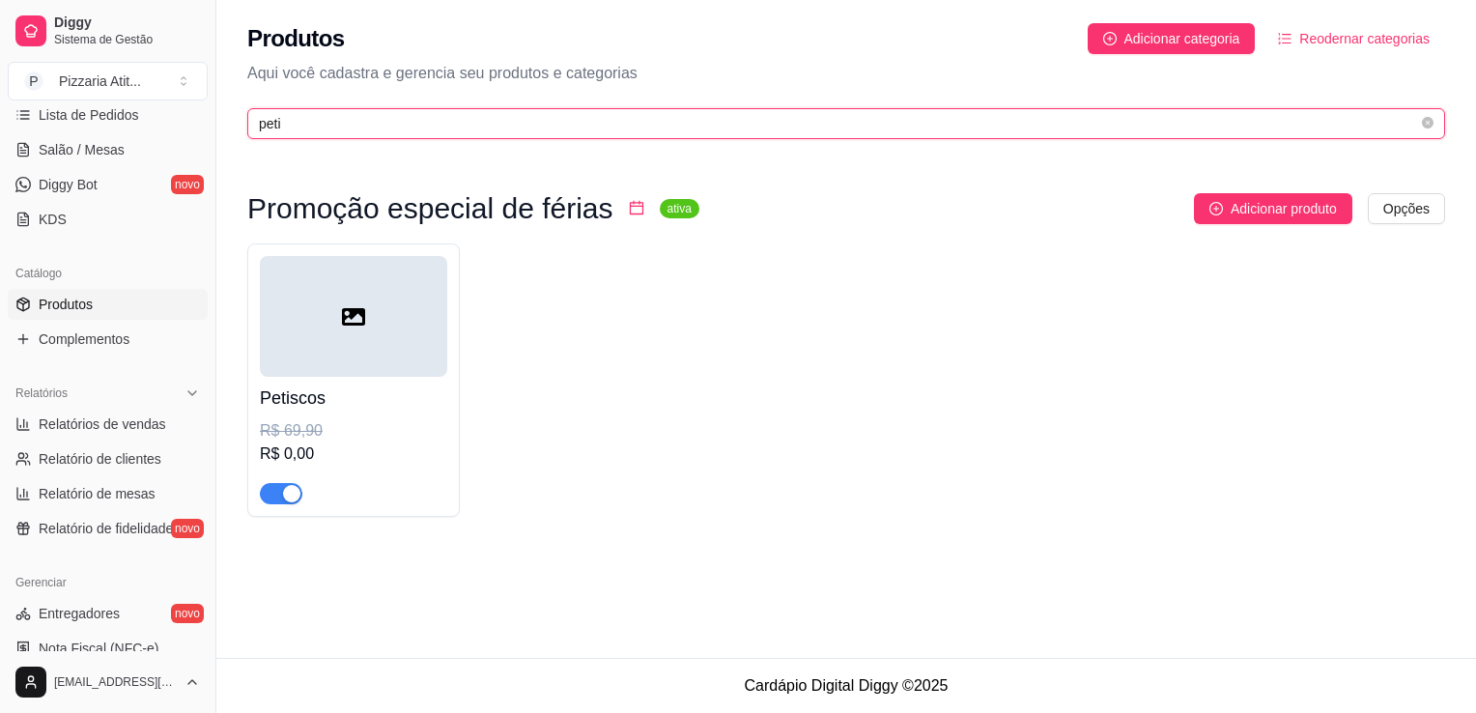
type input "peti"
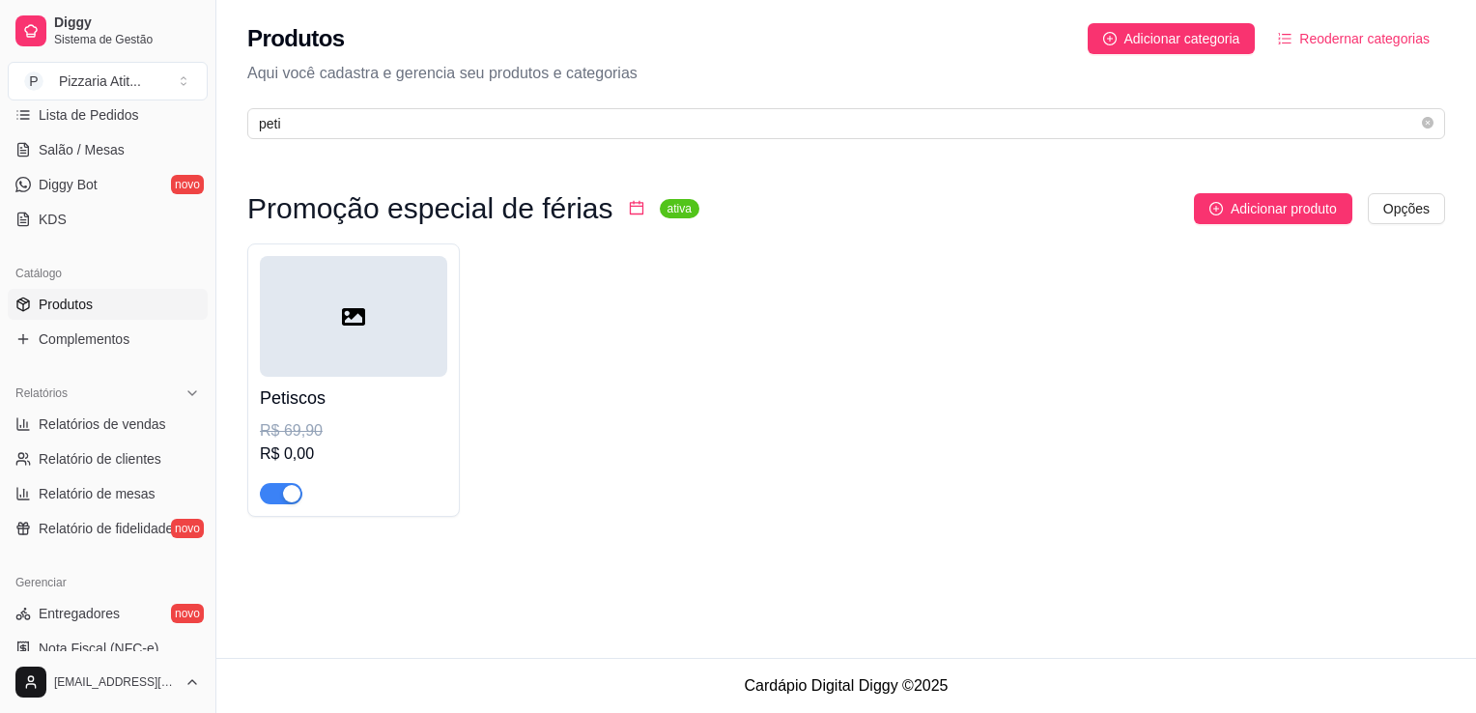
click at [394, 346] on div at bounding box center [353, 316] width 187 height 121
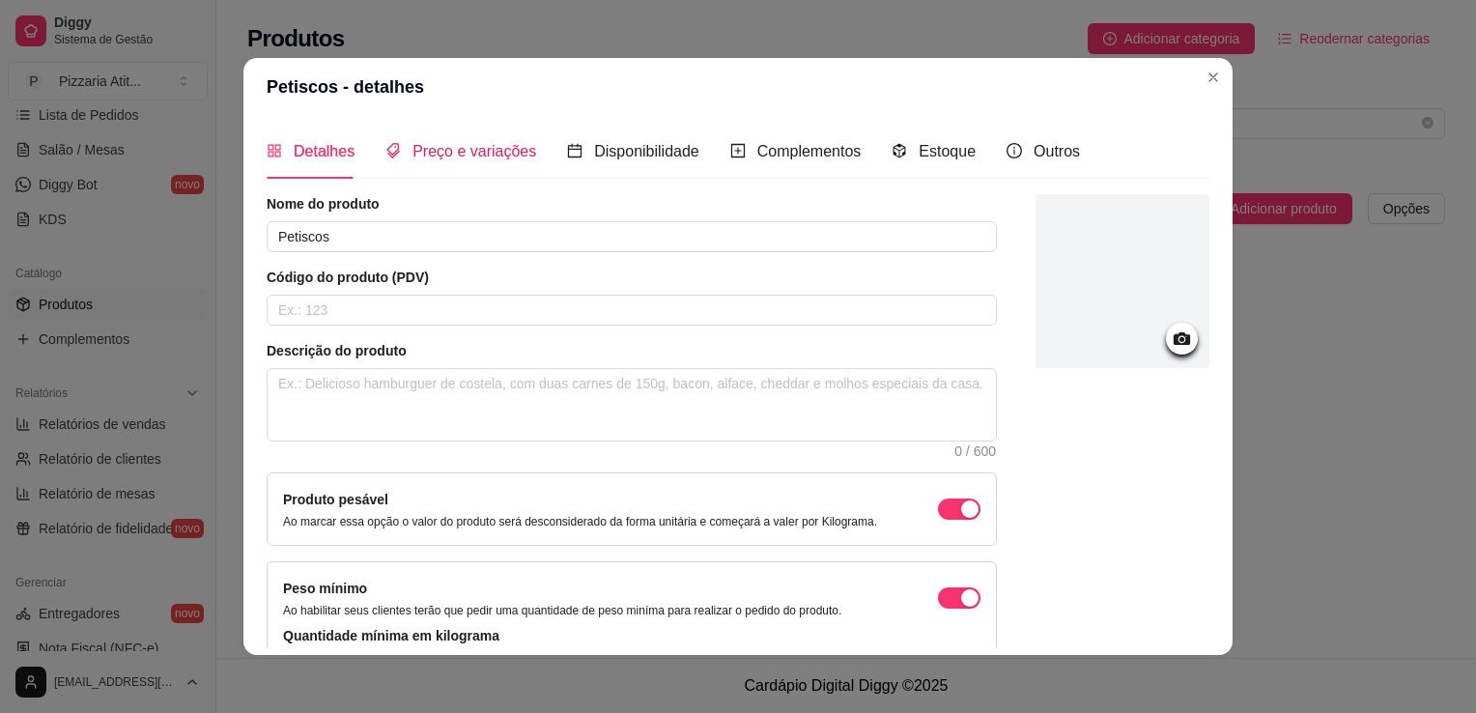
click at [504, 152] on span "Preço e variações" at bounding box center [475, 151] width 124 height 16
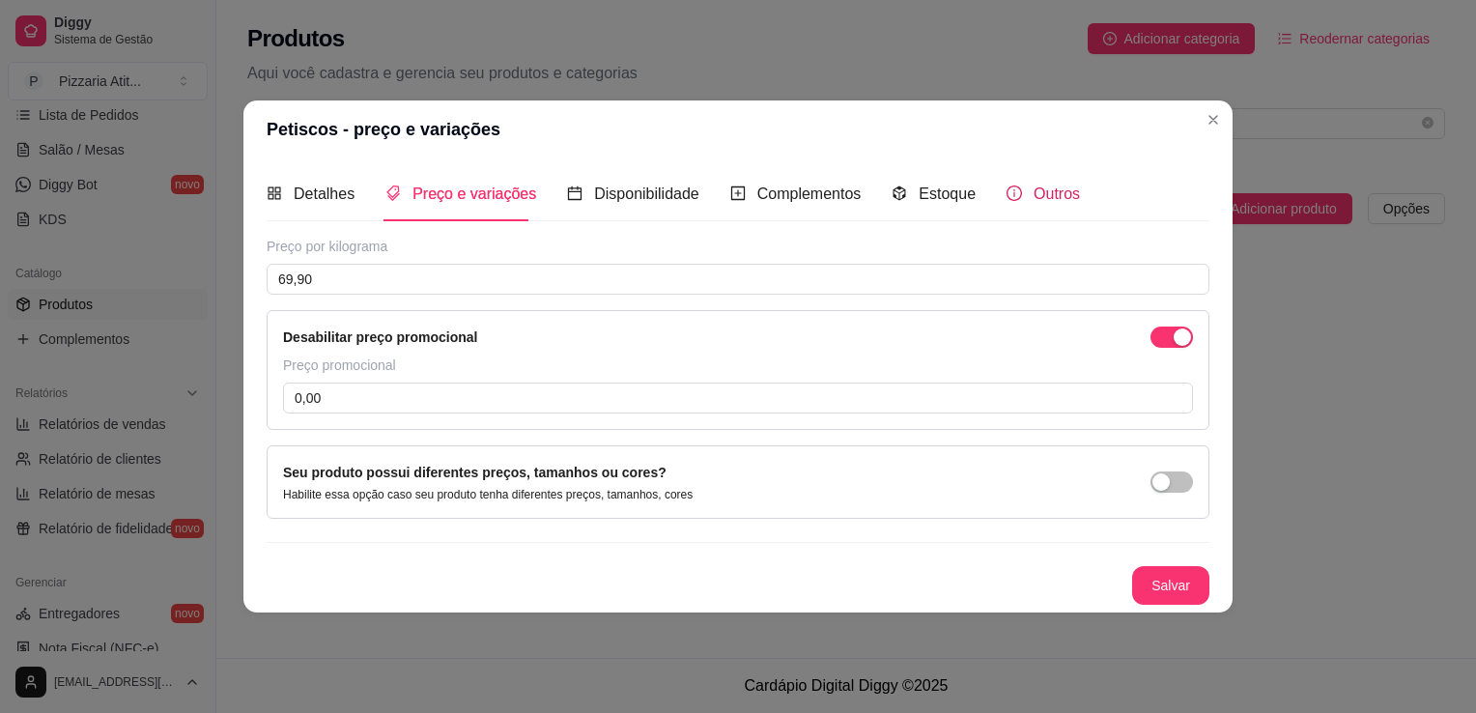
click at [1034, 202] on span "Outros" at bounding box center [1057, 194] width 46 height 16
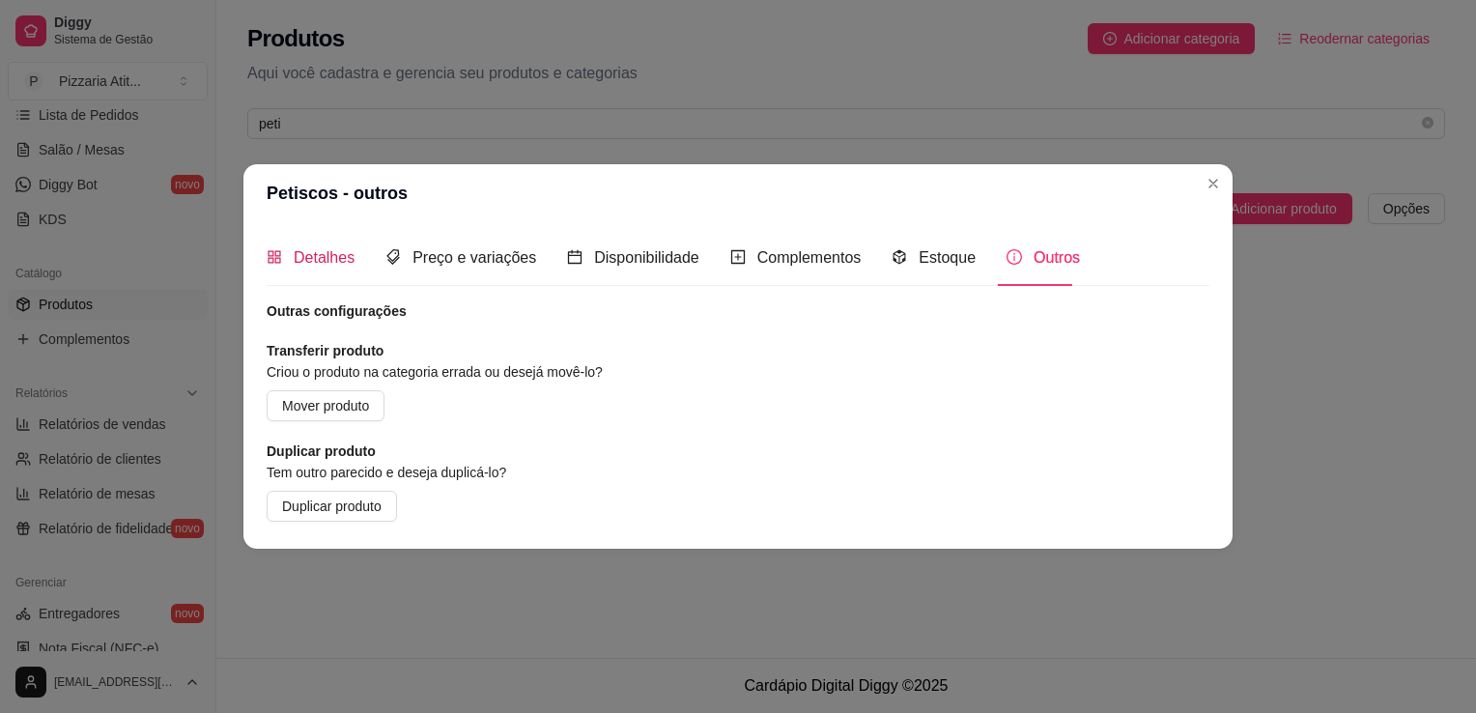
click at [329, 261] on span "Detalhes" at bounding box center [324, 257] width 61 height 16
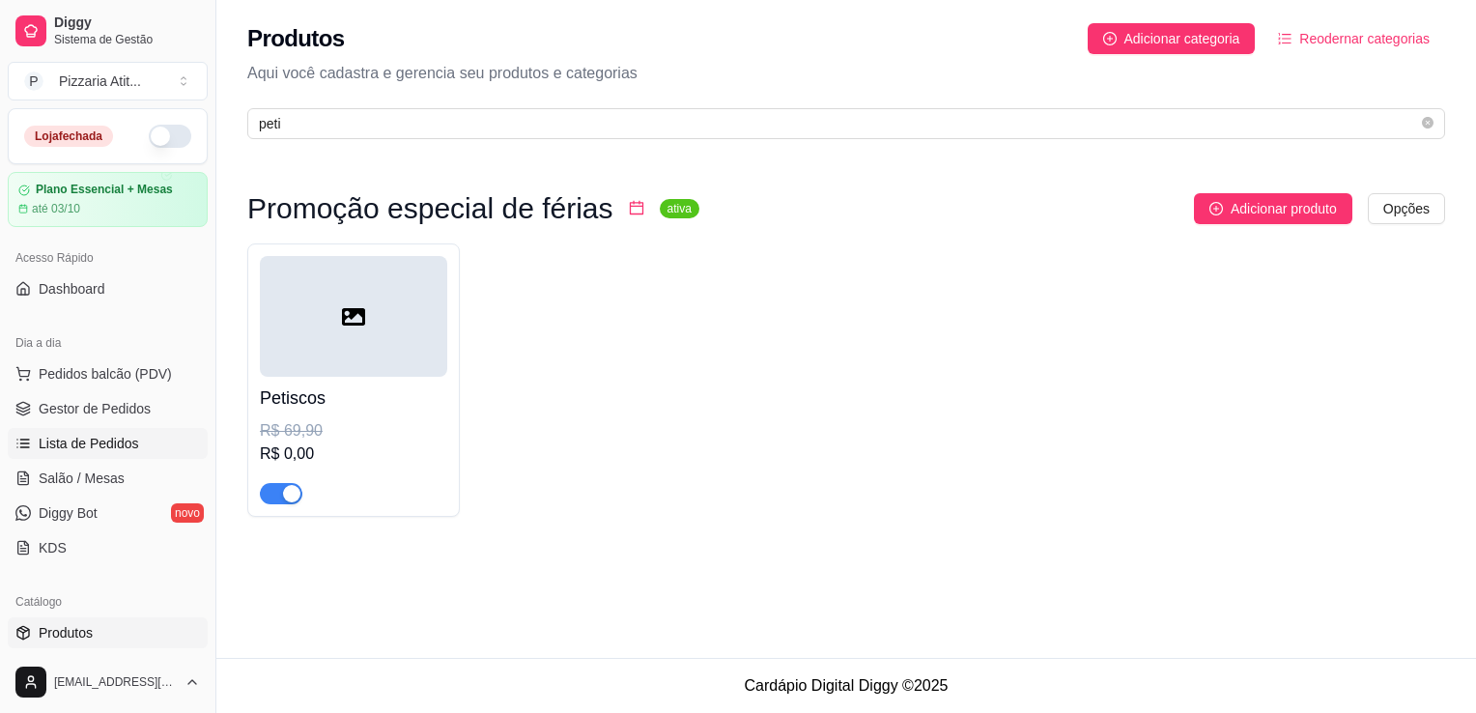
click at [66, 431] on link "Lista de Pedidos" at bounding box center [108, 443] width 200 height 31
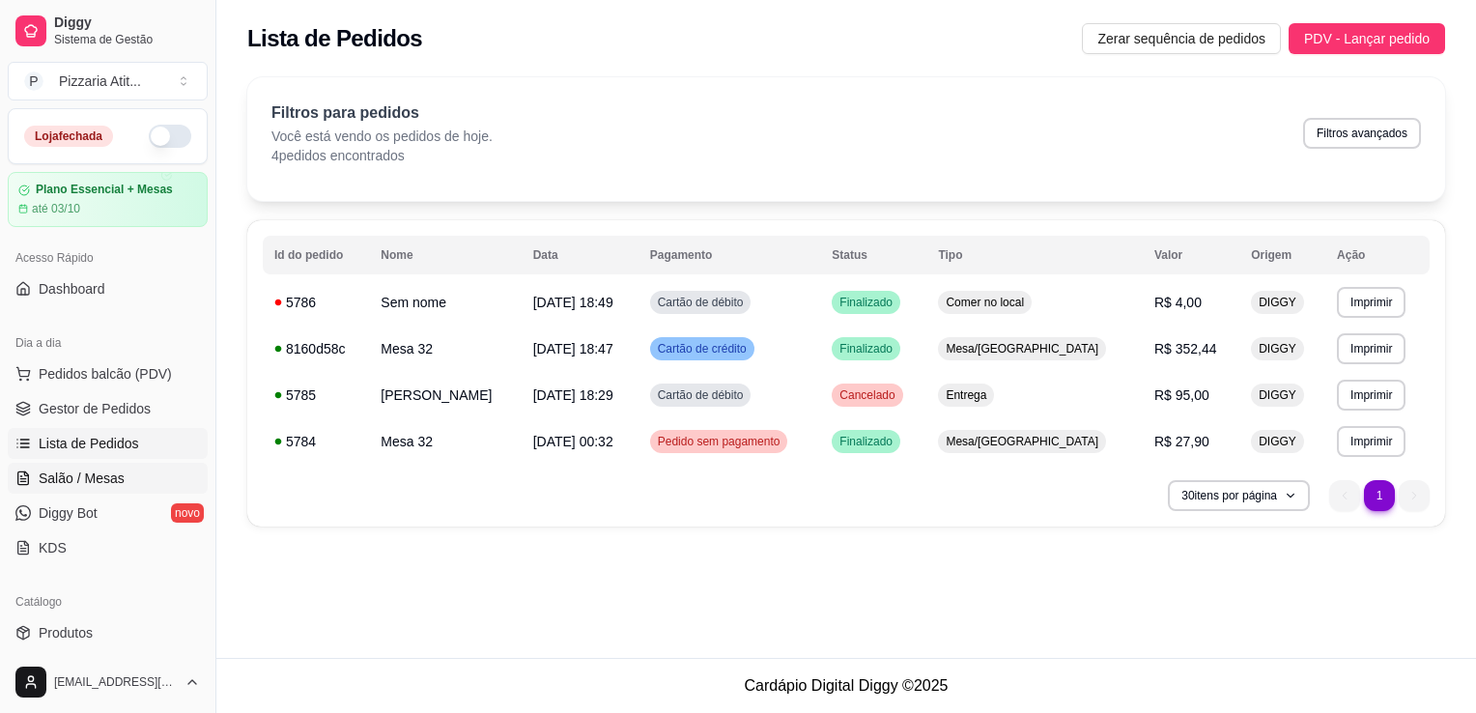
click at [62, 470] on span "Salão / Mesas" at bounding box center [82, 478] width 86 height 19
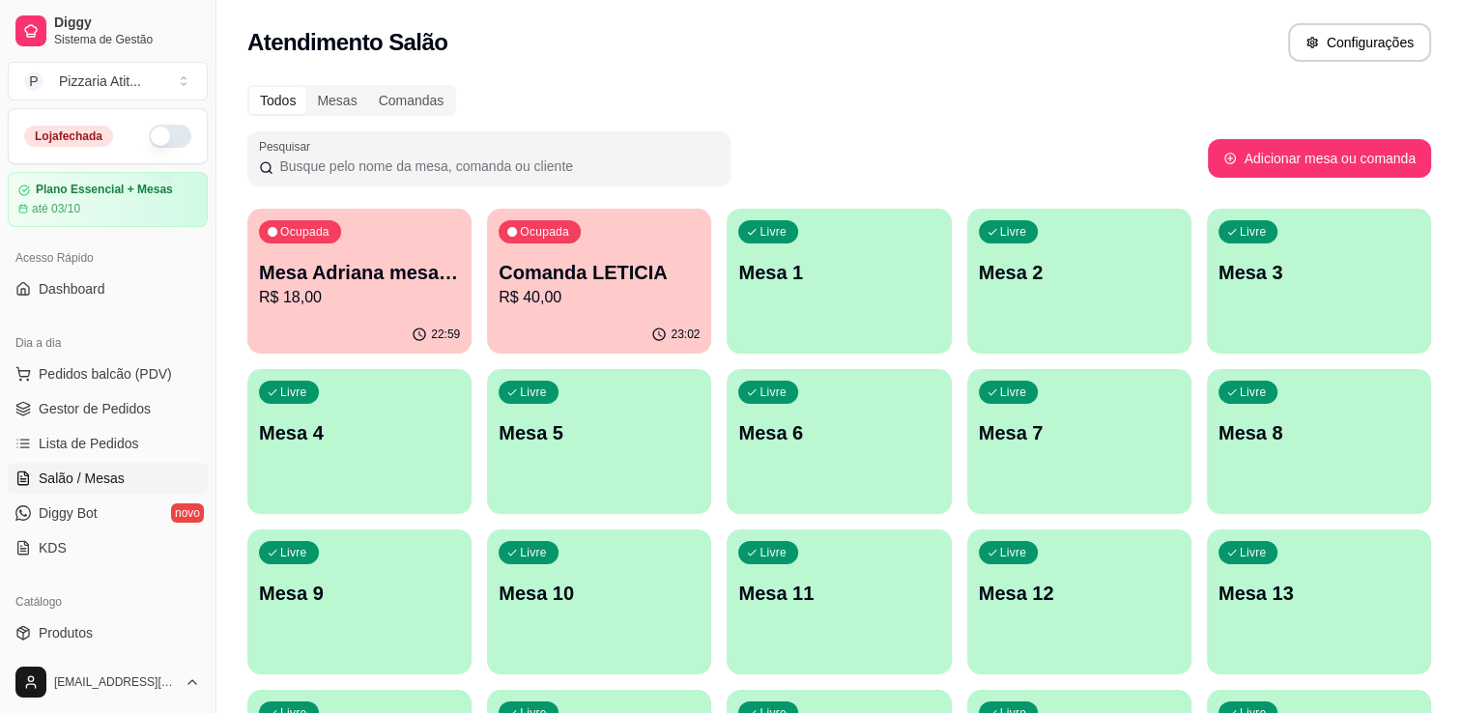
click at [637, 286] on p "R$ 40,00" at bounding box center [599, 297] width 201 height 23
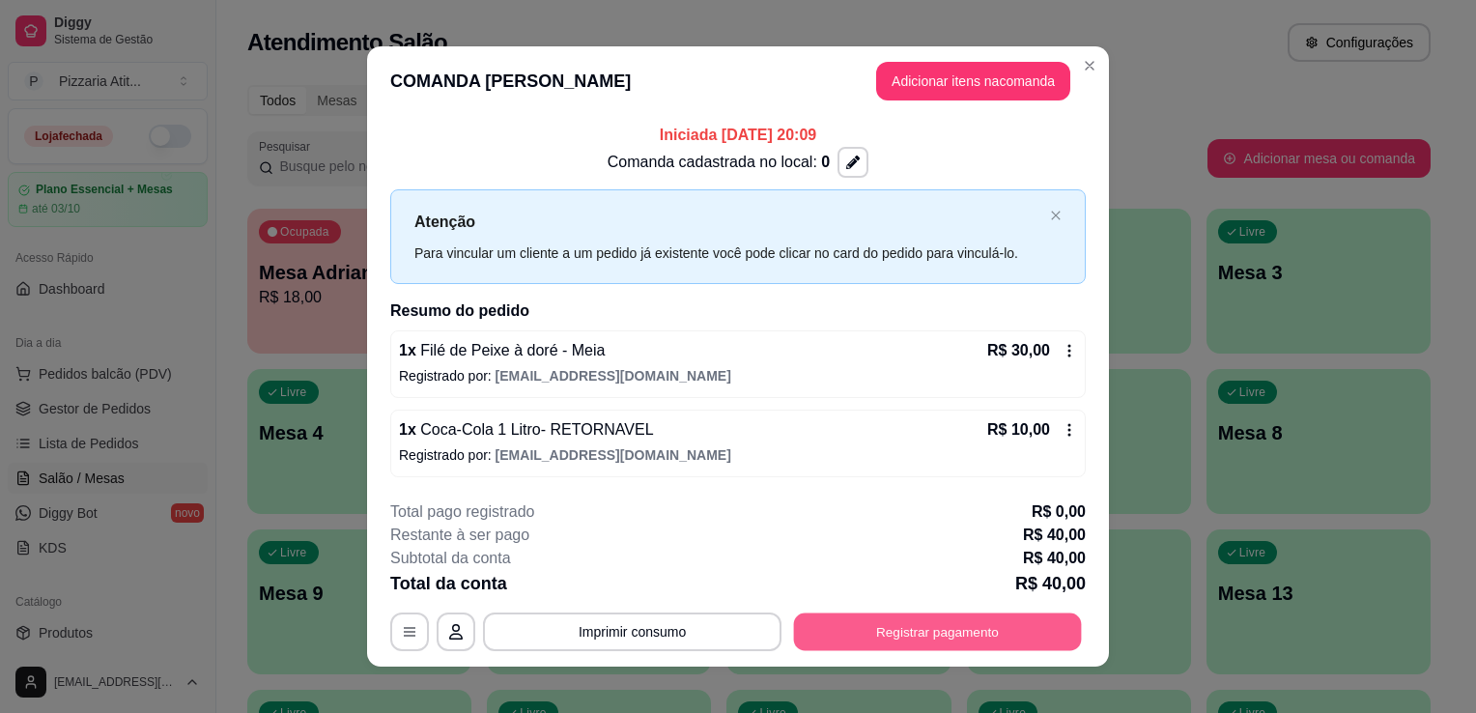
click at [858, 628] on button "Registrar pagamento" at bounding box center [938, 632] width 288 height 38
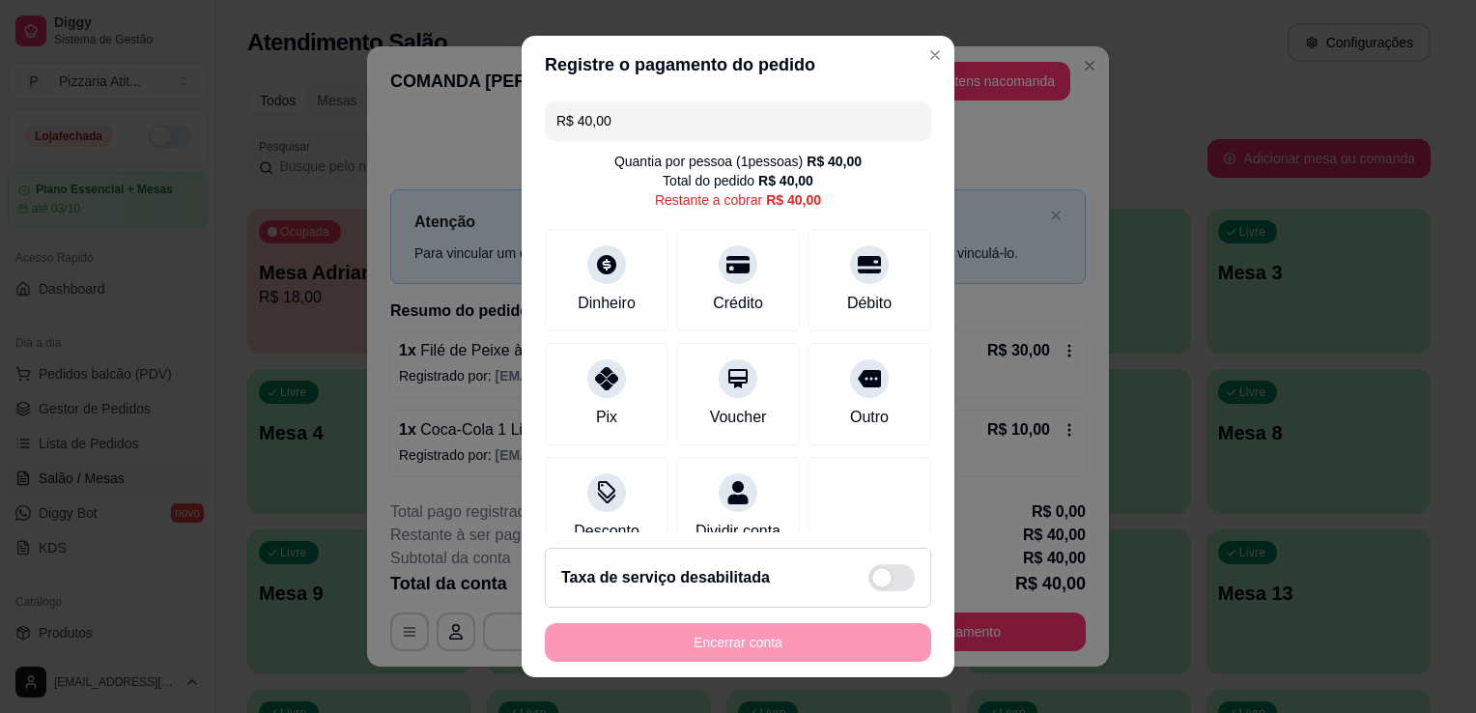
click at [661, 129] on input "R$ 40,00" at bounding box center [738, 120] width 363 height 39
click at [576, 292] on div "Dinheiro" at bounding box center [607, 301] width 64 height 25
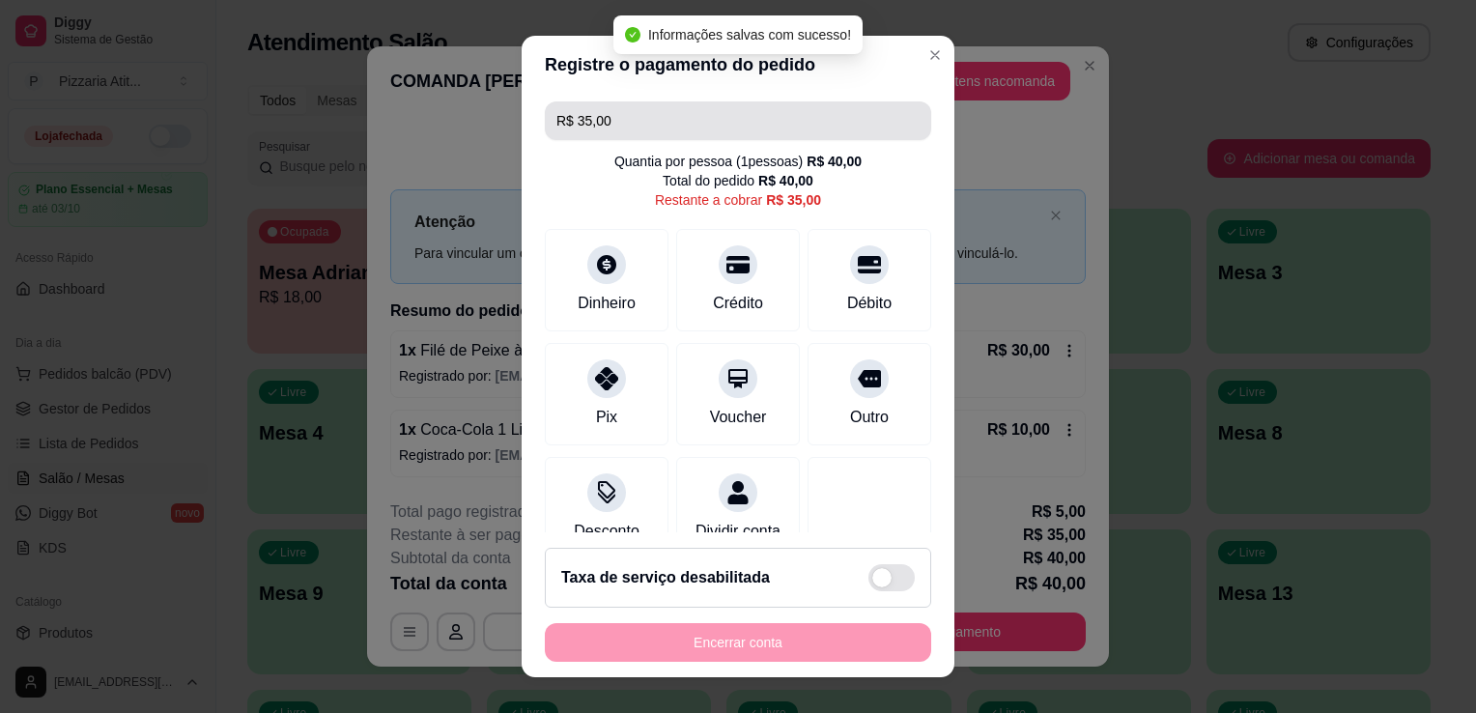
drag, startPoint x: 613, startPoint y: 98, endPoint x: 603, endPoint y: 141, distance: 44.5
click at [603, 141] on div "R$ 35,00 Quantia por pessoa ( 1 pessoas) R$ 40,00 Total do pedido R$ 40,00 Rest…" at bounding box center [738, 313] width 433 height 439
drag, startPoint x: 603, startPoint y: 141, endPoint x: 616, endPoint y: 136, distance: 14.4
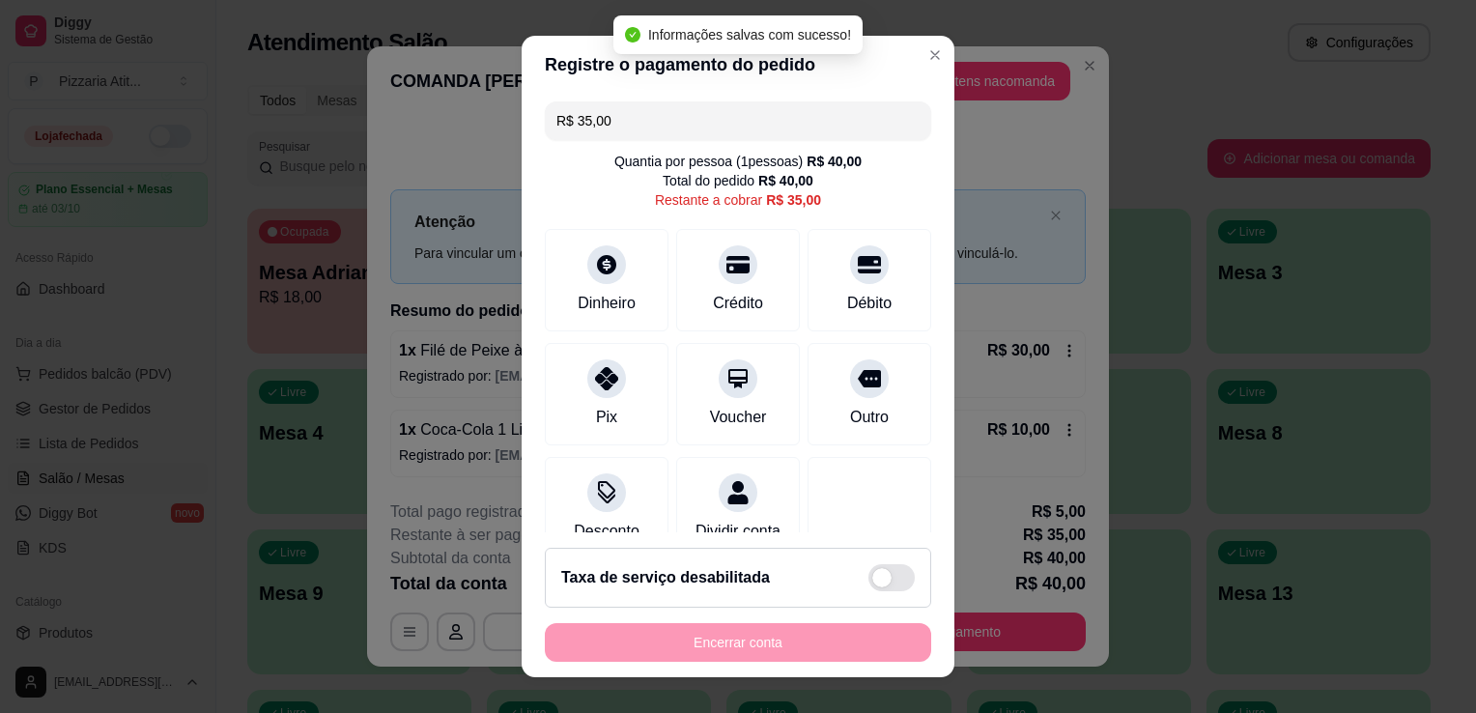
click at [616, 136] on input "R$ 35,00" at bounding box center [738, 120] width 363 height 39
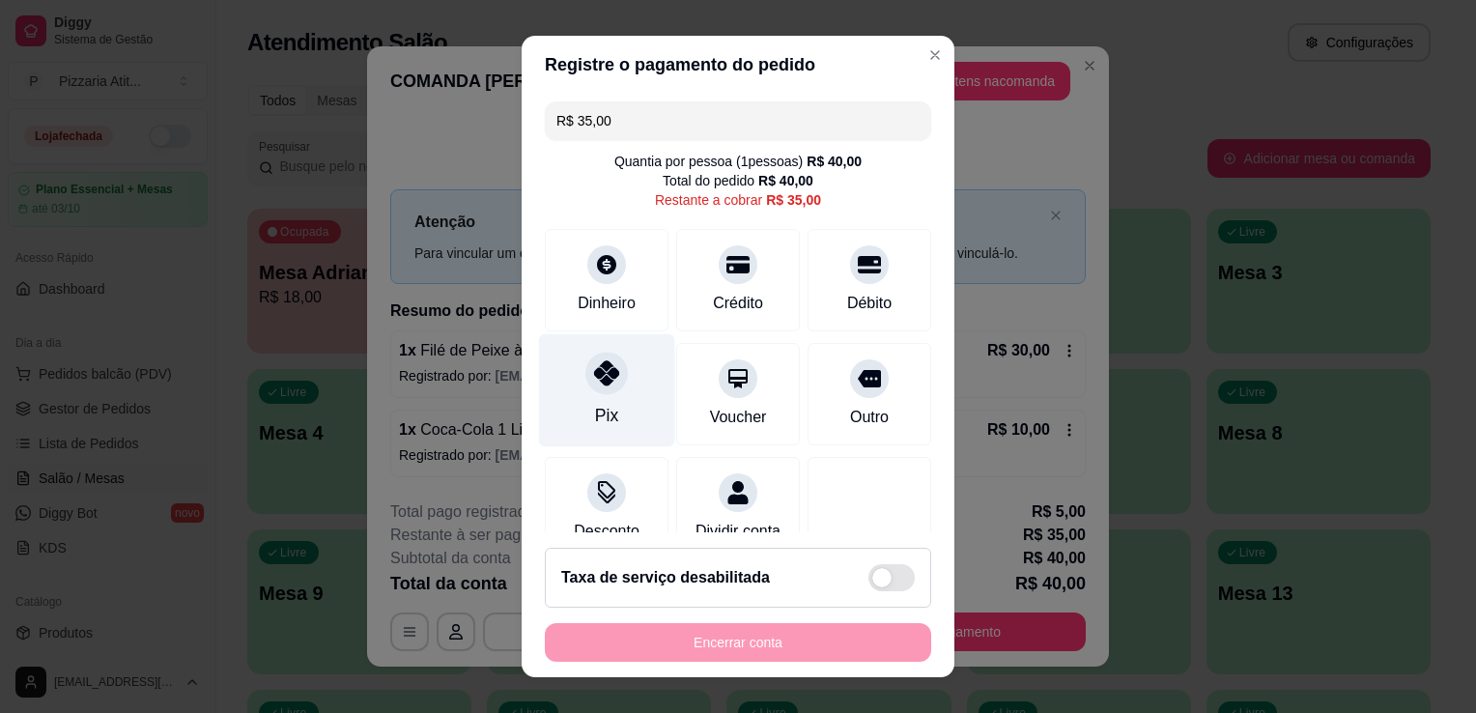
click at [610, 395] on div "Pix" at bounding box center [607, 390] width 136 height 113
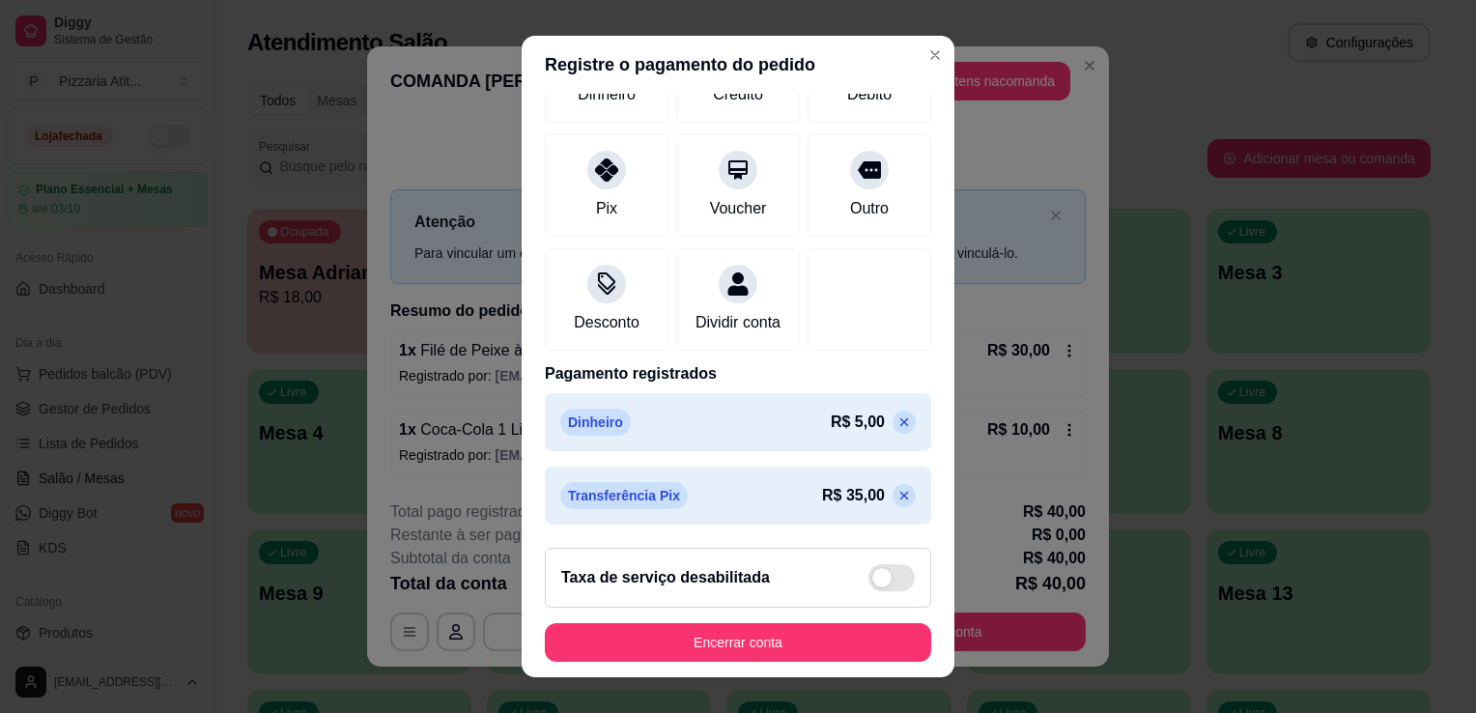
scroll to position [210, 0]
click at [897, 422] on icon at bounding box center [904, 422] width 15 height 15
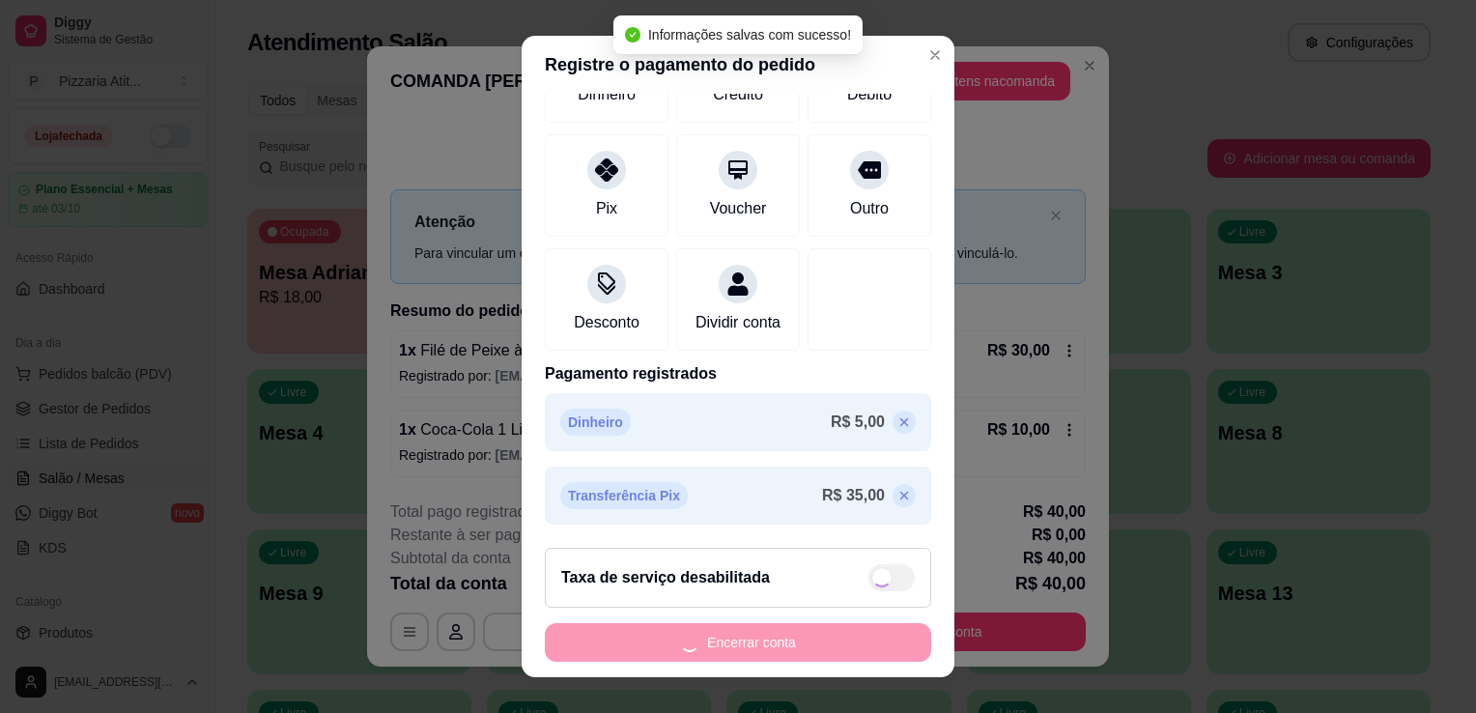
scroll to position [156, 0]
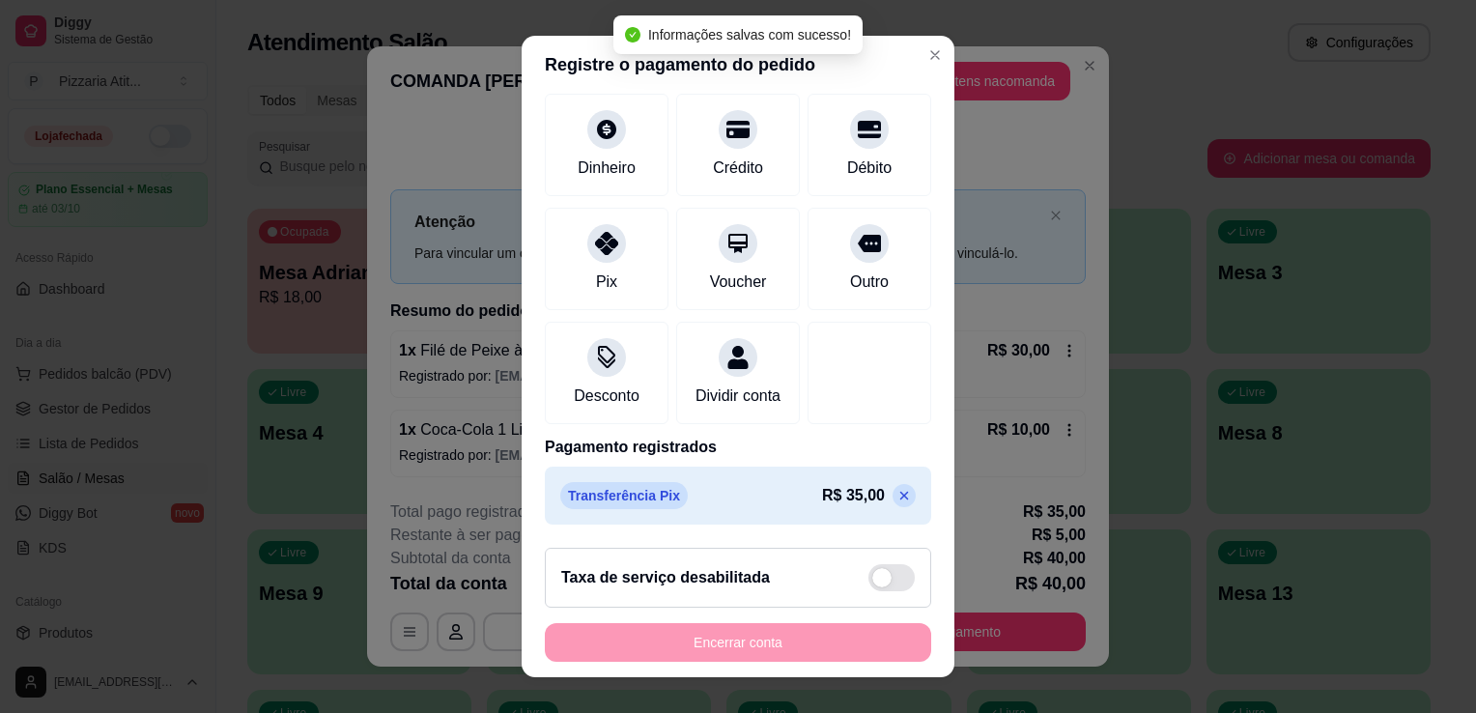
click at [897, 501] on icon at bounding box center [904, 495] width 15 height 15
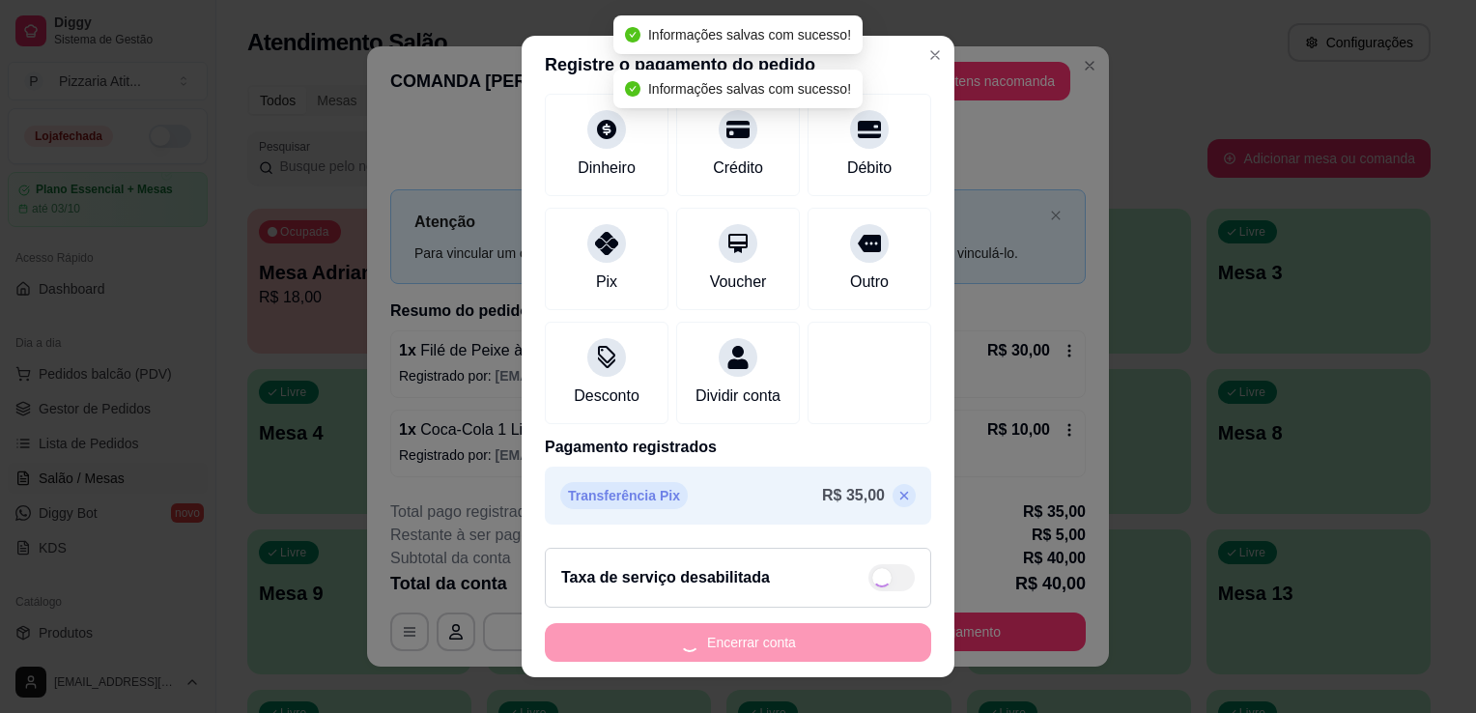
type input "R$ 40,00"
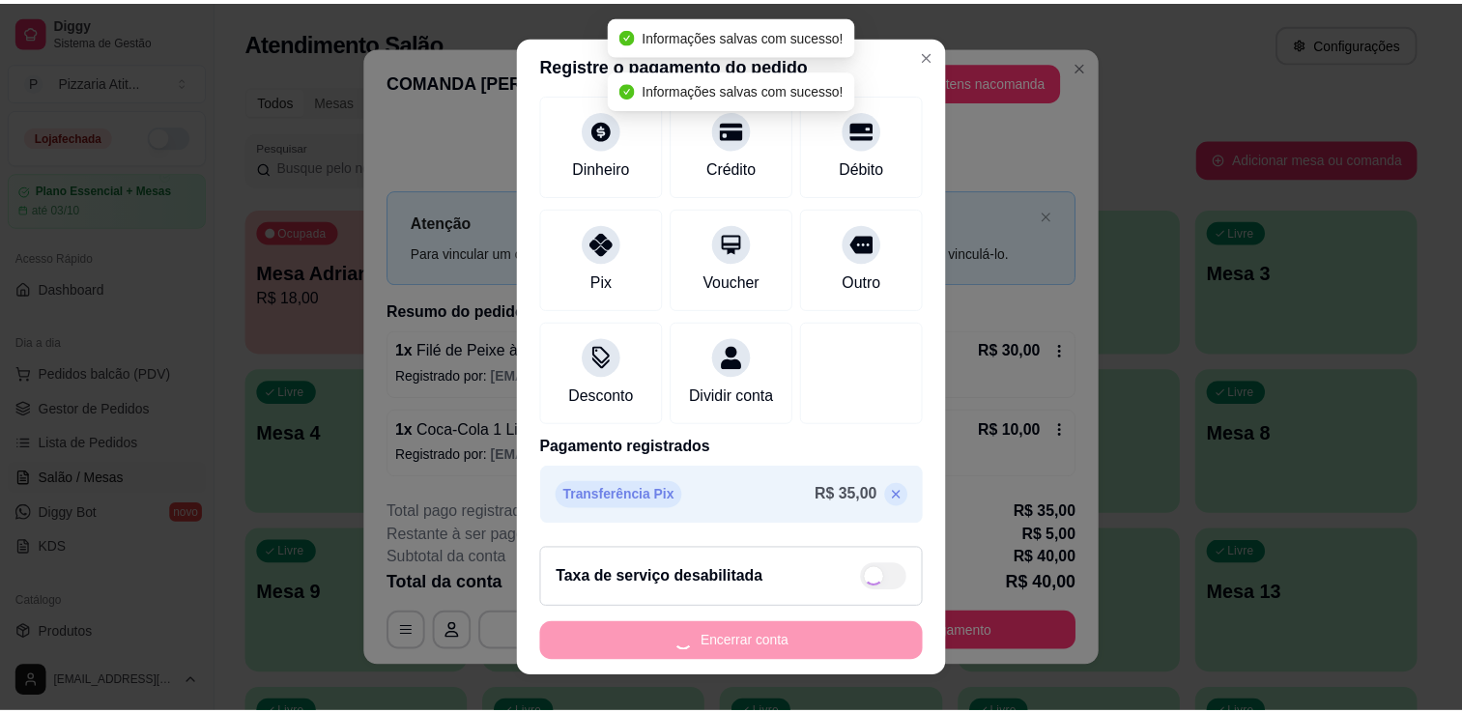
scroll to position [55, 0]
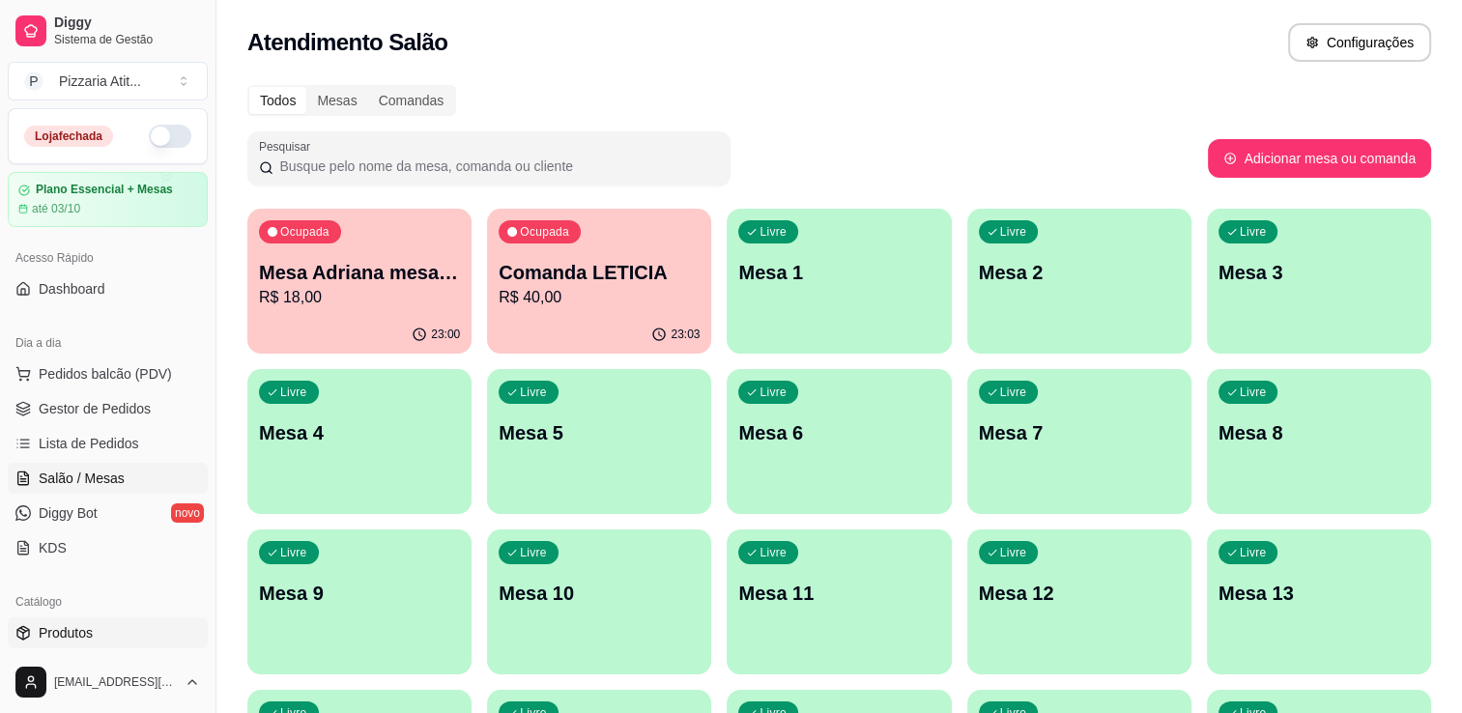
click at [68, 623] on span "Produtos" at bounding box center [66, 632] width 54 height 19
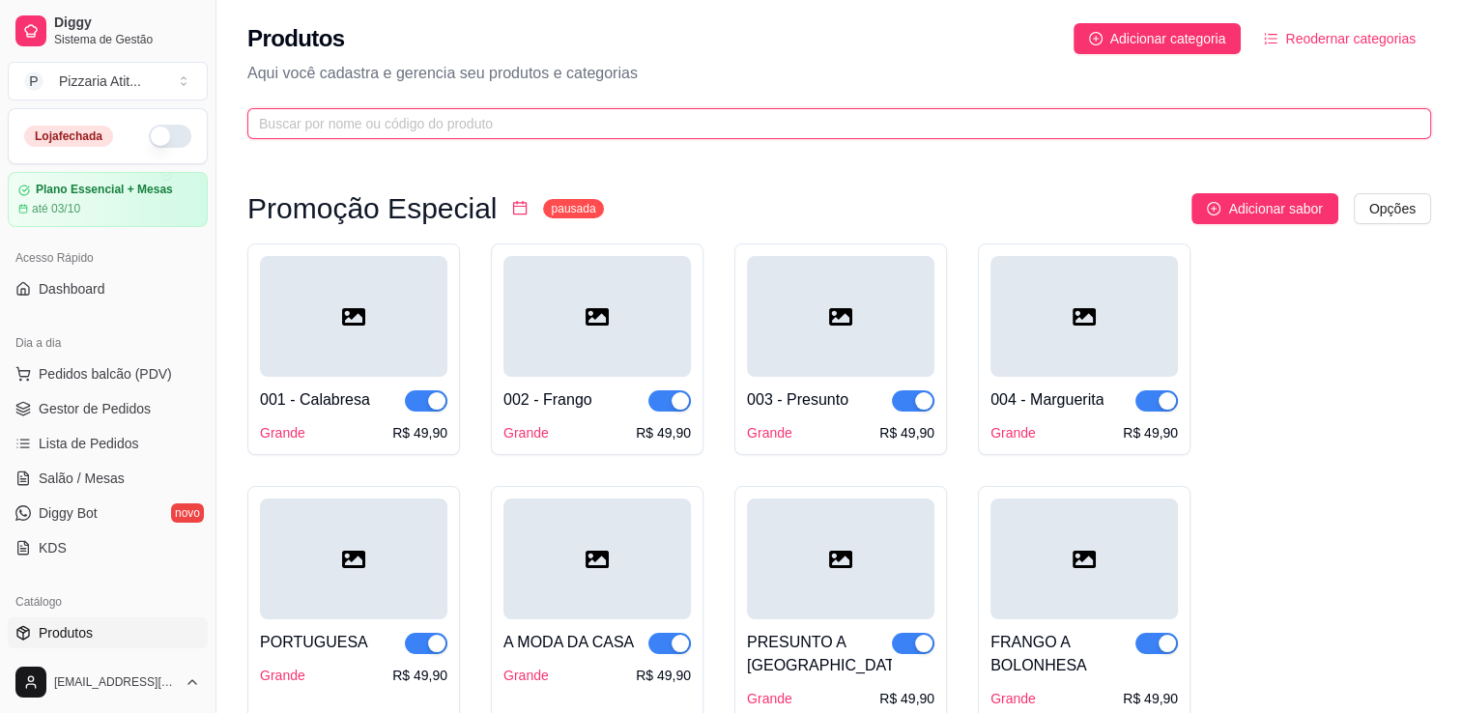
click at [402, 114] on input "text" at bounding box center [831, 123] width 1145 height 21
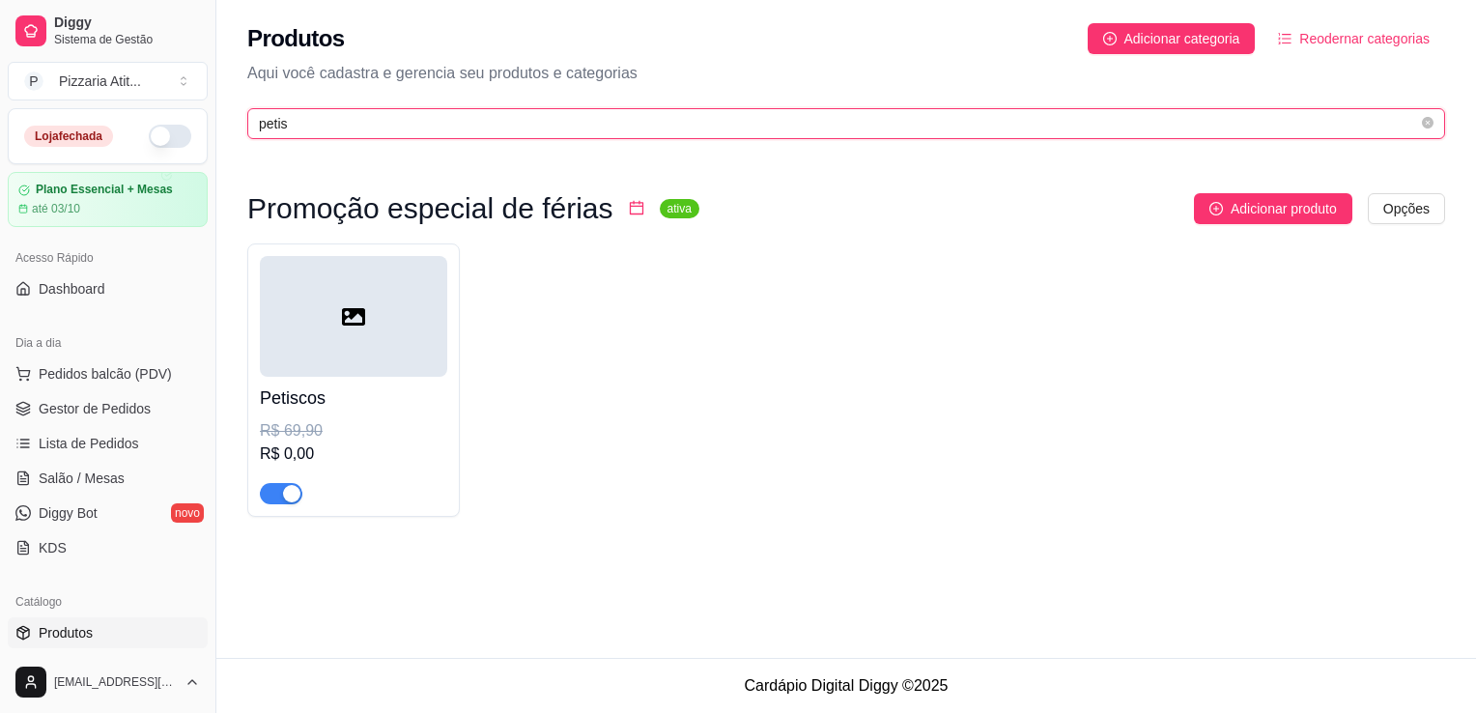
type input "petis"
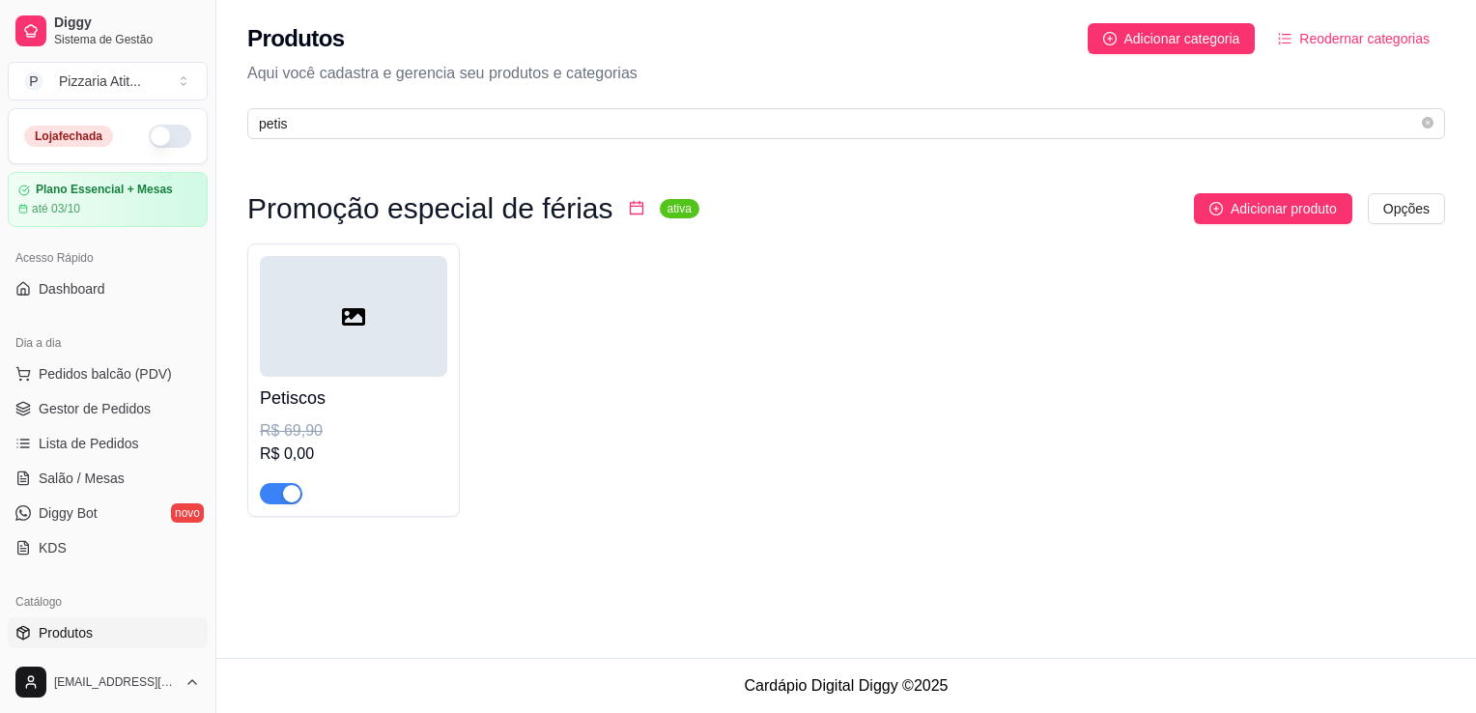
click at [369, 369] on div at bounding box center [353, 316] width 187 height 121
click at [151, 137] on button "button" at bounding box center [170, 136] width 43 height 23
click at [92, 410] on span "Gestor de Pedidos" at bounding box center [95, 408] width 112 height 19
